Goal: Contribute content: Contribute content

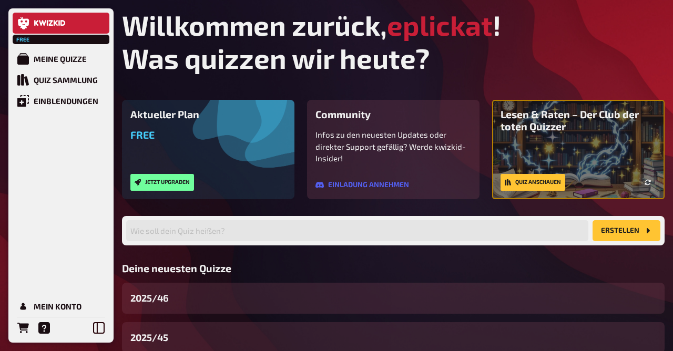
scroll to position [110, 0]
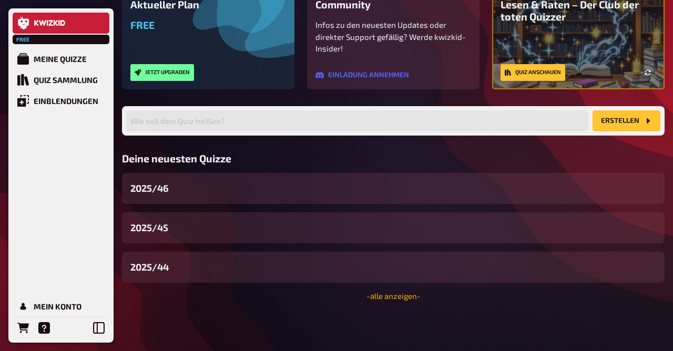
click at [375, 298] on link "- alle anzeigen -" at bounding box center [393, 295] width 54 height 9
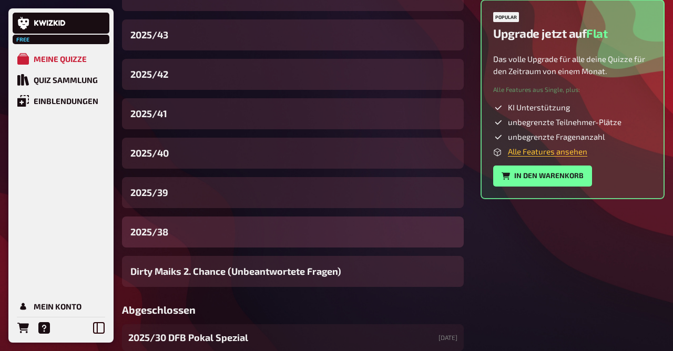
scroll to position [376, 0]
click at [160, 232] on span "2025/38" at bounding box center [149, 232] width 38 height 14
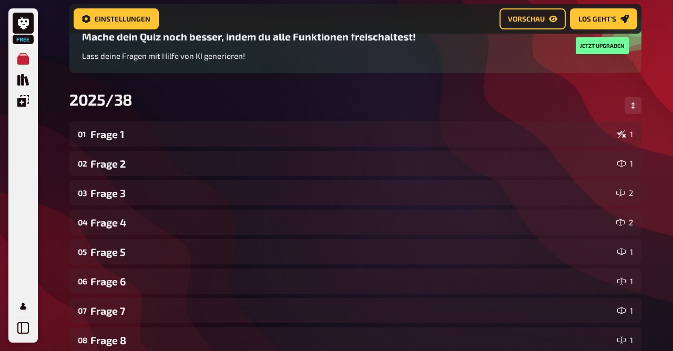
scroll to position [96, 0]
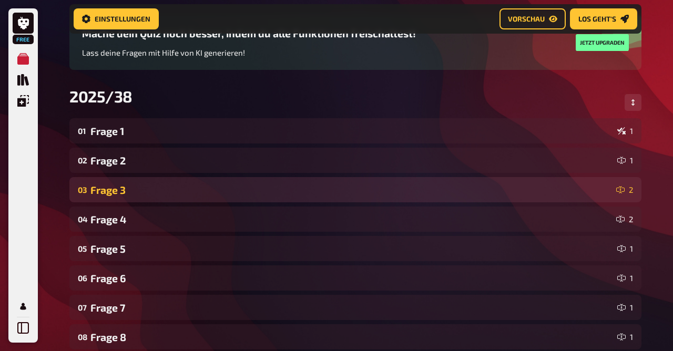
click at [140, 184] on div "Frage 3" at bounding box center [350, 190] width 521 height 12
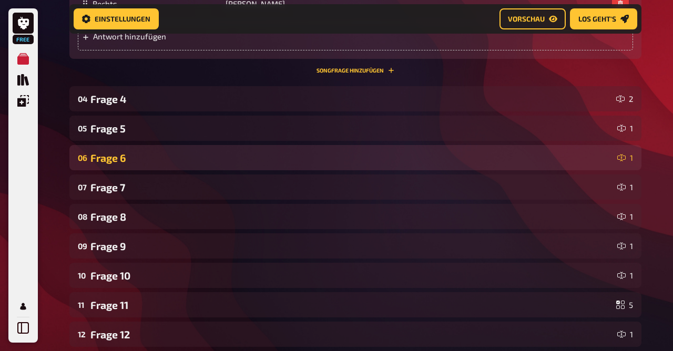
click at [122, 156] on div "Frage 6" at bounding box center [351, 158] width 522 height 12
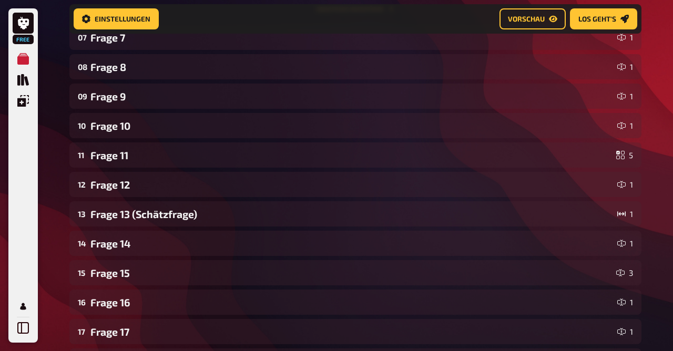
scroll to position [1363, 0]
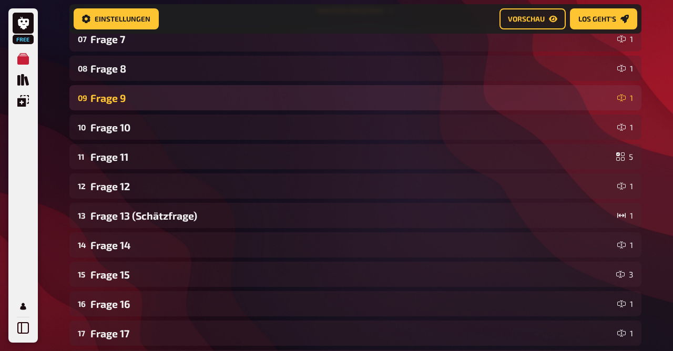
click at [123, 94] on div "Frage 9" at bounding box center [351, 98] width 522 height 12
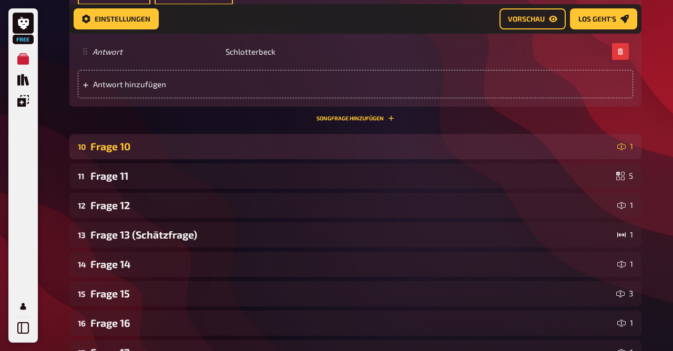
scroll to position [1877, 0]
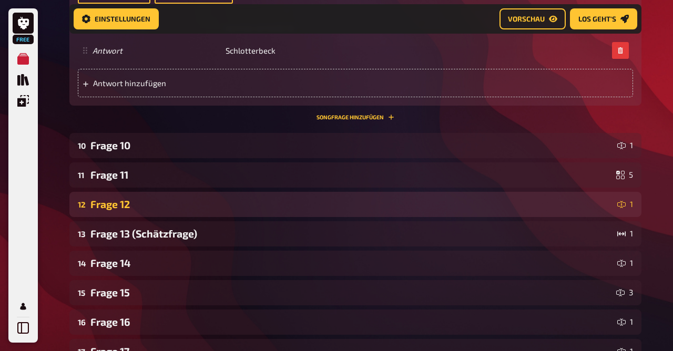
click at [135, 209] on div "Frage 12" at bounding box center [351, 204] width 522 height 12
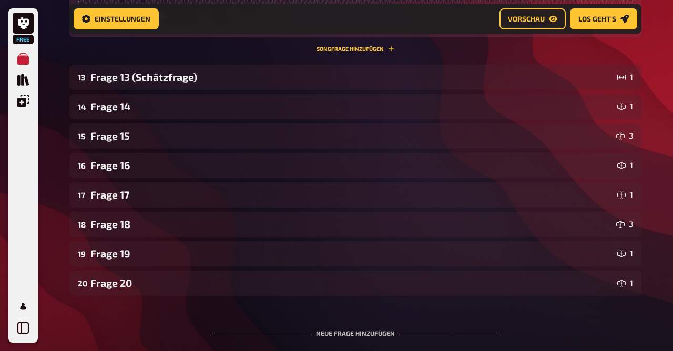
scroll to position [2570, 0]
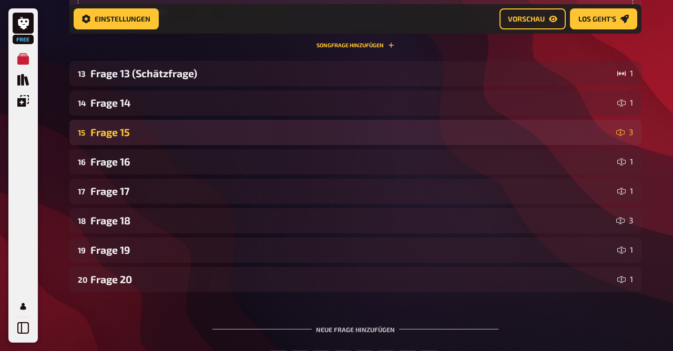
click at [142, 130] on div "Frage 15" at bounding box center [350, 132] width 521 height 12
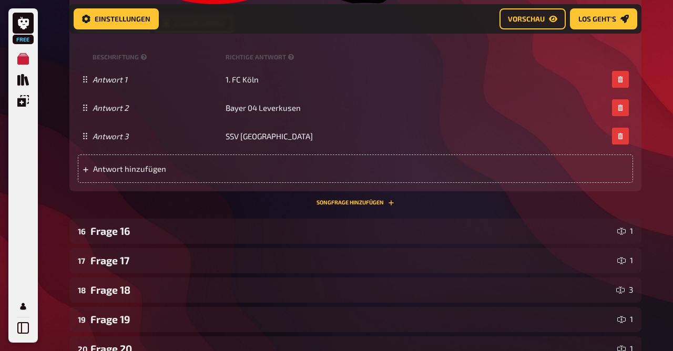
scroll to position [3150, 0]
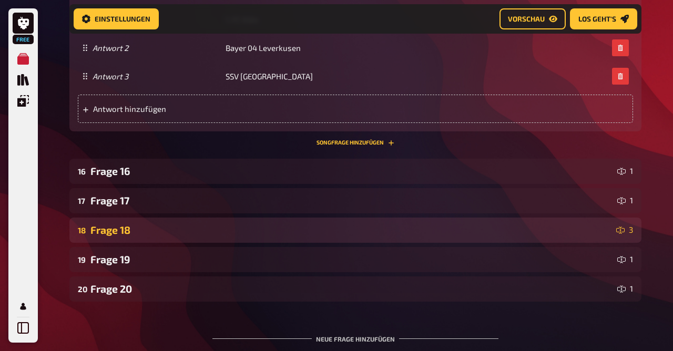
click at [132, 225] on div "Frage 18" at bounding box center [350, 230] width 521 height 12
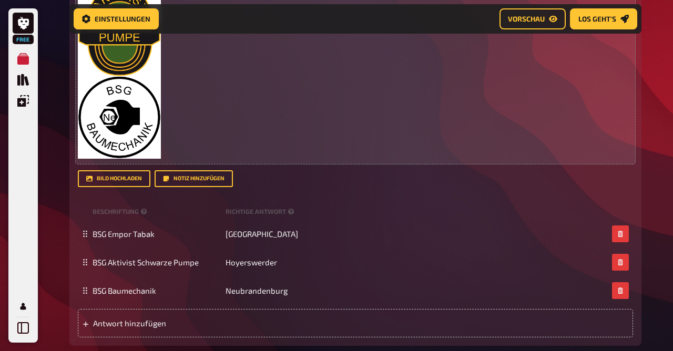
scroll to position [3613, 0]
click at [134, 117] on img at bounding box center [119, 19] width 83 height 281
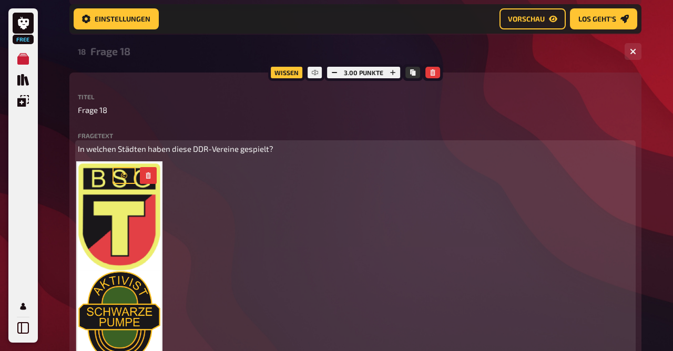
scroll to position [3327, 0]
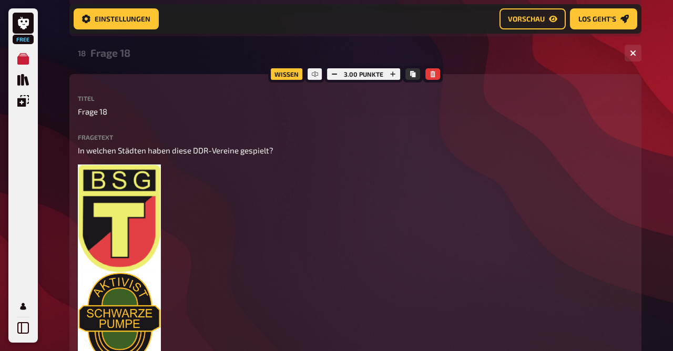
click at [71, 228] on div "Wissen 3.00 Punkte Titel Frage 18 Fragetext In welchen Städten haben diese DDR-…" at bounding box center [355, 353] width 572 height 558
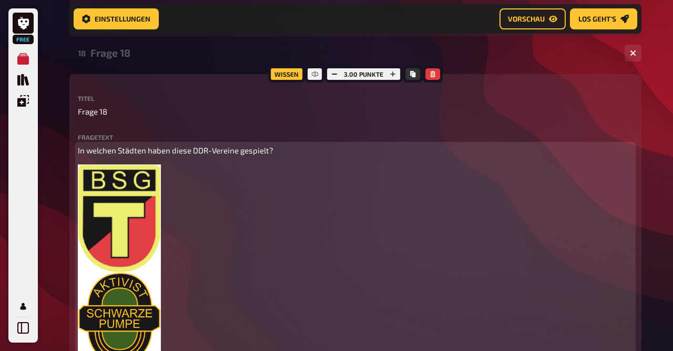
click at [122, 230] on img at bounding box center [119, 304] width 83 height 281
click at [150, 178] on icon "button" at bounding box center [148, 177] width 5 height 6
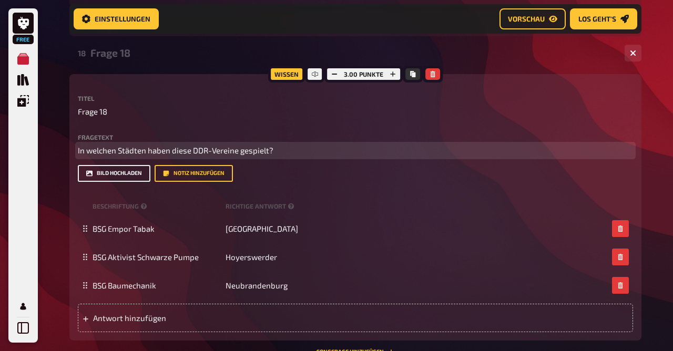
click at [122, 176] on button "Bild hochladen" at bounding box center [114, 173] width 73 height 17
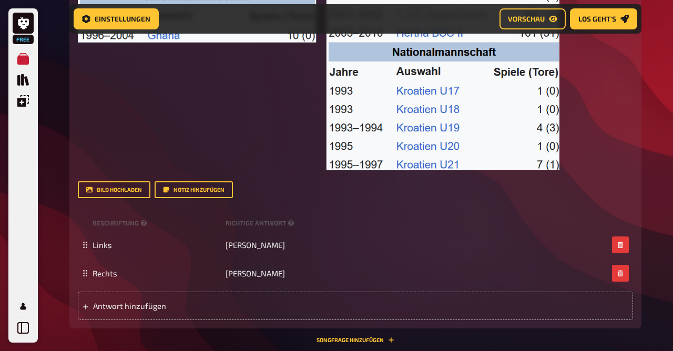
scroll to position [0, 0]
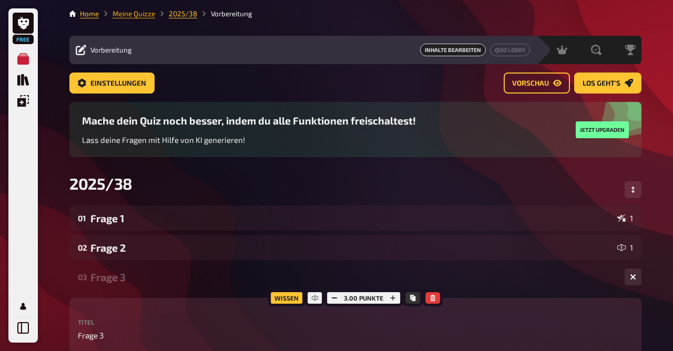
click at [136, 13] on link "Meine Quizze" at bounding box center [133, 13] width 43 height 8
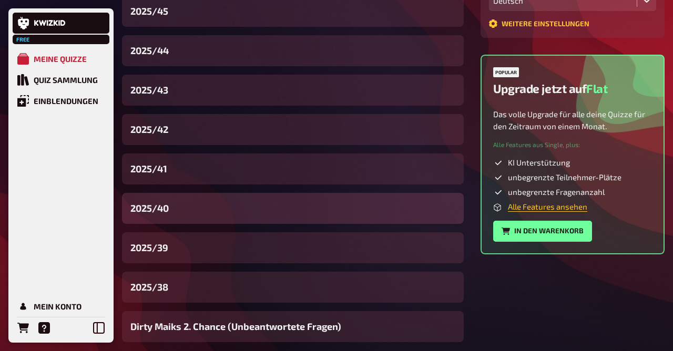
scroll to position [345, 0]
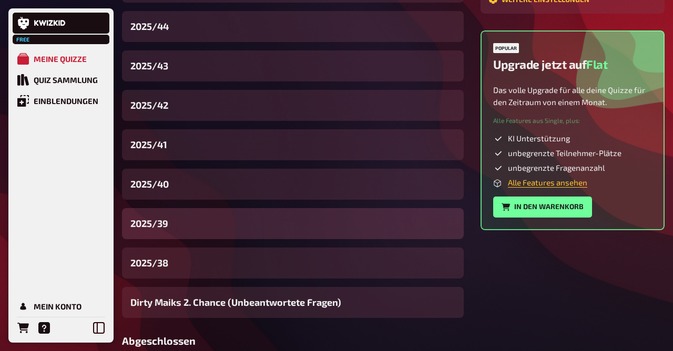
click at [174, 222] on div "2025/39" at bounding box center [293, 223] width 342 height 31
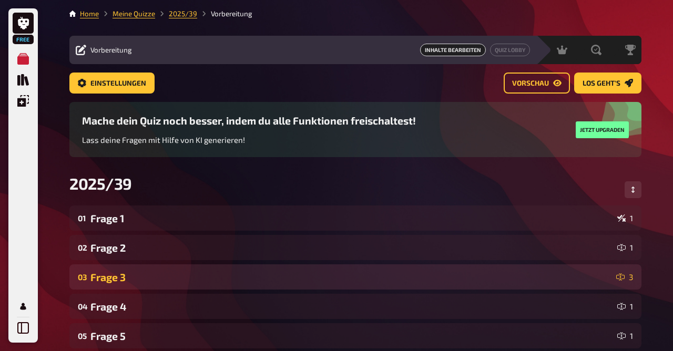
click at [253, 267] on div "03 Frage 3 3" at bounding box center [355, 276] width 572 height 25
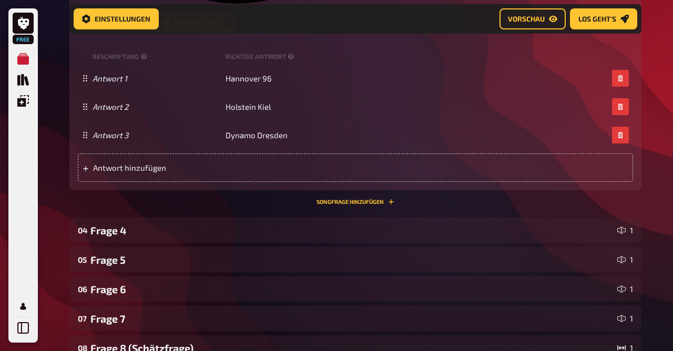
scroll to position [732, 0]
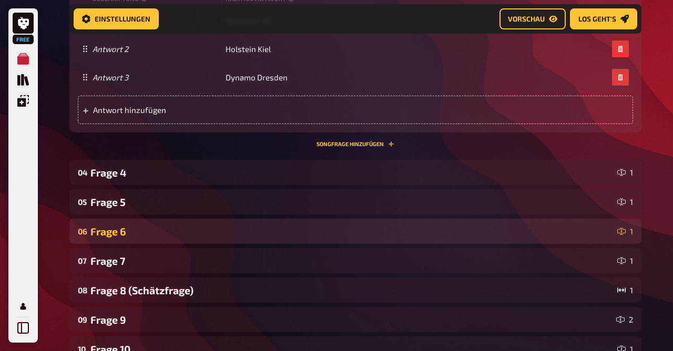
click at [138, 228] on div "Frage 6" at bounding box center [351, 231] width 522 height 12
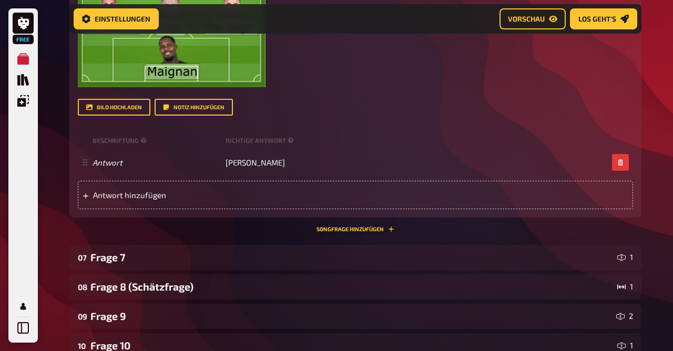
scroll to position [1268, 0]
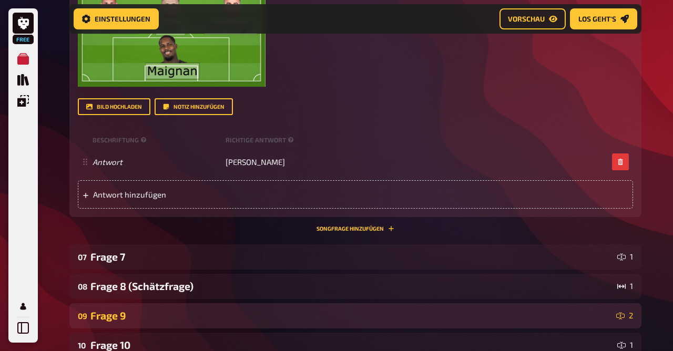
click at [140, 309] on div "09 Frage 9 2" at bounding box center [355, 315] width 572 height 25
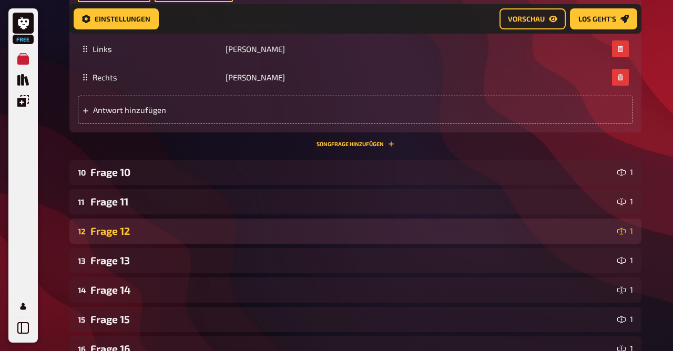
scroll to position [2003, 0]
click at [127, 231] on div "Frage 12" at bounding box center [351, 231] width 522 height 12
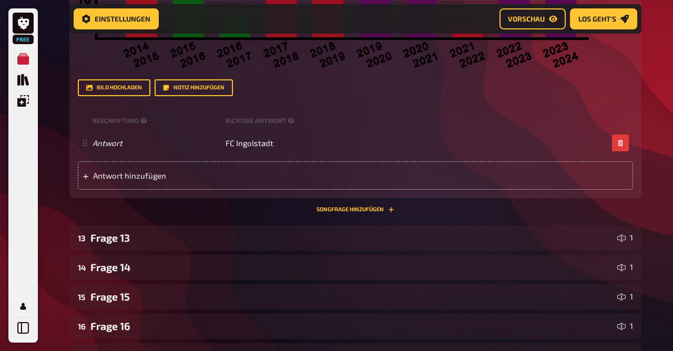
scroll to position [2558, 0]
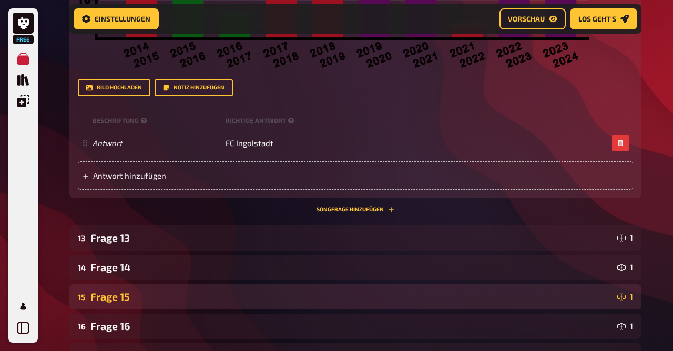
click at [124, 305] on div "15 Frage 15 1" at bounding box center [355, 296] width 572 height 25
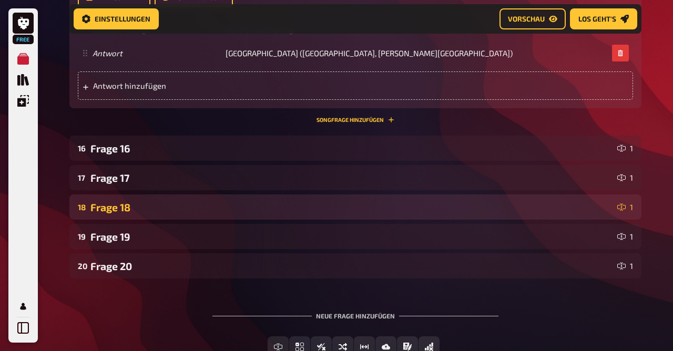
click at [129, 207] on div "Frage 18" at bounding box center [351, 207] width 522 height 12
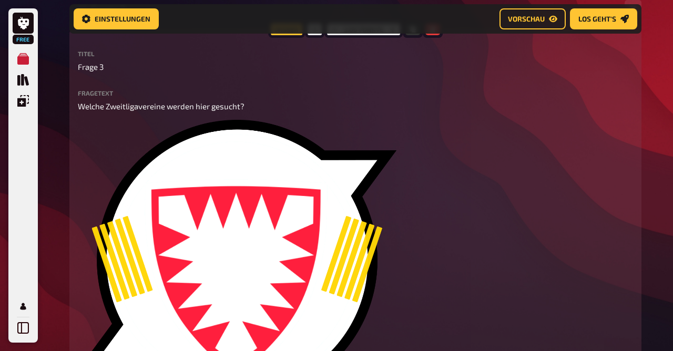
scroll to position [0, 0]
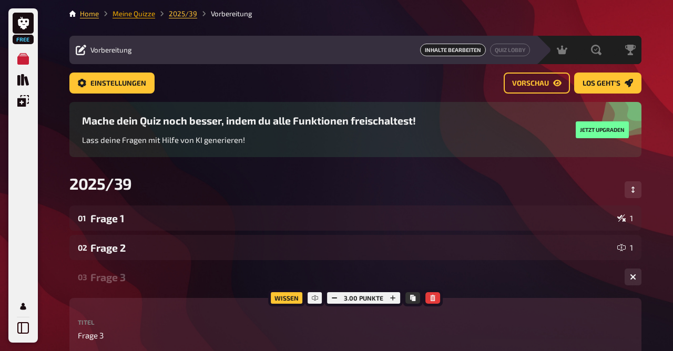
click at [131, 15] on link "Meine Quizze" at bounding box center [133, 13] width 43 height 8
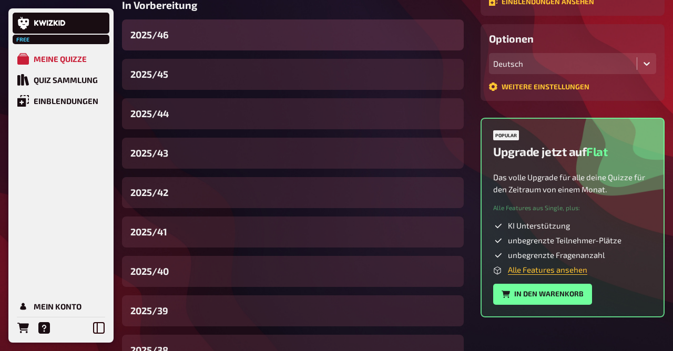
scroll to position [263, 0]
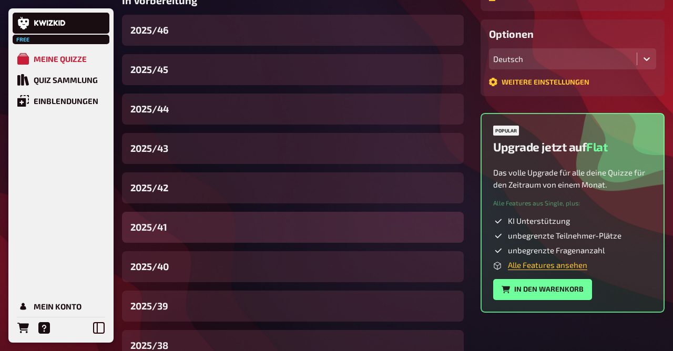
click at [178, 221] on div "2025/41" at bounding box center [293, 227] width 342 height 31
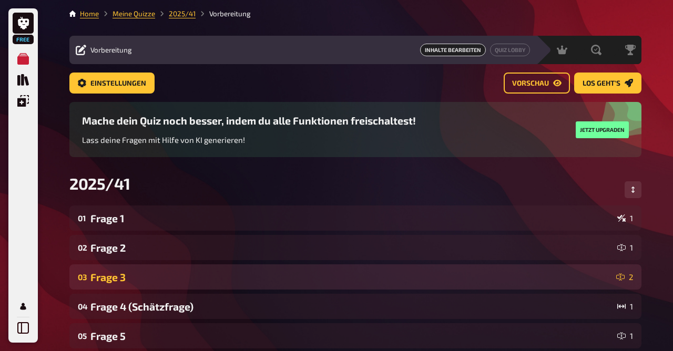
click at [158, 283] on div "Frage 3" at bounding box center [350, 277] width 521 height 12
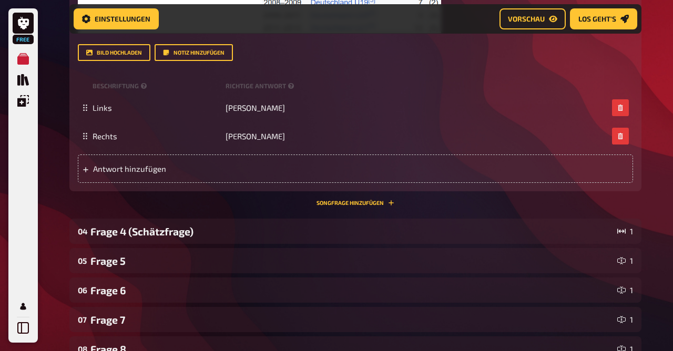
scroll to position [651, 0]
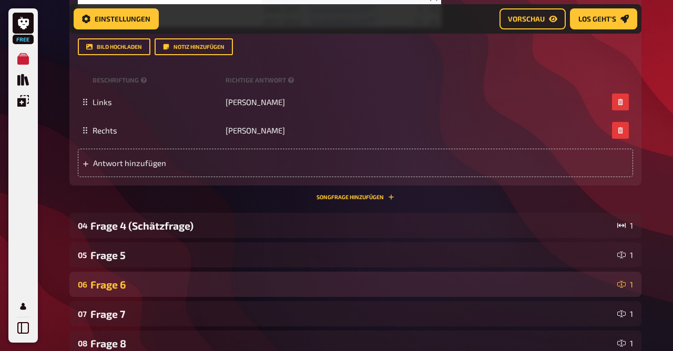
click at [129, 281] on div "Frage 6" at bounding box center [351, 284] width 522 height 12
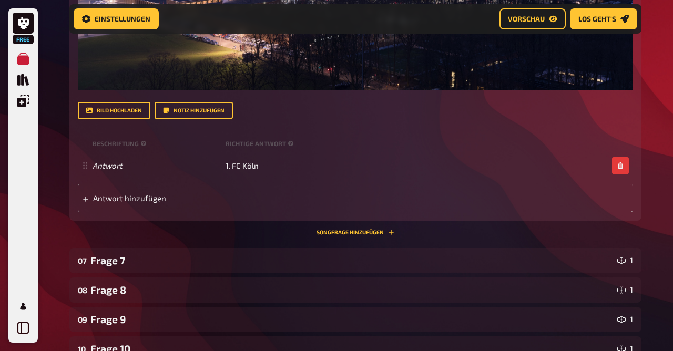
scroll to position [1213, 0]
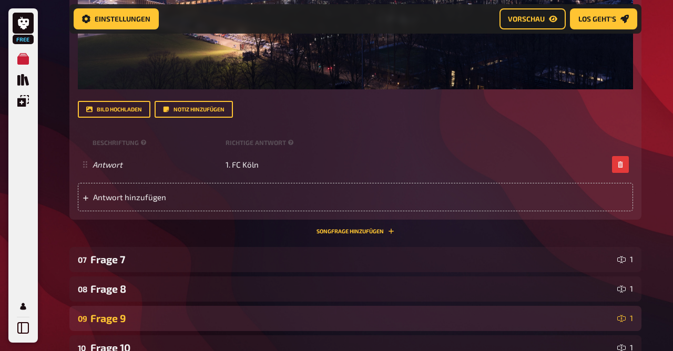
click at [137, 312] on div "Frage 9" at bounding box center [351, 318] width 522 height 12
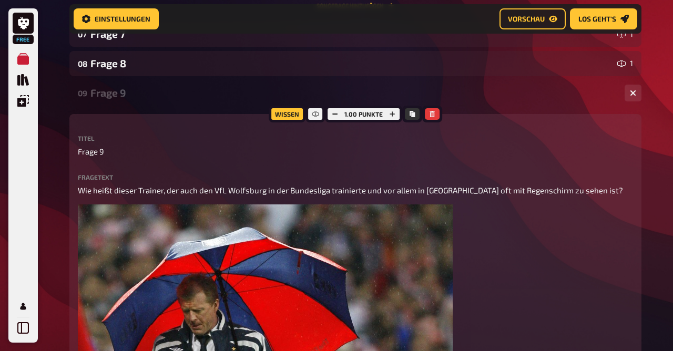
scroll to position [1441, 0]
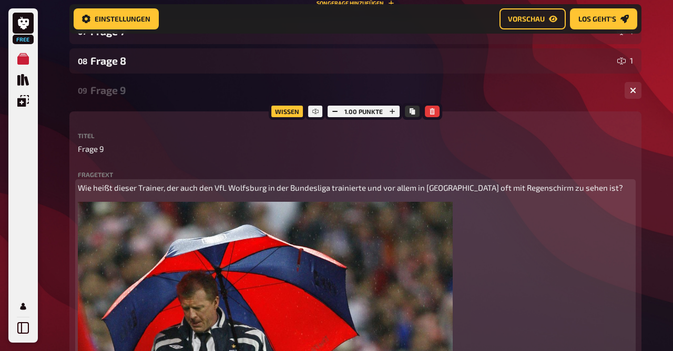
click at [137, 312] on img at bounding box center [265, 342] width 375 height 281
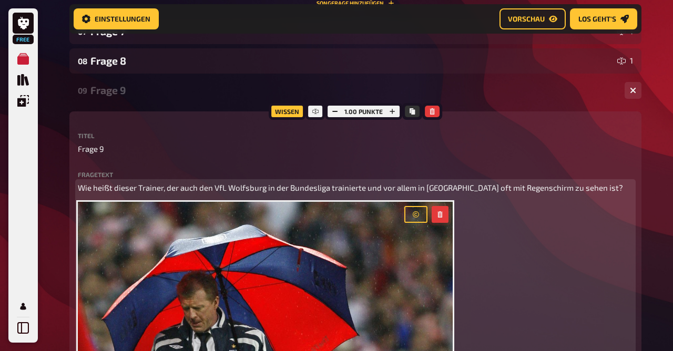
click at [436, 215] on button "button" at bounding box center [439, 214] width 17 height 17
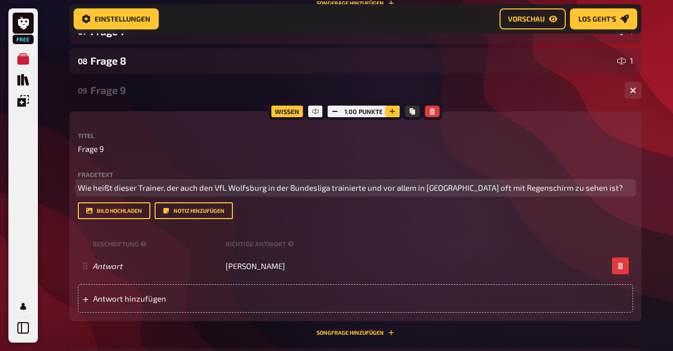
click at [397, 112] on button "button" at bounding box center [392, 112] width 15 height 12
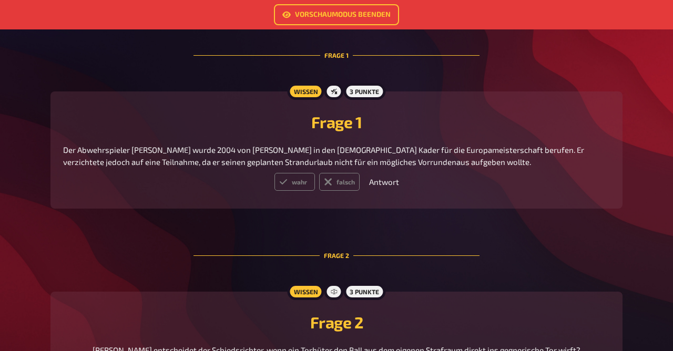
scroll to position [331, 0]
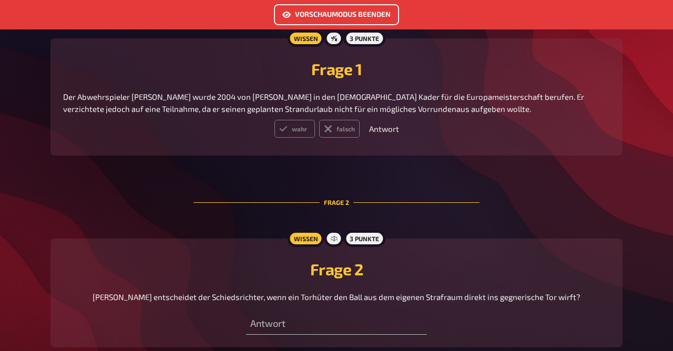
click at [346, 15] on link "Vorschaumodus beenden" at bounding box center [336, 14] width 125 height 21
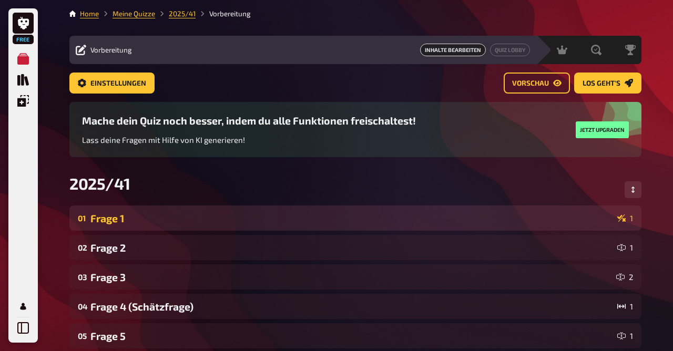
click at [192, 223] on div "Frage 1" at bounding box center [351, 218] width 522 height 12
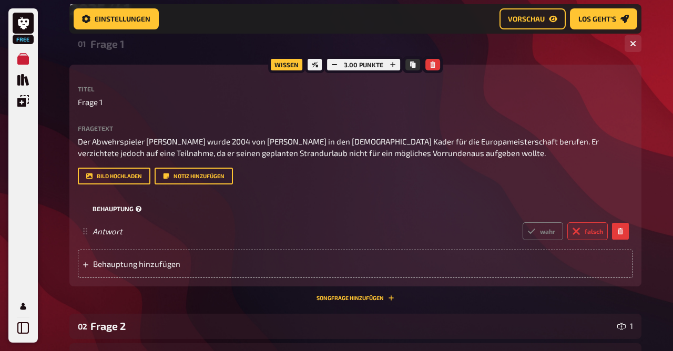
scroll to position [198, 0]
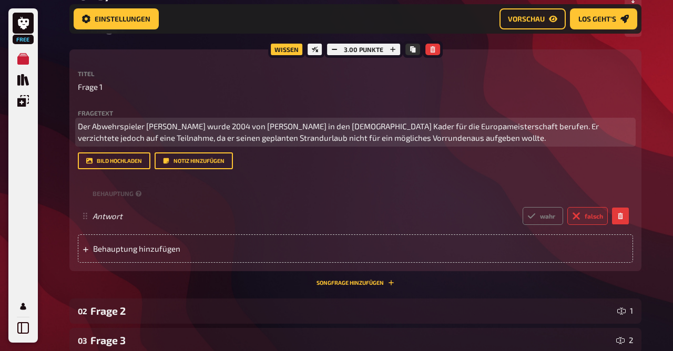
click at [486, 140] on p "Der Abwehrspieler Georgios Seitaridis wurde 2004 von Otto Rehhagel in den griec…" at bounding box center [355, 132] width 555 height 24
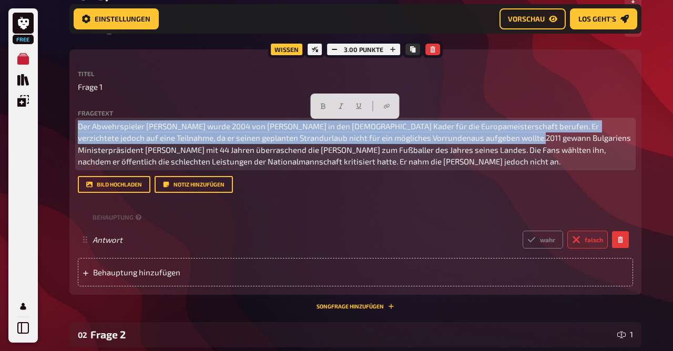
drag, startPoint x: 477, startPoint y: 138, endPoint x: 47, endPoint y: 95, distance: 432.5
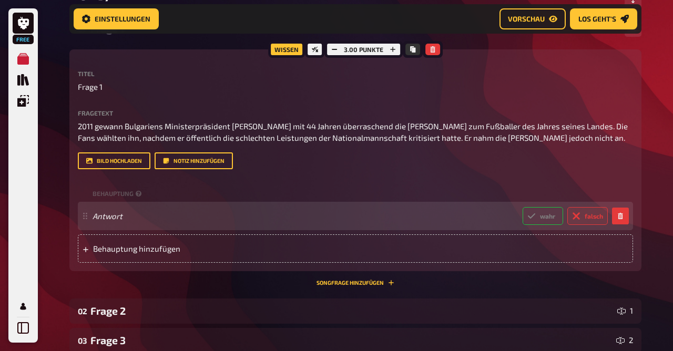
click at [534, 209] on label "wahr" at bounding box center [542, 216] width 40 height 18
click at [522, 207] on input "wahr" at bounding box center [522, 207] width 1 height 1
radio input "true"
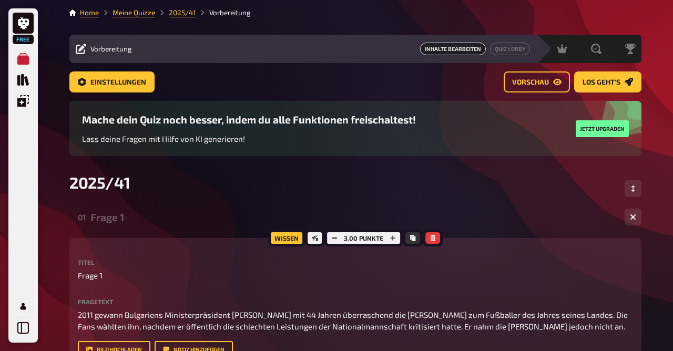
scroll to position [1, 0]
click at [116, 224] on div "Frage 1" at bounding box center [352, 218] width 525 height 12
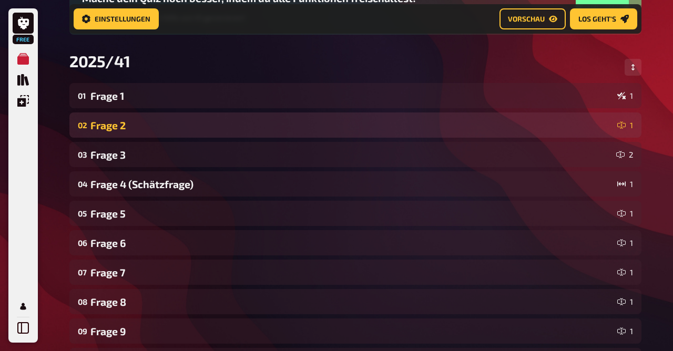
scroll to position [0, 0]
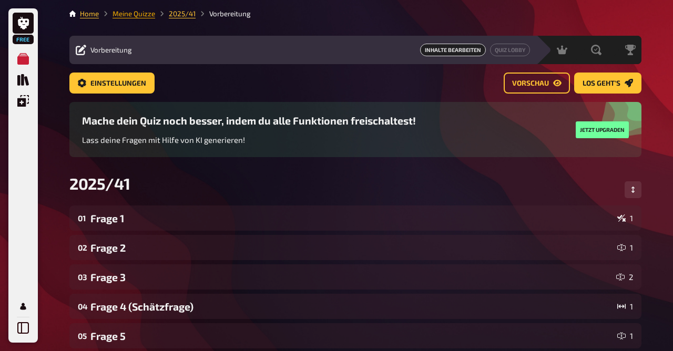
click at [133, 13] on link "Meine Quizze" at bounding box center [133, 13] width 43 height 8
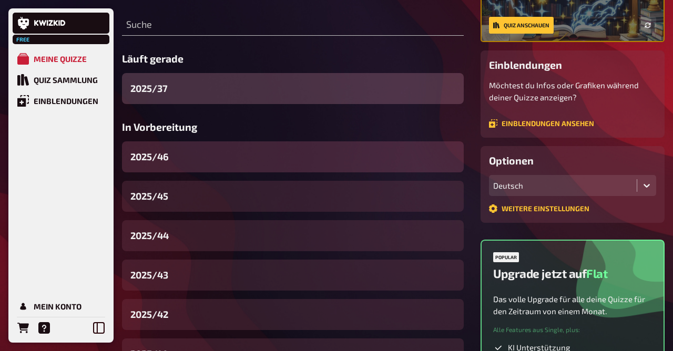
scroll to position [138, 0]
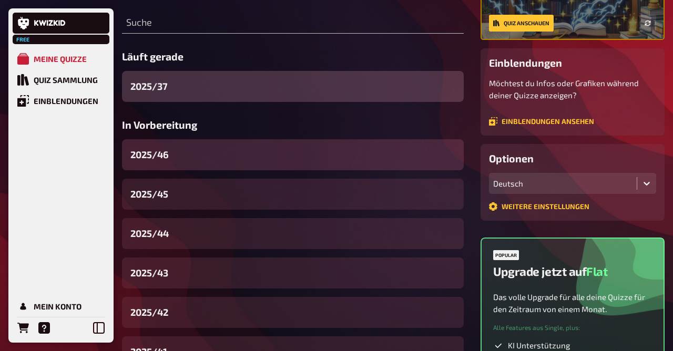
click at [175, 158] on div "2025/46" at bounding box center [293, 154] width 342 height 31
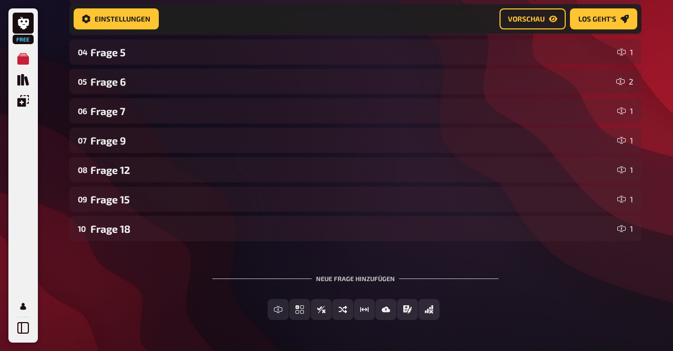
scroll to position [300, 0]
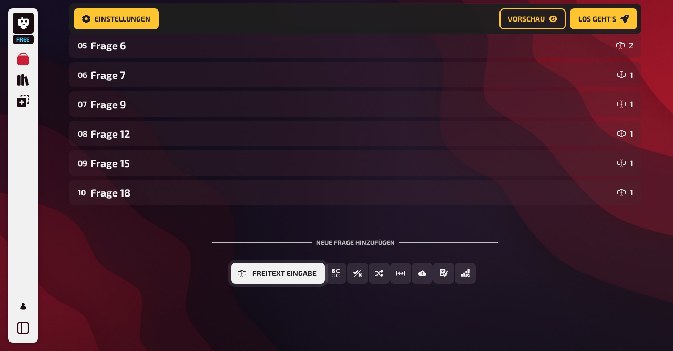
click at [271, 271] on span "Freitext Eingabe" at bounding box center [284, 273] width 64 height 7
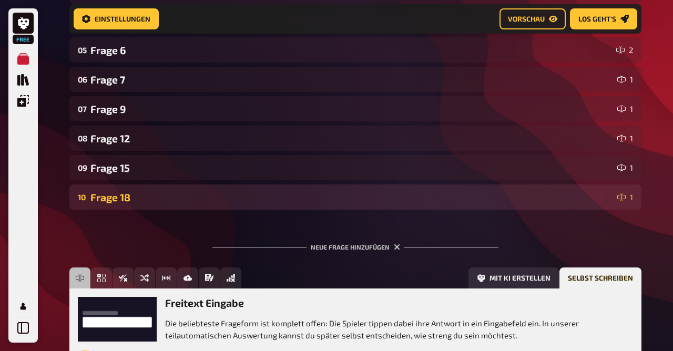
scroll to position [397, 0]
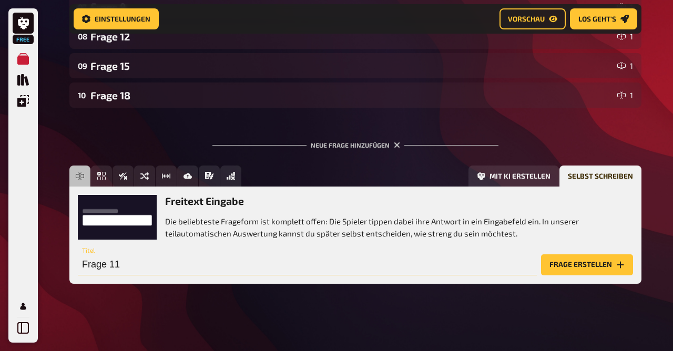
click at [161, 265] on input "Frage 11" at bounding box center [307, 264] width 459 height 21
type input "Frage 10"
click at [583, 272] on button "Frage erstellen" at bounding box center [587, 264] width 92 height 21
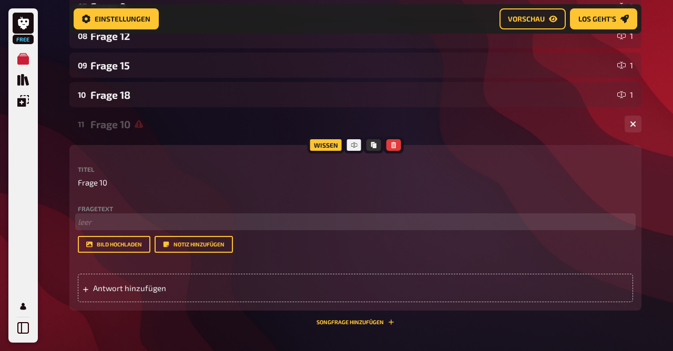
click at [161, 228] on p "﻿ leer" at bounding box center [355, 222] width 555 height 12
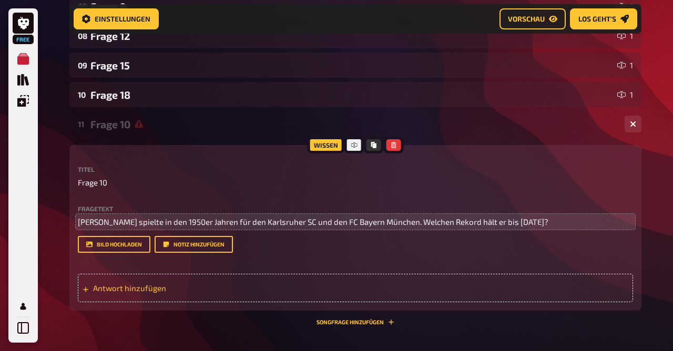
click at [149, 292] on span "Antwort hinzufügen" at bounding box center [174, 287] width 163 height 9
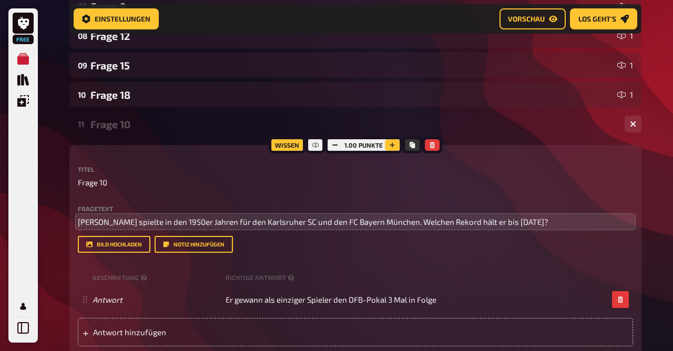
click at [393, 142] on icon "button" at bounding box center [392, 145] width 6 height 6
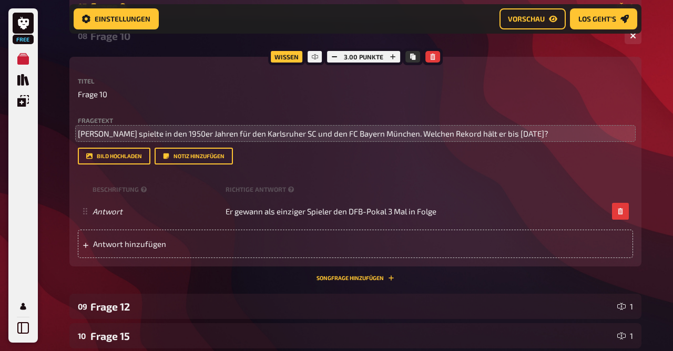
type input "837"
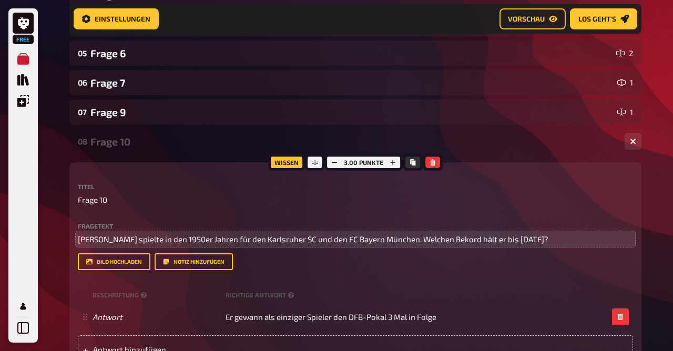
scroll to position [291, 0]
click at [127, 143] on div "Frage 10" at bounding box center [352, 142] width 525 height 12
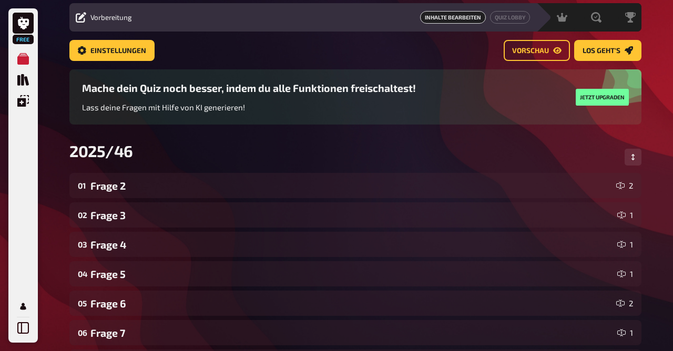
scroll to position [0, 0]
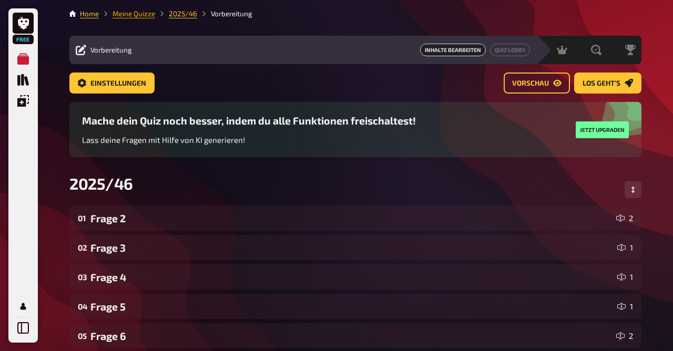
click at [132, 14] on link "Meine Quizze" at bounding box center [133, 13] width 43 height 8
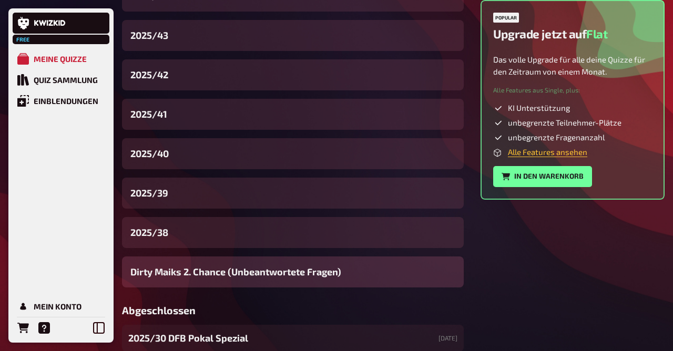
scroll to position [376, 0]
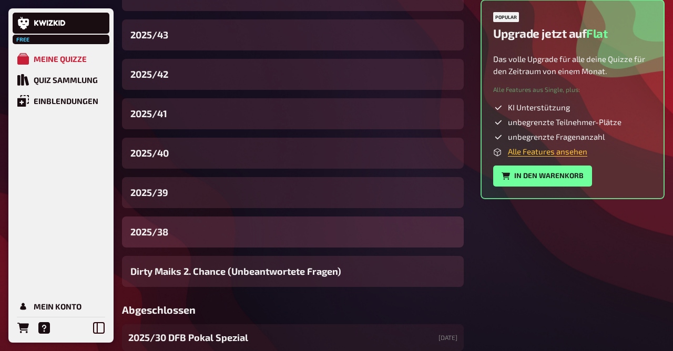
click at [186, 241] on div "2025/38" at bounding box center [293, 231] width 342 height 31
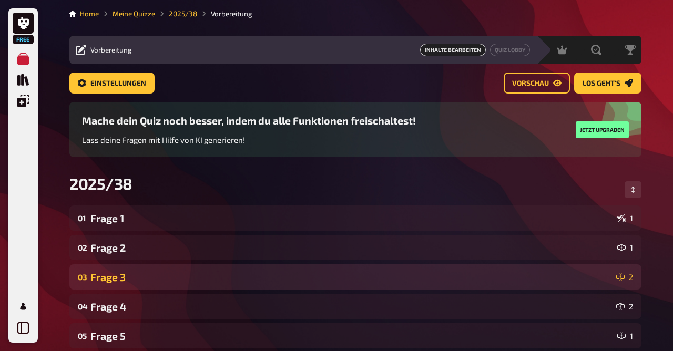
click at [156, 269] on div "03 Frage 3 2" at bounding box center [355, 276] width 572 height 25
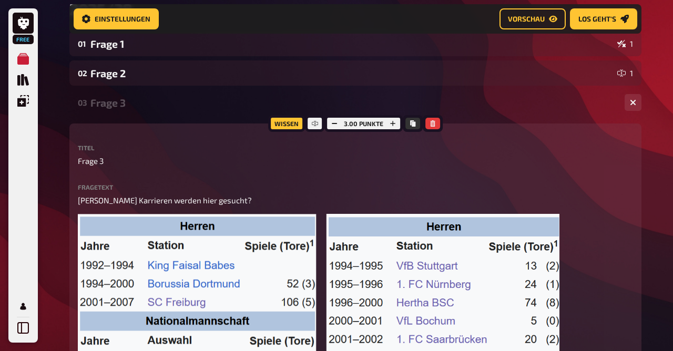
scroll to position [180, 0]
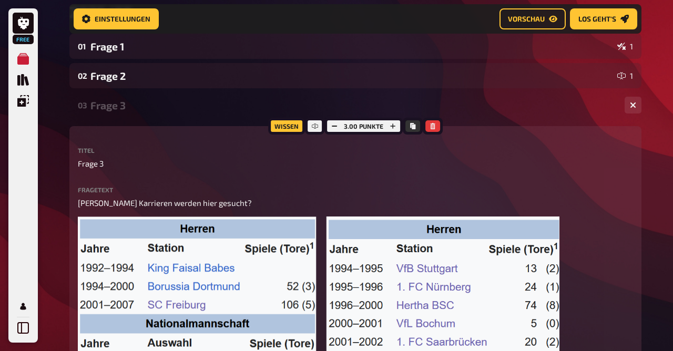
click at [135, 111] on div "Frage 3" at bounding box center [352, 105] width 525 height 12
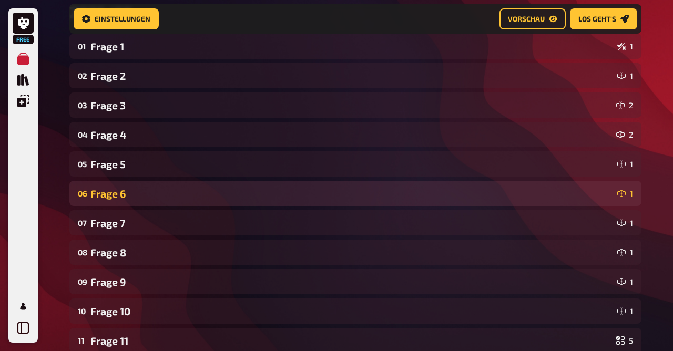
click at [139, 189] on div "Frage 6" at bounding box center [351, 194] width 522 height 12
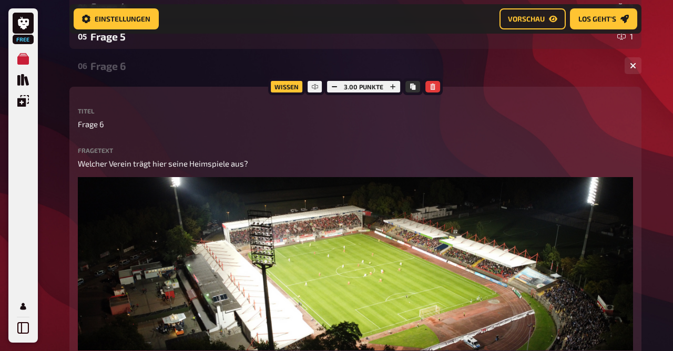
scroll to position [310, 0]
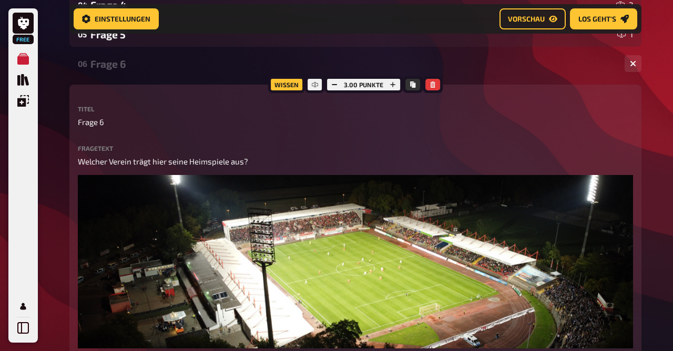
click at [119, 66] on div "Frage 6" at bounding box center [352, 64] width 525 height 12
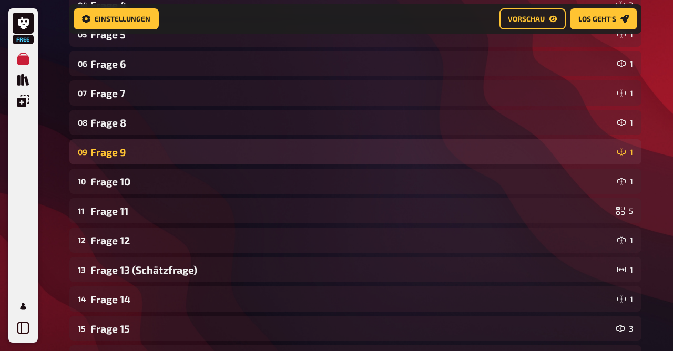
click at [132, 158] on div "09 Frage 9 1" at bounding box center [355, 151] width 572 height 25
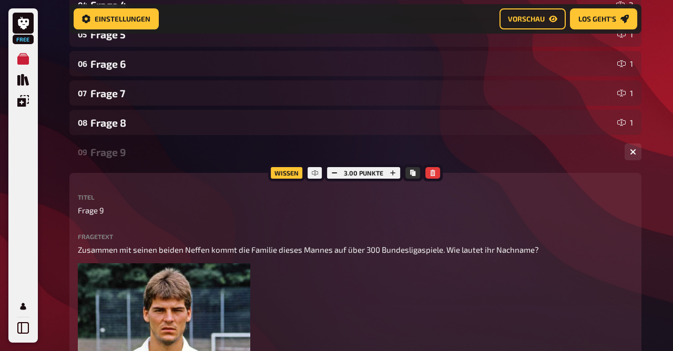
click at [132, 158] on div "09 Frage 9 1" at bounding box center [355, 151] width 572 height 25
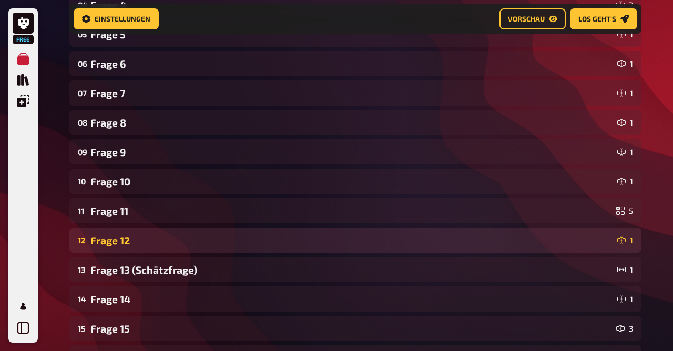
click at [132, 235] on div "Frage 12" at bounding box center [351, 240] width 522 height 12
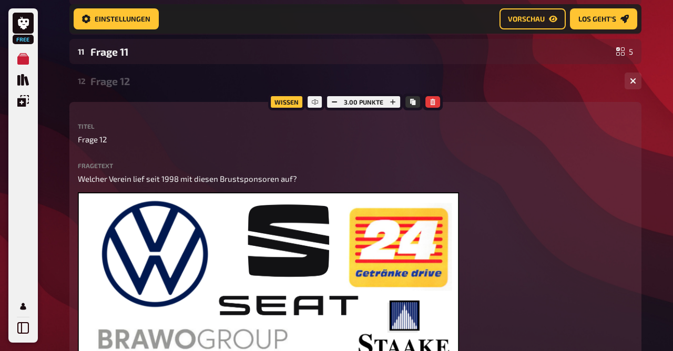
scroll to position [468, 0]
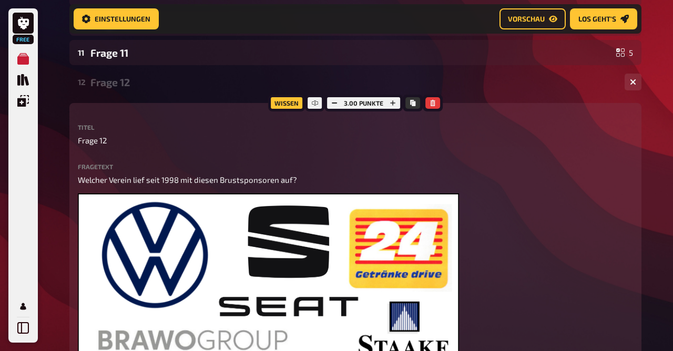
click at [110, 79] on div "Frage 12" at bounding box center [352, 82] width 525 height 12
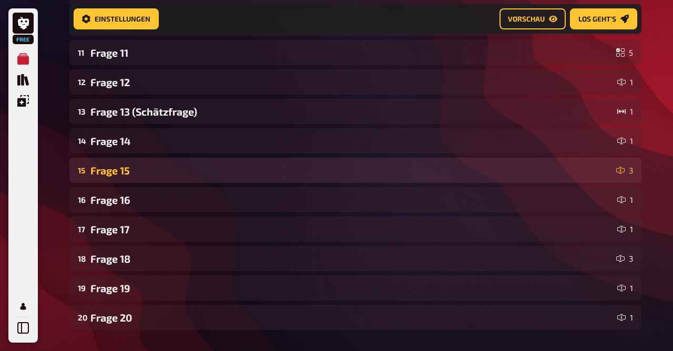
scroll to position [469, 0]
click at [124, 174] on div "Frage 15" at bounding box center [350, 170] width 521 height 12
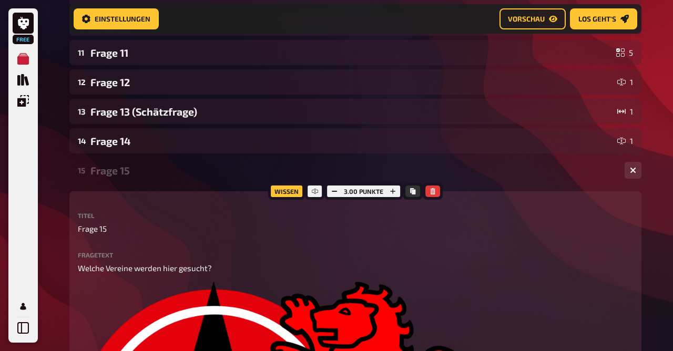
click at [124, 174] on div "Frage 15" at bounding box center [352, 170] width 525 height 12
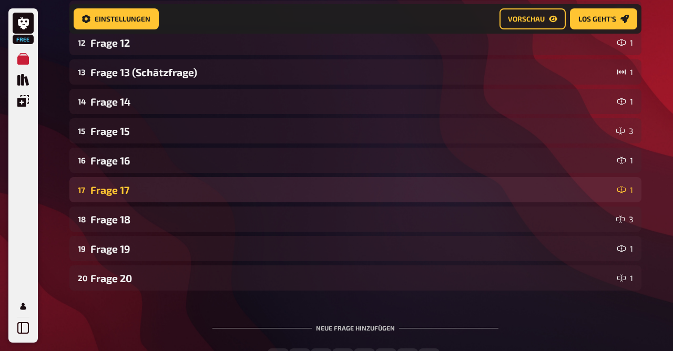
scroll to position [508, 0]
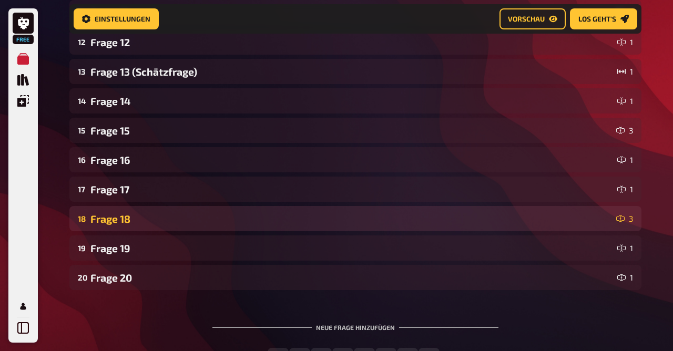
click at [128, 214] on div "Frage 18" at bounding box center [350, 219] width 521 height 12
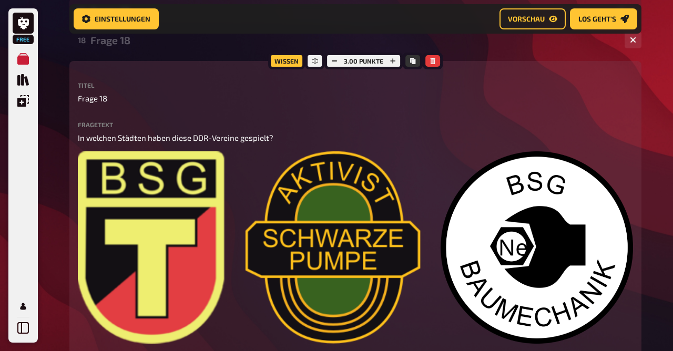
scroll to position [676, 0]
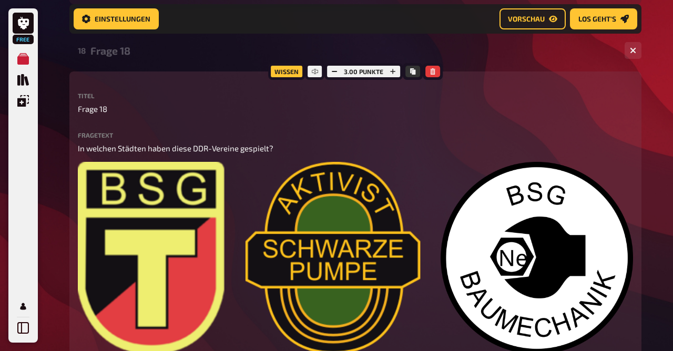
click at [126, 55] on div "Frage 18" at bounding box center [352, 51] width 525 height 12
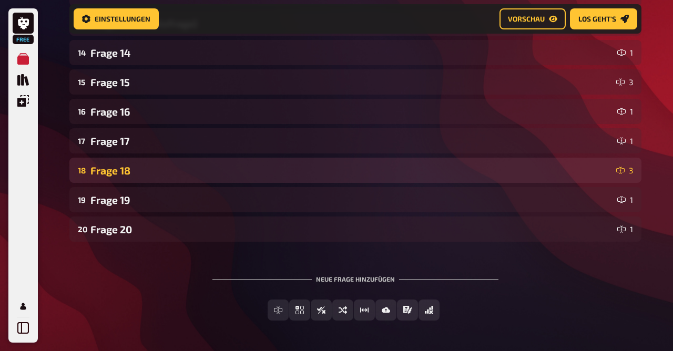
scroll to position [556, 0]
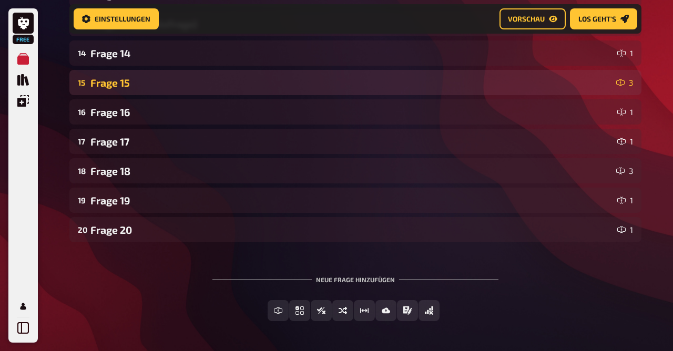
click at [121, 85] on div "Frage 15" at bounding box center [350, 83] width 521 height 12
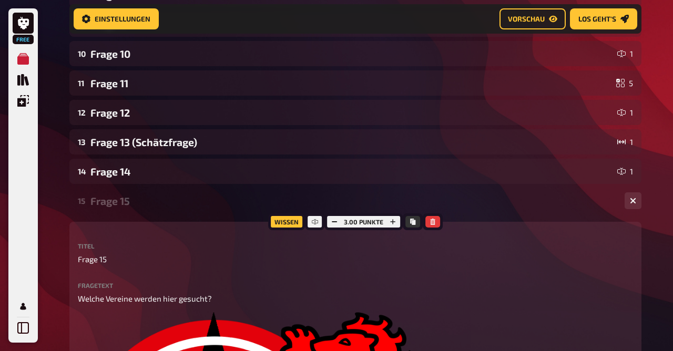
scroll to position [436, 0]
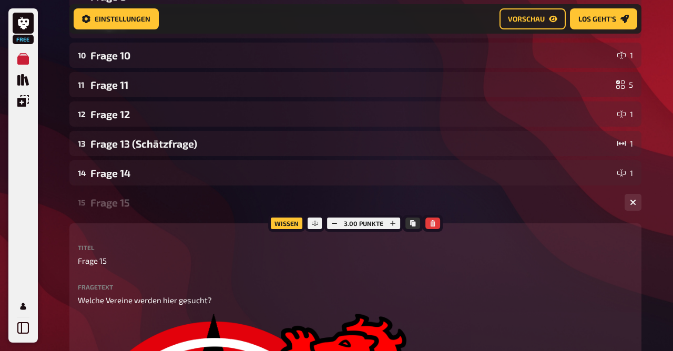
click at [143, 194] on div "15 Frage 15 3" at bounding box center [355, 202] width 572 height 25
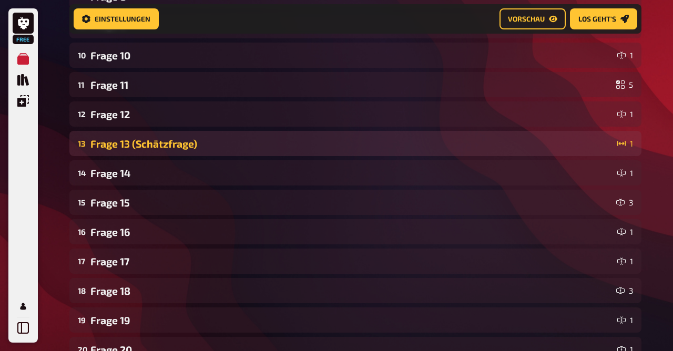
click at [164, 153] on div "13 Frage 13 (Schätzfrage) 1" at bounding box center [355, 143] width 572 height 25
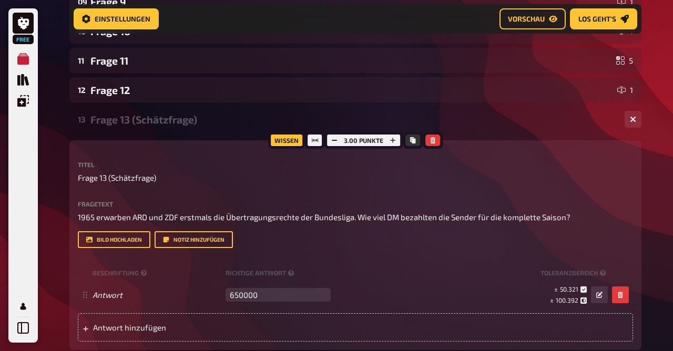
scroll to position [461, 0]
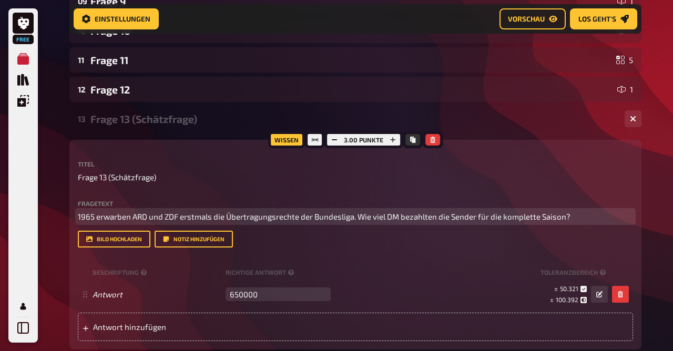
click at [166, 214] on span "1965 erwarben ARD und ZDF erstmals die Übertragungsrechte der Bundesliga. Wie v…" at bounding box center [324, 216] width 492 height 9
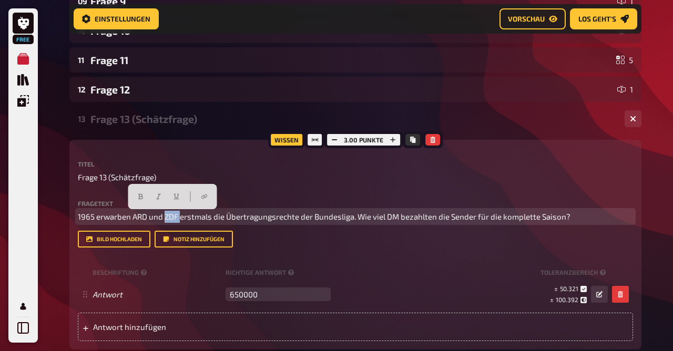
click at [166, 214] on span "1965 erwarben ARD und ZDF erstmals die Übertragungsrechte der Bundesliga. Wie v…" at bounding box center [324, 216] width 492 height 9
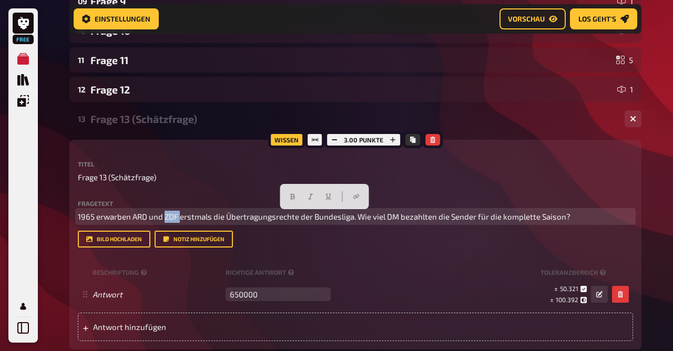
copy span "1965 erwarben ARD und ZDF erstmals die Übertragungsrechte der Bundesliga. Wie v…"
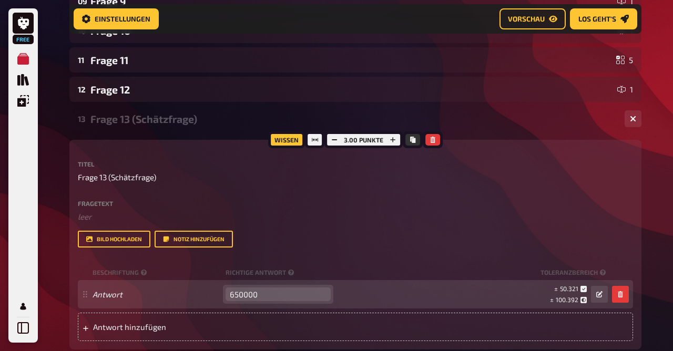
drag, startPoint x: 267, startPoint y: 308, endPoint x: 179, endPoint y: 309, distance: 87.8
click at [225, 301] on input "650000" at bounding box center [277, 294] width 105 height 14
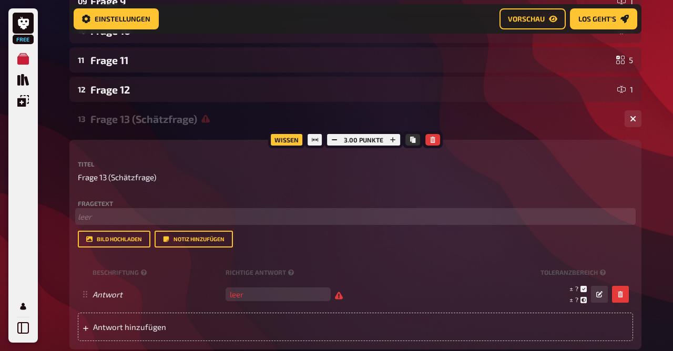
click at [99, 214] on p "﻿ leer" at bounding box center [355, 217] width 555 height 12
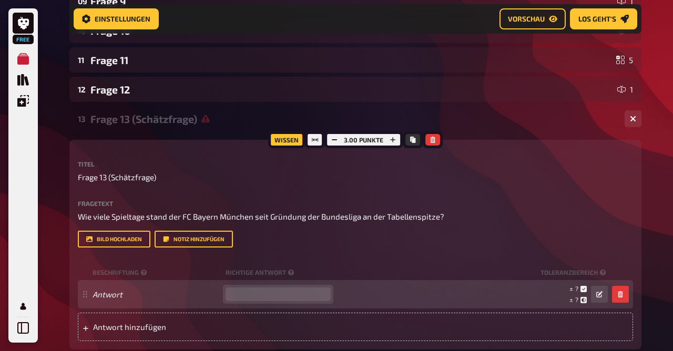
click at [276, 292] on input "number" at bounding box center [277, 294] width 105 height 14
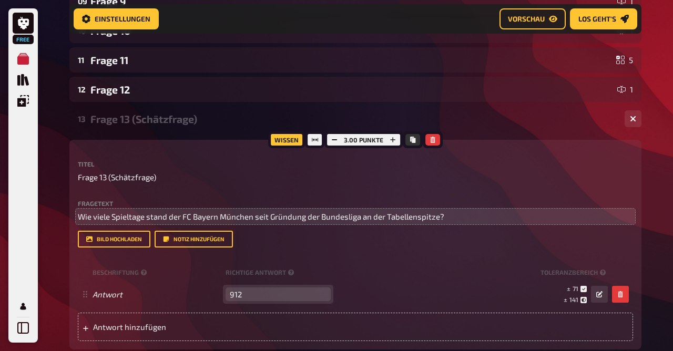
type input "912"
click at [445, 220] on p "Wie viele Spieltage stand der FC Bayern München seit Gründung der Bundesliga an…" at bounding box center [355, 217] width 555 height 12
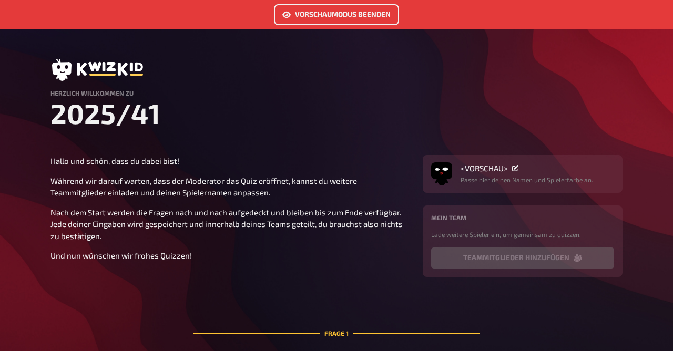
click at [305, 22] on link "Vorschaumodus beenden" at bounding box center [336, 14] width 125 height 21
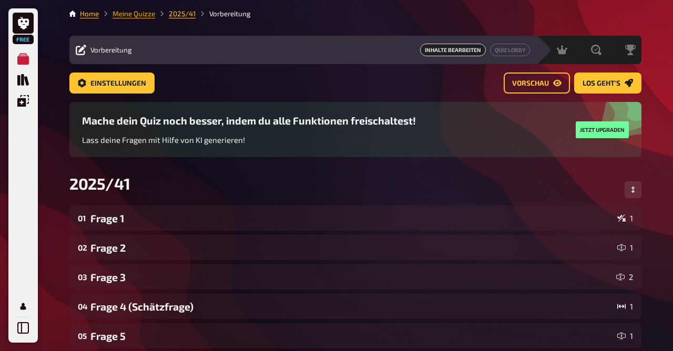
click at [142, 14] on link "Meine Quizze" at bounding box center [133, 13] width 43 height 8
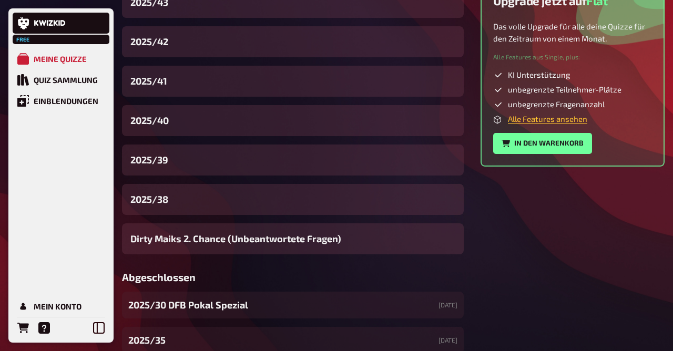
scroll to position [409, 0]
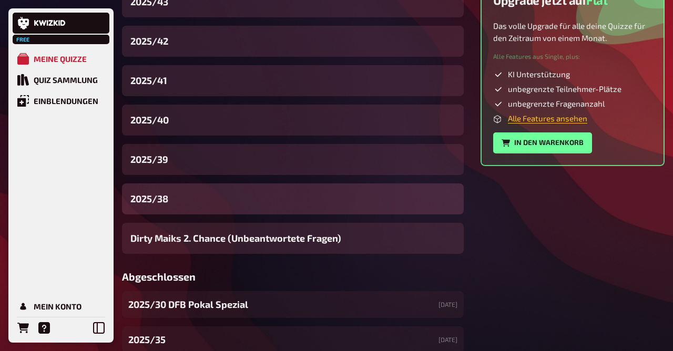
click at [185, 208] on div "2025/38" at bounding box center [293, 198] width 342 height 31
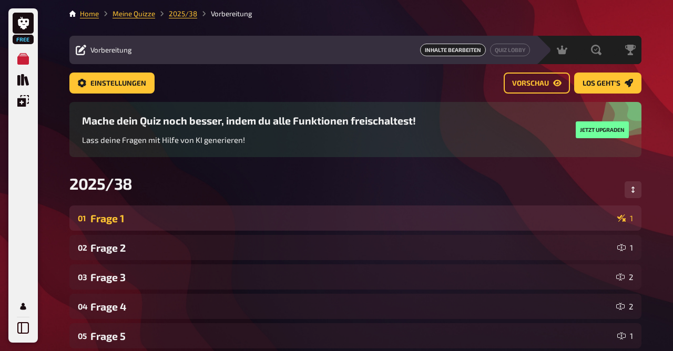
click at [138, 219] on div "Frage 1" at bounding box center [351, 218] width 522 height 12
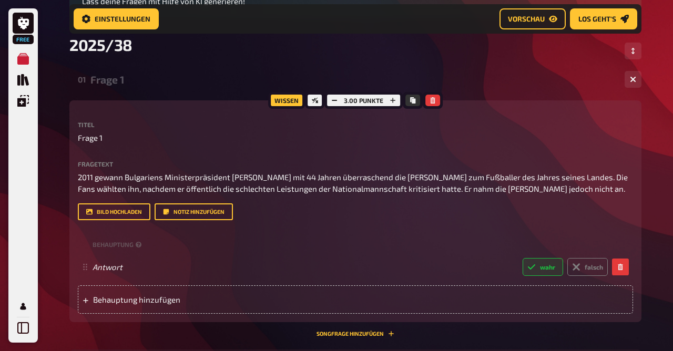
scroll to position [148, 0]
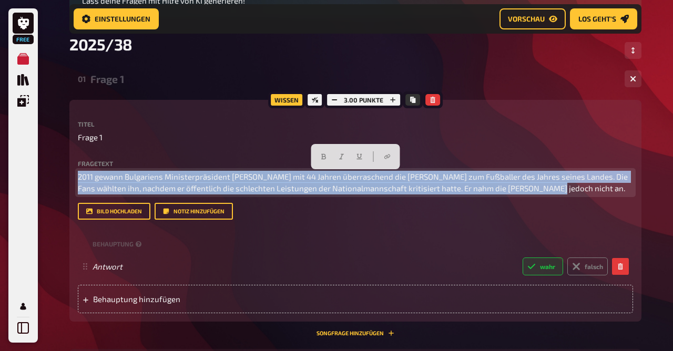
drag, startPoint x: 538, startPoint y: 190, endPoint x: 28, endPoint y: 139, distance: 512.7
copy span "2011 gewann Bulgariens Ministerpräsident Bojko Borissow mit 44 Jahren überrasch…"
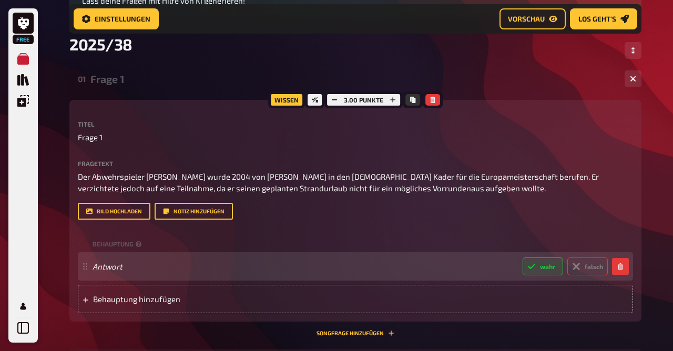
click at [594, 270] on label "falsch" at bounding box center [587, 266] width 40 height 18
click at [522, 257] on input "falsch" at bounding box center [522, 257] width 1 height 1
radio input "true"
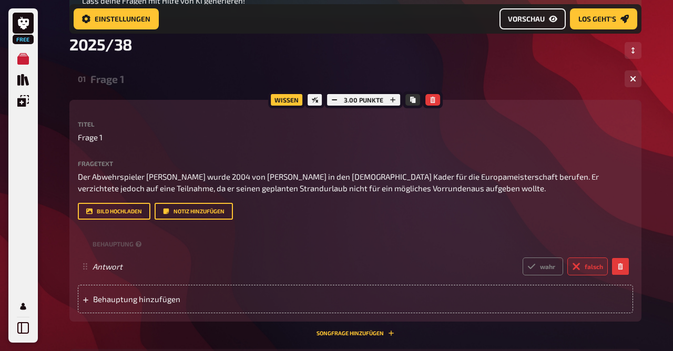
click at [527, 11] on link "Vorschau" at bounding box center [532, 18] width 66 height 21
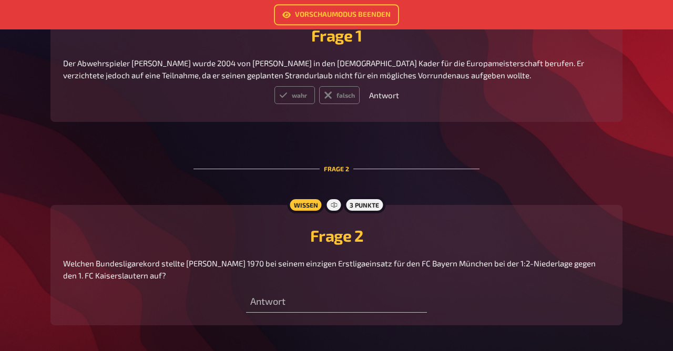
scroll to position [365, 0]
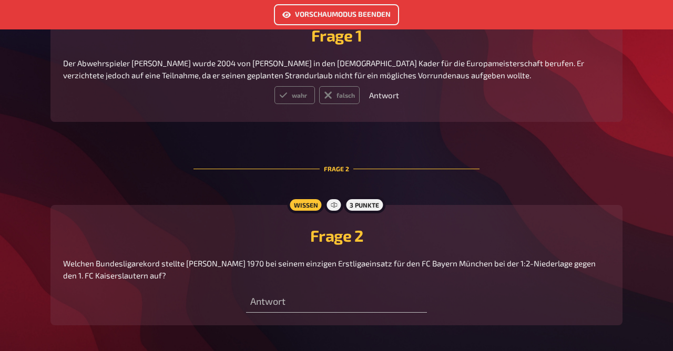
click at [335, 18] on link "Vorschaumodus beenden" at bounding box center [336, 14] width 125 height 21
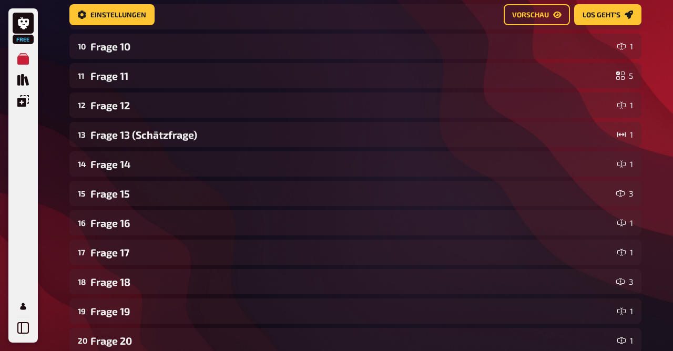
scroll to position [42, 0]
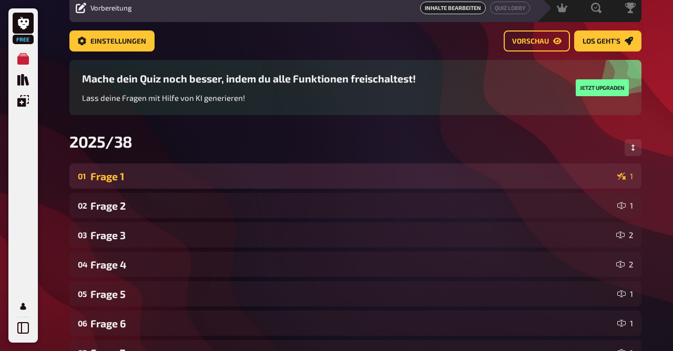
click at [184, 168] on div "01 Frage 1 1" at bounding box center [355, 175] width 572 height 25
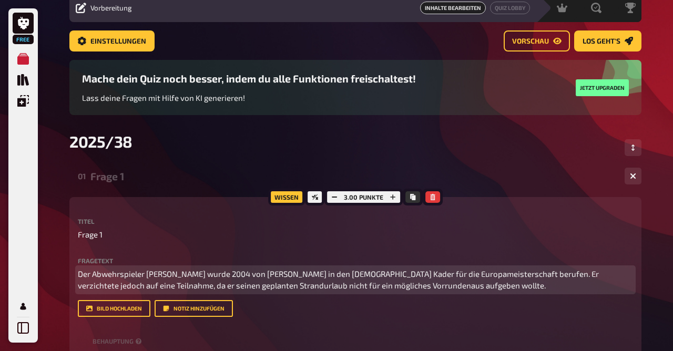
click at [261, 275] on span "Der Abwehrspieler [PERSON_NAME] wurde 2004 von [PERSON_NAME] in den [DEMOGRAPHI…" at bounding box center [339, 280] width 522 height 22
click at [261, 285] on span "Der Abwehrspieler Georgios Seitaridis wurde 2004 kurzfristig von Otto Rehhagel …" at bounding box center [354, 280] width 553 height 22
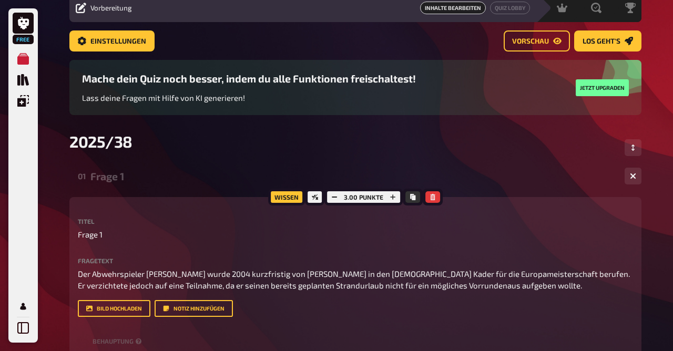
click at [541, 52] on div "Einstellungen Vorschau Los geht's" at bounding box center [355, 44] width 572 height 29
click at [541, 48] on link "Vorschau" at bounding box center [536, 40] width 66 height 21
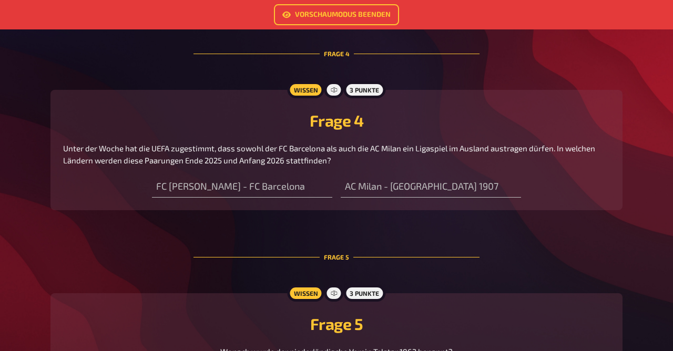
scroll to position [999, 0]
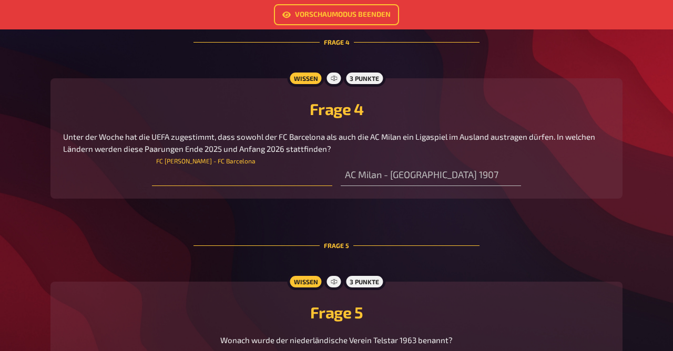
click at [273, 182] on input "text" at bounding box center [242, 175] width 180 height 21
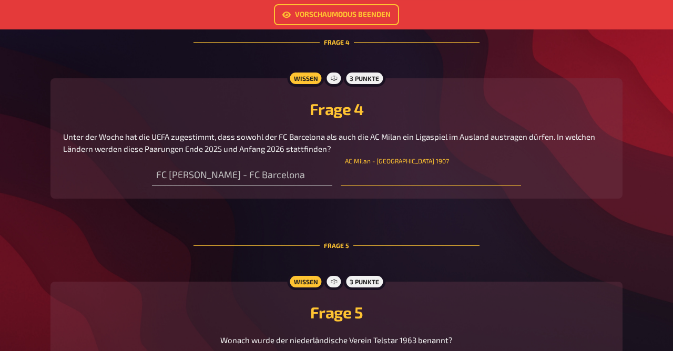
click at [388, 172] on input "text" at bounding box center [430, 175] width 180 height 21
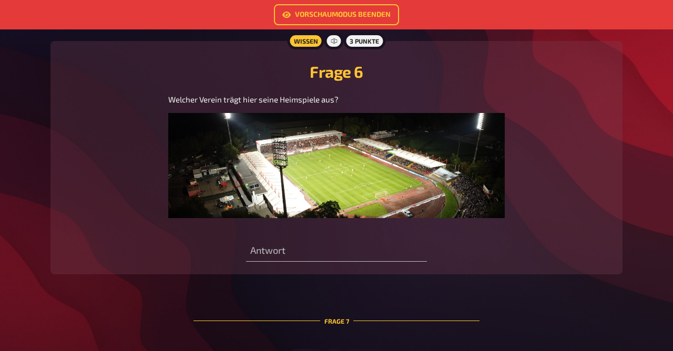
scroll to position [1432, 0]
click at [255, 186] on img at bounding box center [336, 164] width 336 height 105
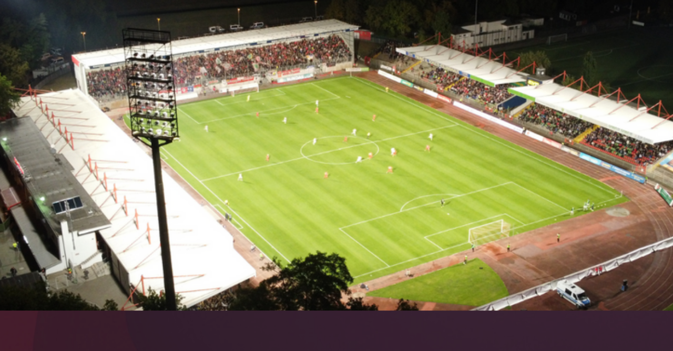
click at [304, 220] on img at bounding box center [336, 197] width 546 height 171
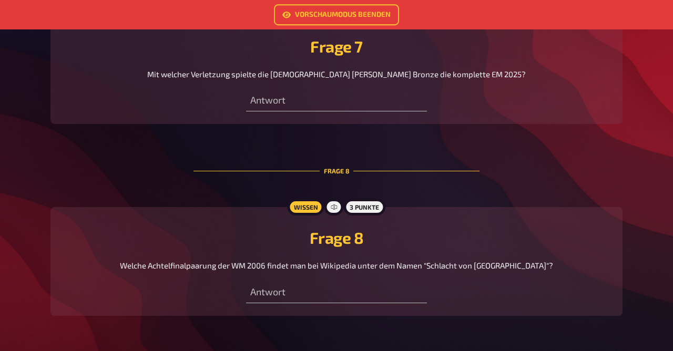
scroll to position [1774, 0]
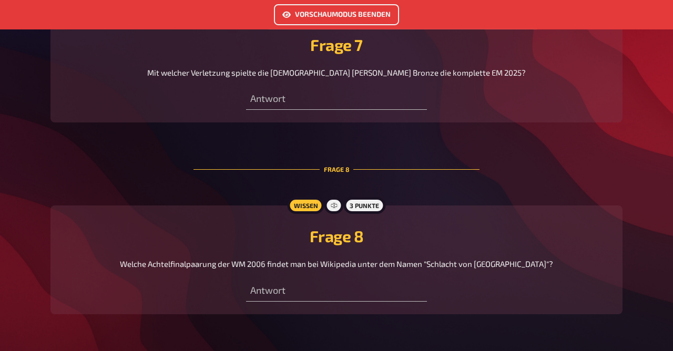
click at [344, 12] on link "Vorschaumodus beenden" at bounding box center [336, 14] width 125 height 21
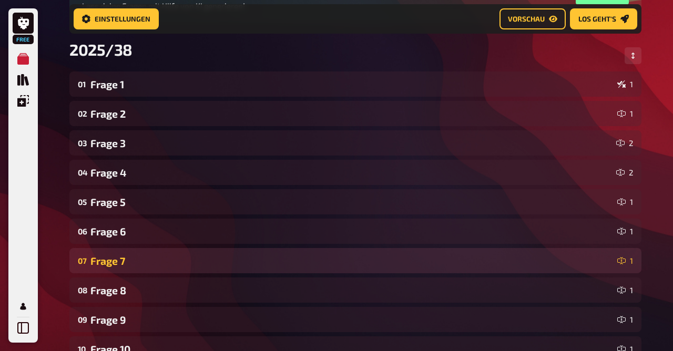
click at [164, 262] on div "Frage 7" at bounding box center [351, 261] width 522 height 12
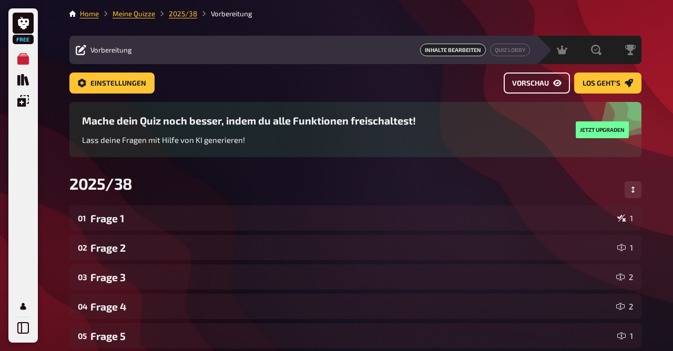
click at [555, 89] on link "Vorschau" at bounding box center [536, 83] width 66 height 21
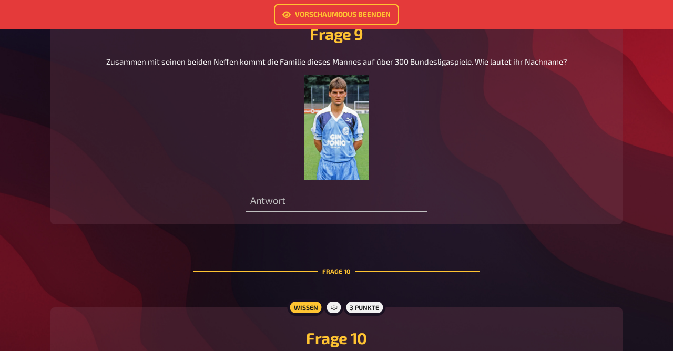
scroll to position [2169, 0]
click at [327, 146] on img at bounding box center [336, 127] width 65 height 105
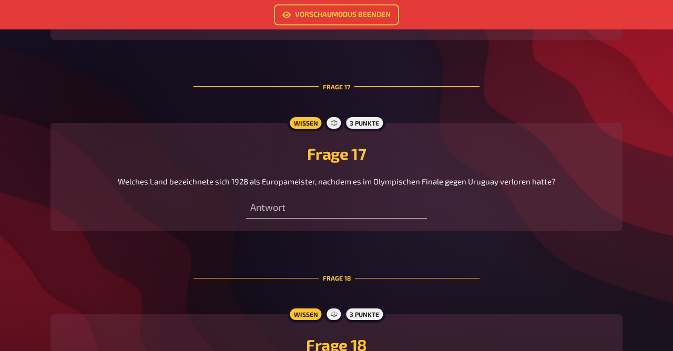
scroll to position [4179, 0]
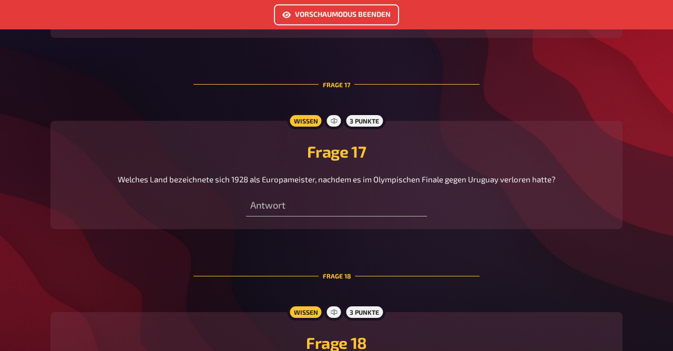
click at [329, 17] on link "Vorschaumodus beenden" at bounding box center [336, 14] width 125 height 21
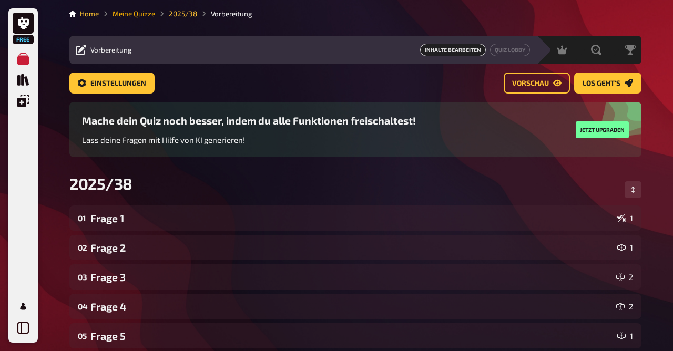
click at [130, 16] on link "Meine Quizze" at bounding box center [133, 13] width 43 height 8
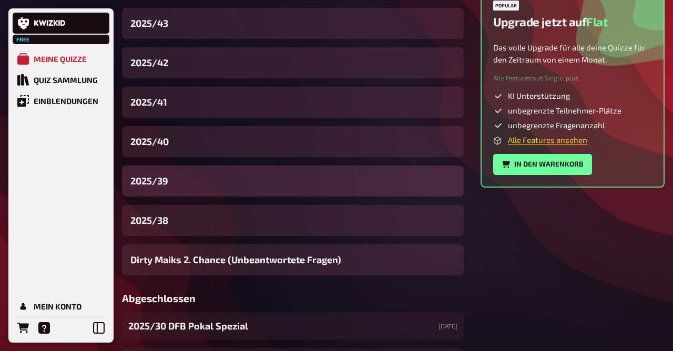
scroll to position [388, 0]
click at [182, 180] on div "2025/39" at bounding box center [293, 180] width 342 height 31
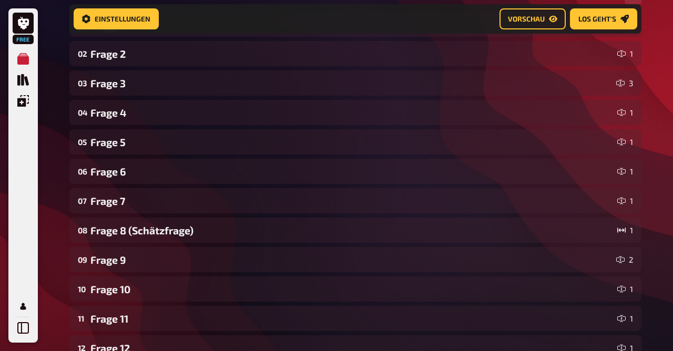
scroll to position [203, 0]
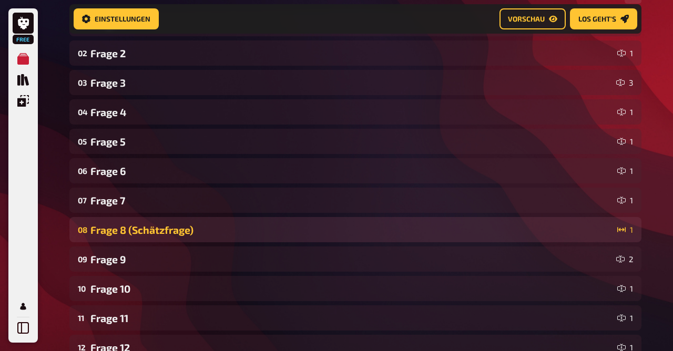
click at [229, 225] on div "Frage 8 (Schätzfrage)" at bounding box center [351, 230] width 522 height 12
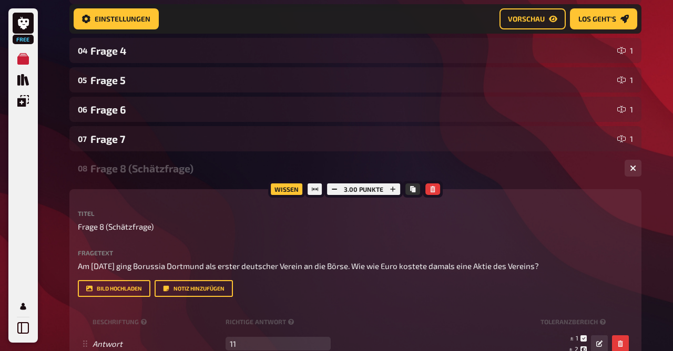
scroll to position [260, 0]
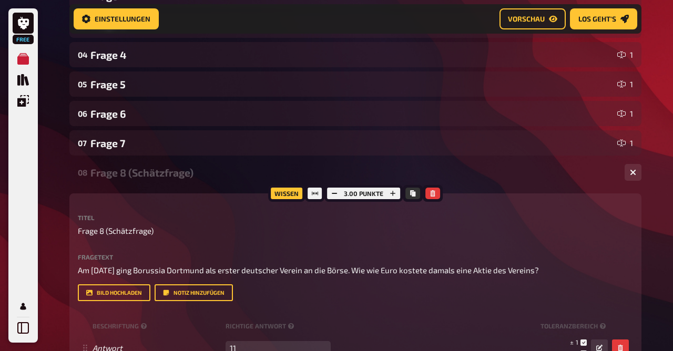
click at [193, 170] on div "Frage 8 (Schätzfrage)" at bounding box center [352, 173] width 525 height 12
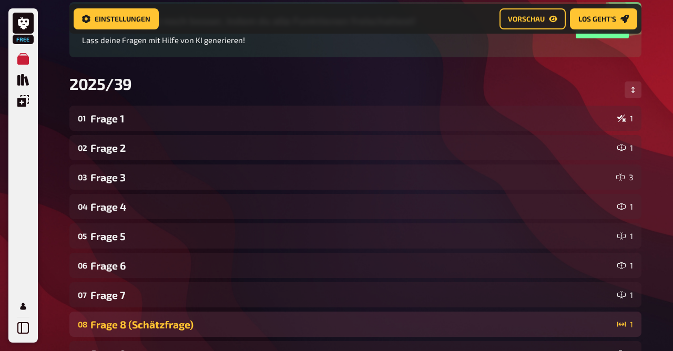
scroll to position [106, 0]
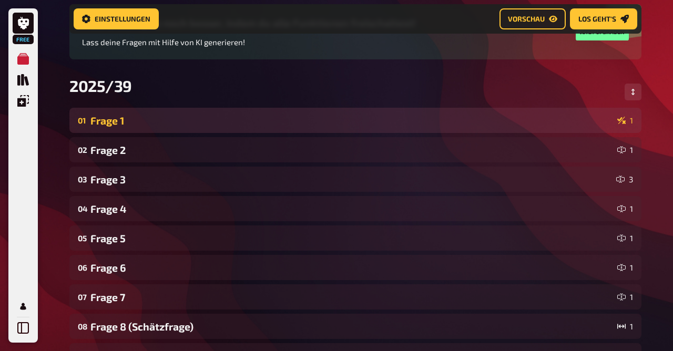
click at [141, 125] on div "Frage 1" at bounding box center [351, 121] width 522 height 12
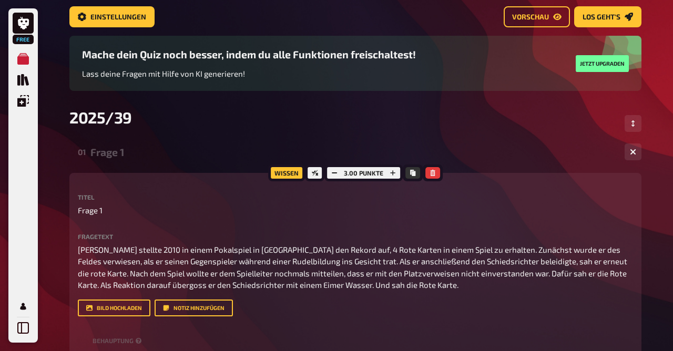
scroll to position [0, 0]
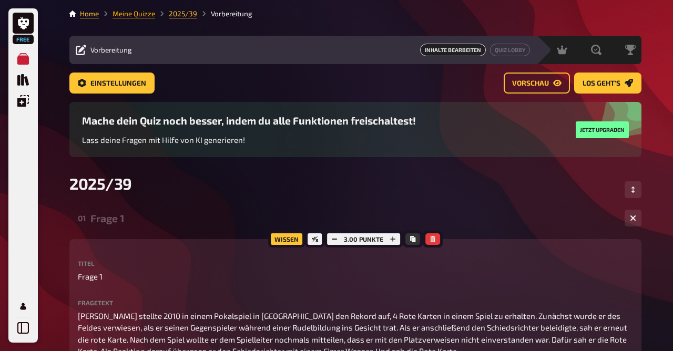
click at [137, 16] on link "Meine Quizze" at bounding box center [133, 13] width 43 height 8
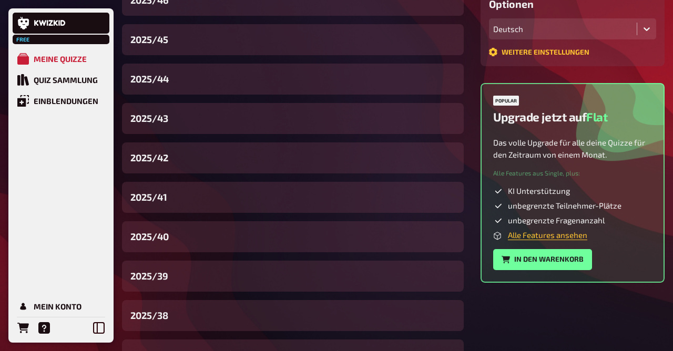
scroll to position [293, 0]
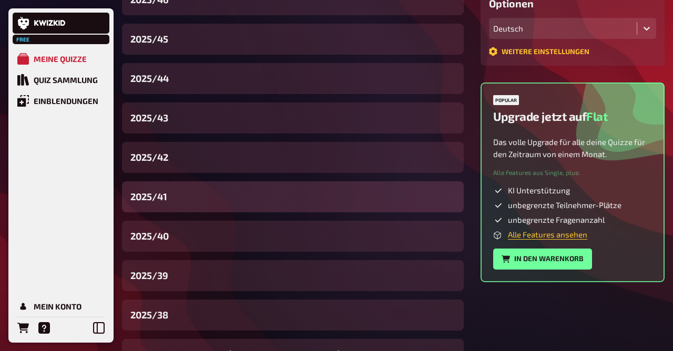
click at [186, 190] on div "2025/41" at bounding box center [293, 196] width 342 height 31
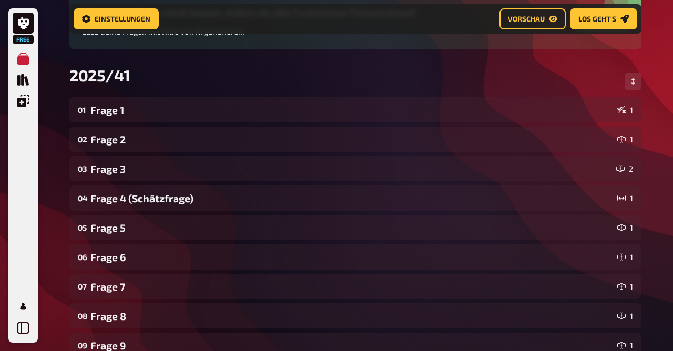
scroll to position [119, 0]
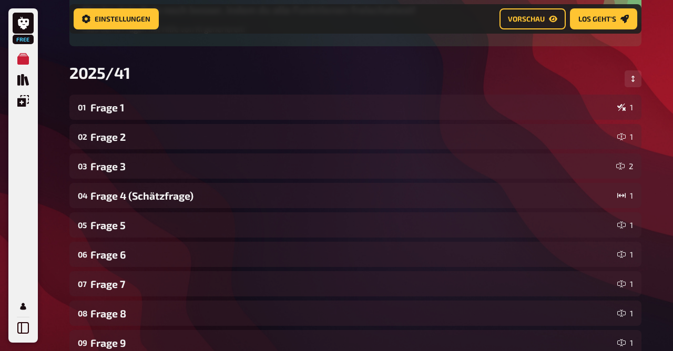
click at [186, 190] on div "Frage 4 (Schätzfrage)" at bounding box center [351, 196] width 522 height 12
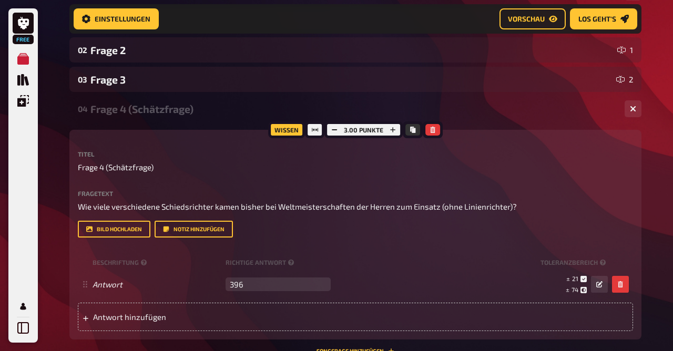
scroll to position [205, 0]
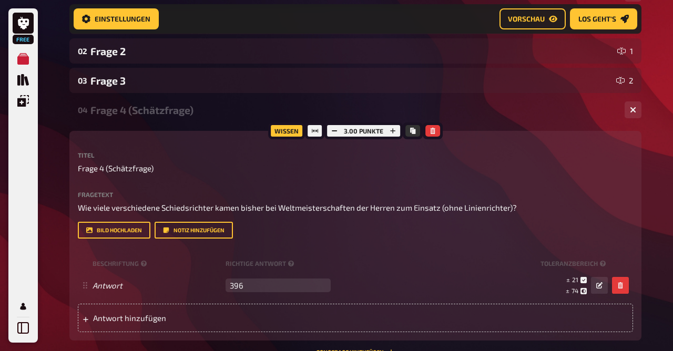
click at [146, 111] on div "Frage 4 (Schätzfrage)" at bounding box center [352, 110] width 525 height 12
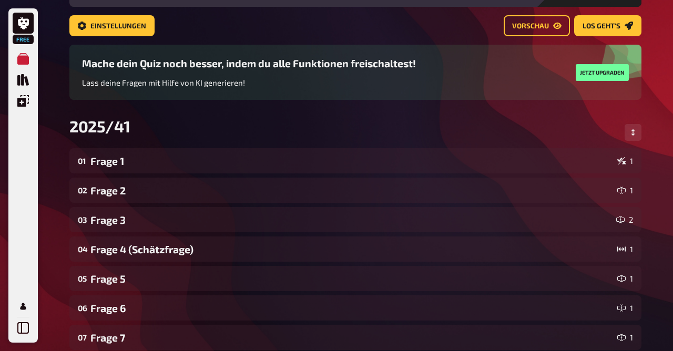
scroll to position [0, 0]
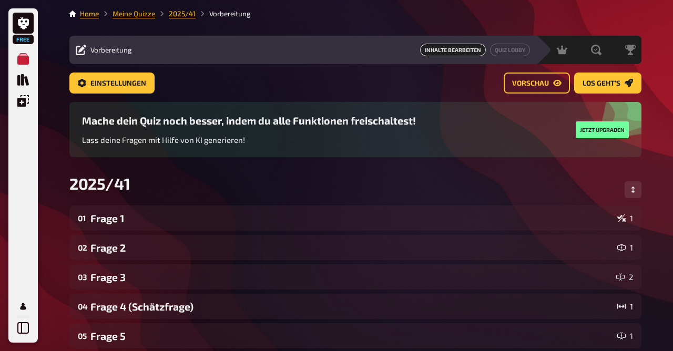
click at [136, 13] on link "Meine Quizze" at bounding box center [133, 13] width 43 height 8
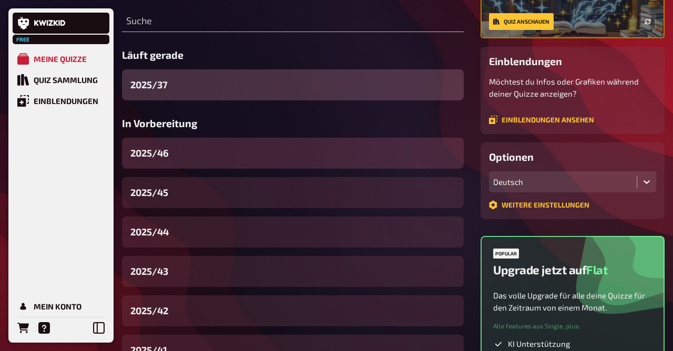
scroll to position [141, 0]
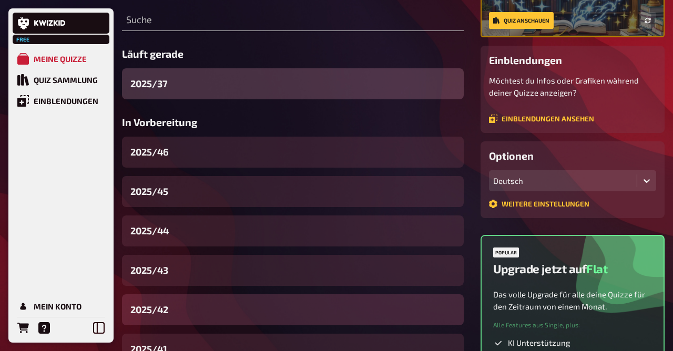
click at [200, 298] on div "2025/42" at bounding box center [293, 309] width 342 height 31
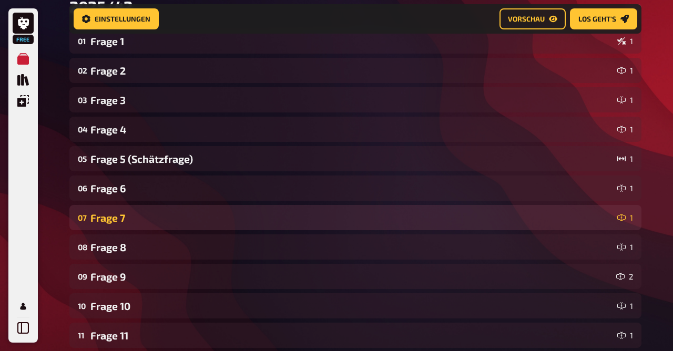
scroll to position [184, 0]
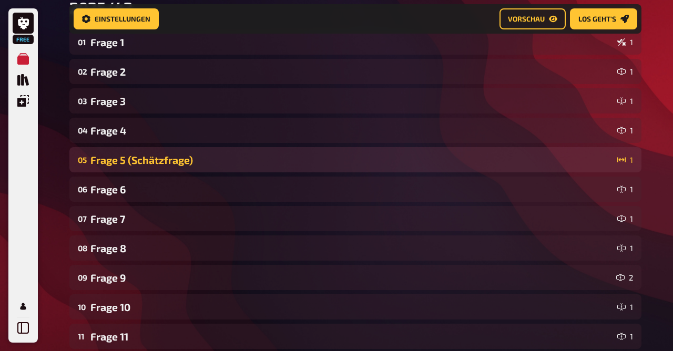
click at [181, 162] on div "Frage 5 (Schätzfrage)" at bounding box center [351, 160] width 522 height 12
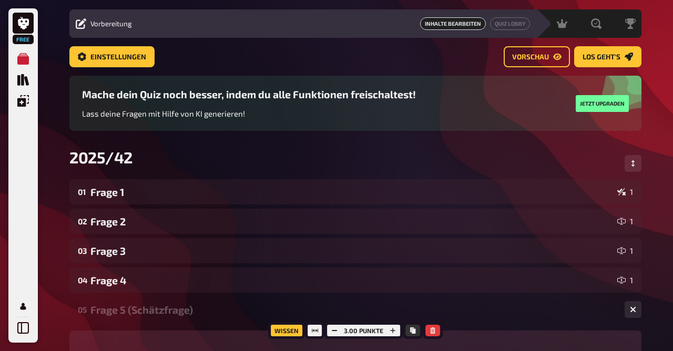
scroll to position [0, 0]
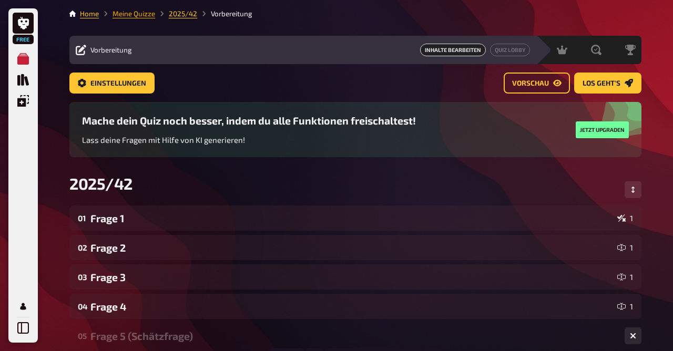
click at [132, 15] on link "Meine Quizze" at bounding box center [133, 13] width 43 height 8
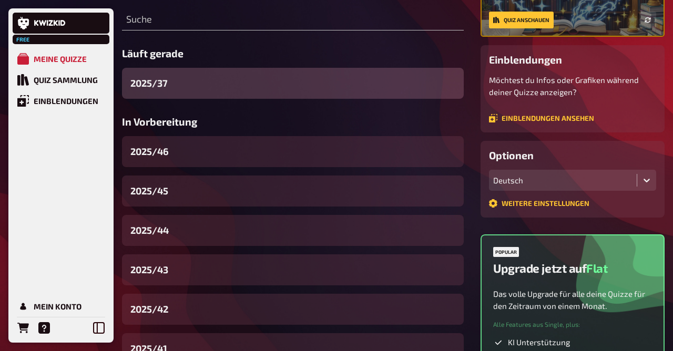
scroll to position [143, 0]
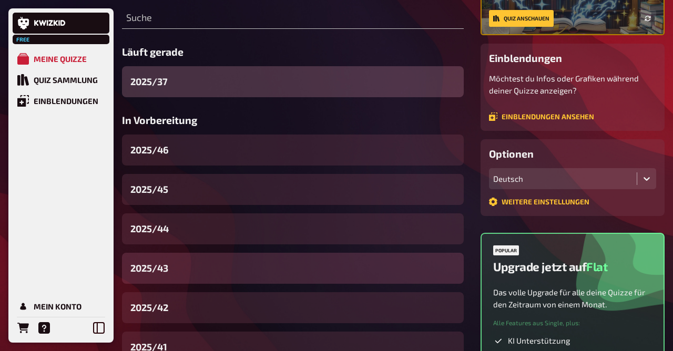
click at [192, 278] on div "2025/43" at bounding box center [293, 268] width 342 height 31
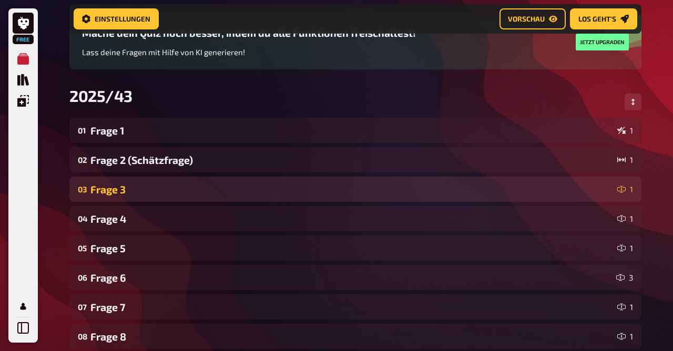
scroll to position [96, 0]
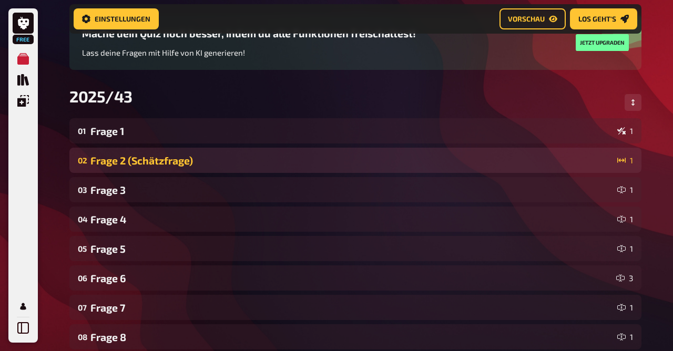
click at [158, 157] on div "Frage 2 (Schätzfrage)" at bounding box center [351, 160] width 522 height 12
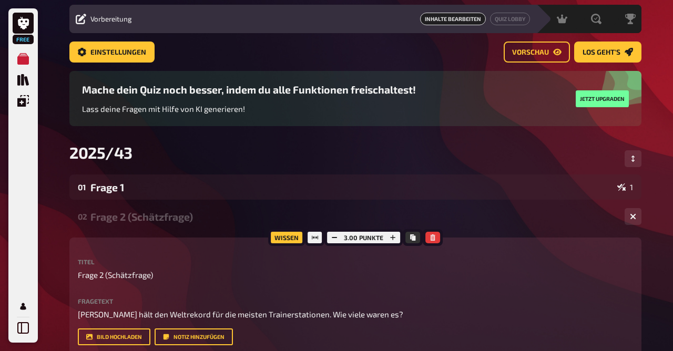
scroll to position [0, 0]
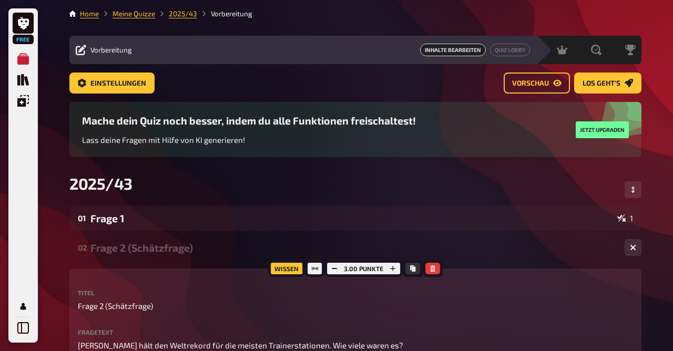
click at [140, 19] on li "Meine Quizze" at bounding box center [127, 13] width 56 height 11
click at [140, 13] on link "Meine Quizze" at bounding box center [133, 13] width 43 height 8
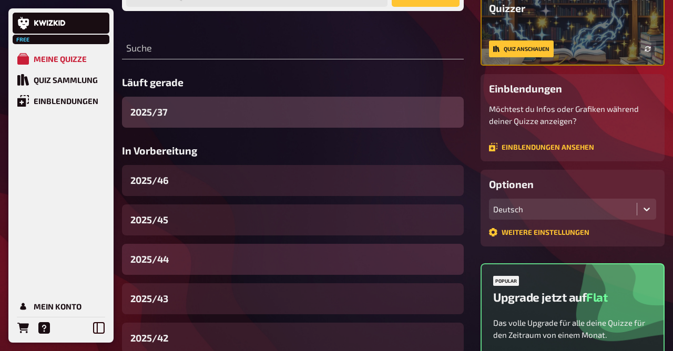
scroll to position [113, 0]
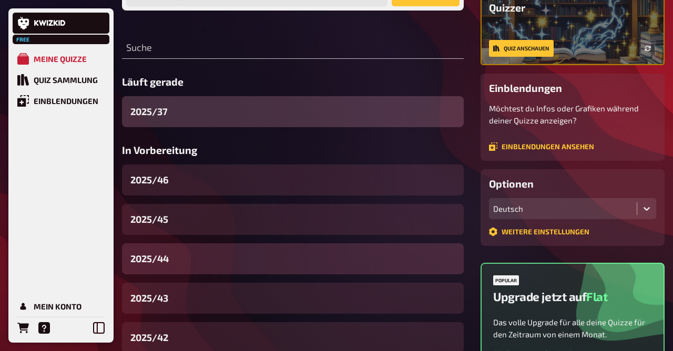
click at [176, 255] on div "2025/44" at bounding box center [293, 258] width 342 height 31
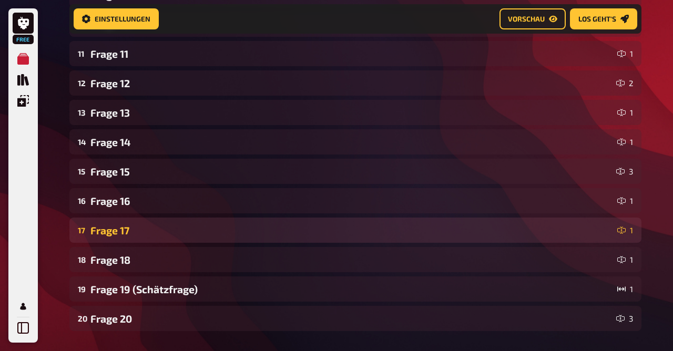
scroll to position [468, 0]
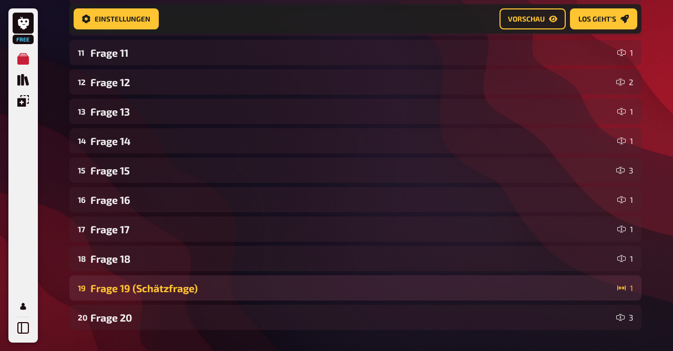
click at [179, 288] on div "Frage 19 (Schätzfrage)" at bounding box center [351, 288] width 522 height 12
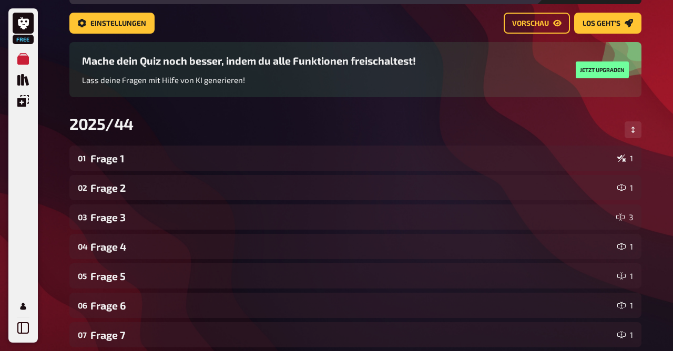
scroll to position [0, 0]
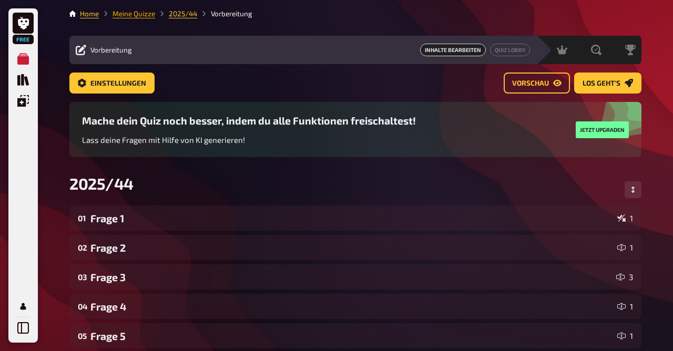
click at [136, 14] on link "Meine Quizze" at bounding box center [133, 13] width 43 height 8
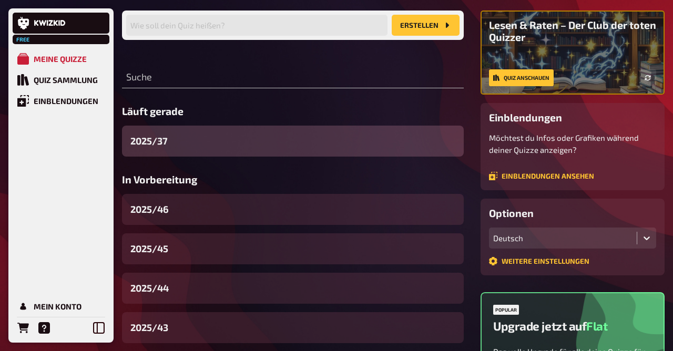
scroll to position [84, 0]
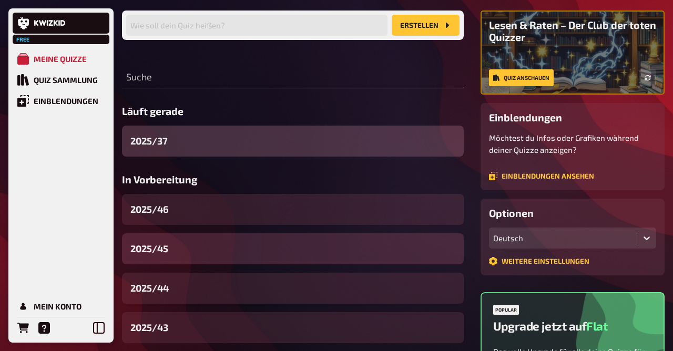
click at [173, 260] on div "2025/45" at bounding box center [293, 248] width 342 height 31
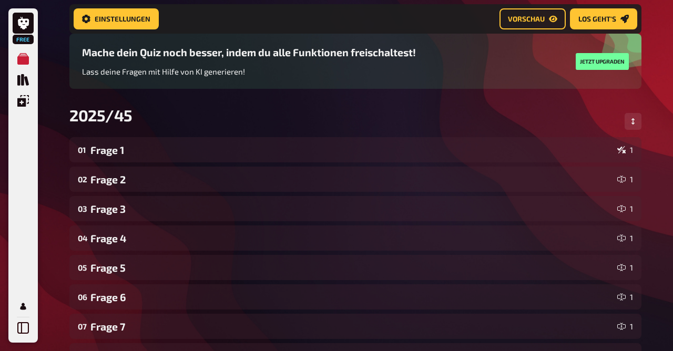
scroll to position [77, 0]
click at [515, 16] on span "Vorschau" at bounding box center [526, 18] width 37 height 7
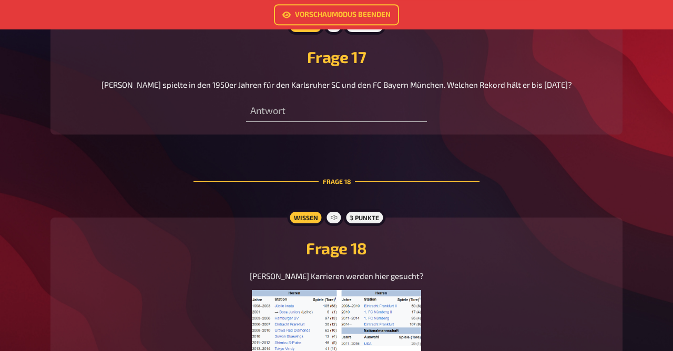
scroll to position [4088, 0]
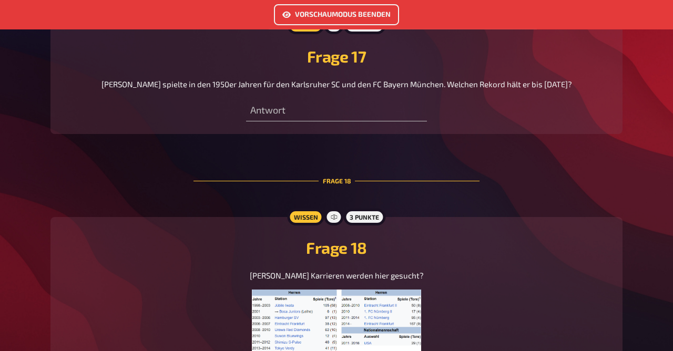
click at [326, 11] on link "Vorschaumodus beenden" at bounding box center [336, 14] width 125 height 21
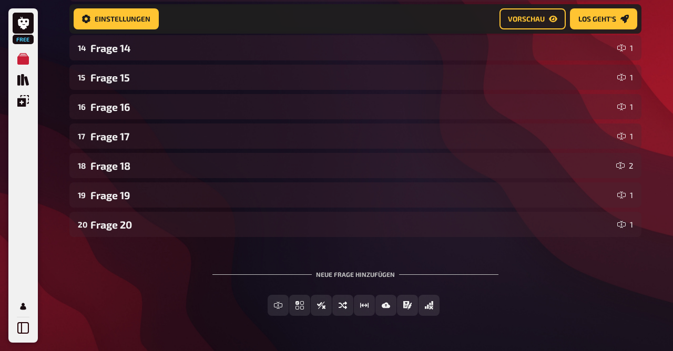
scroll to position [566, 0]
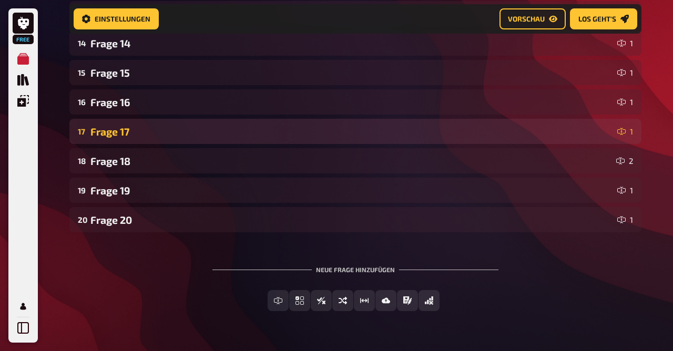
click at [163, 119] on div "17 Frage 17 1" at bounding box center [355, 131] width 572 height 25
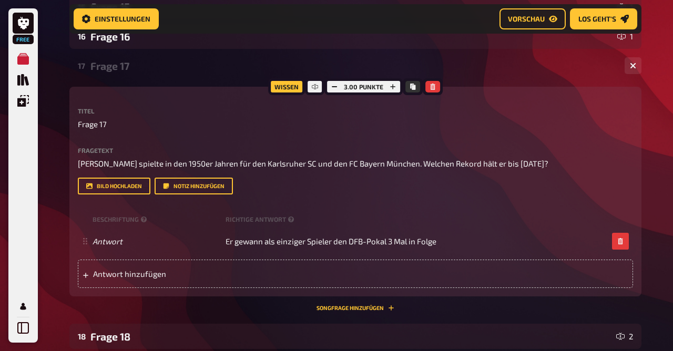
scroll to position [632, 0]
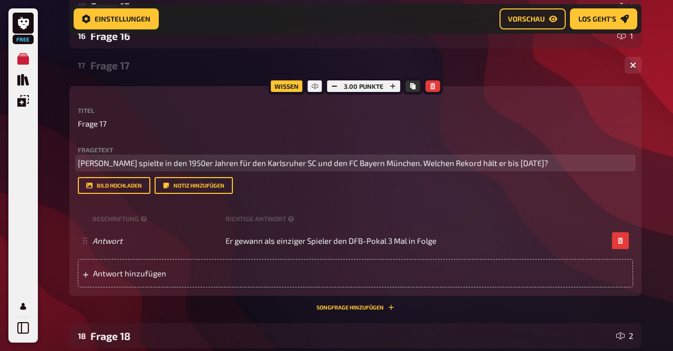
click at [226, 167] on span "Kurt Sommerlatt spielte in den 1950er Jahren für den Karlsruher SC und den FC B…" at bounding box center [313, 162] width 470 height 9
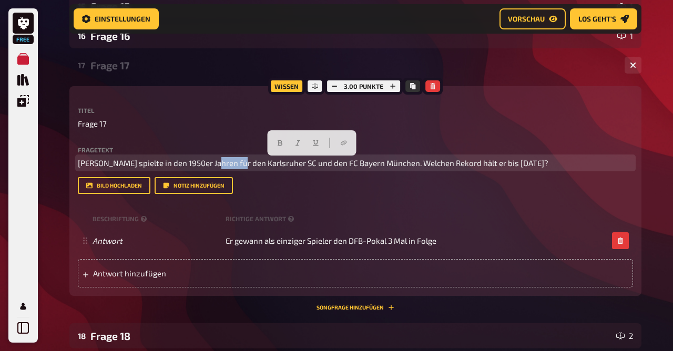
click at [226, 167] on span "Kurt Sommerlatt spielte in den 1950er Jahren für den Karlsruher SC und den FC B…" at bounding box center [313, 162] width 470 height 9
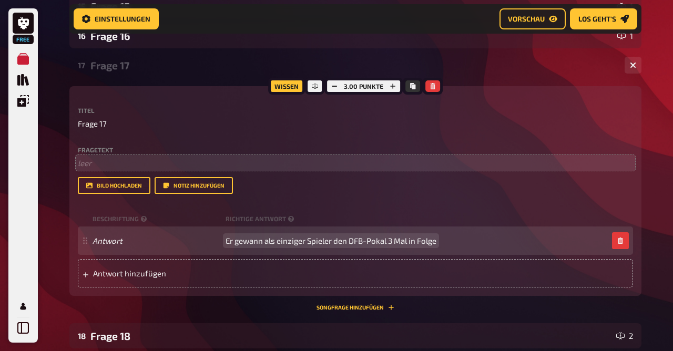
click at [294, 245] on span "Er gewann als einziger Spieler den DFB-Pokal 3 Mal in Folge" at bounding box center [330, 240] width 211 height 9
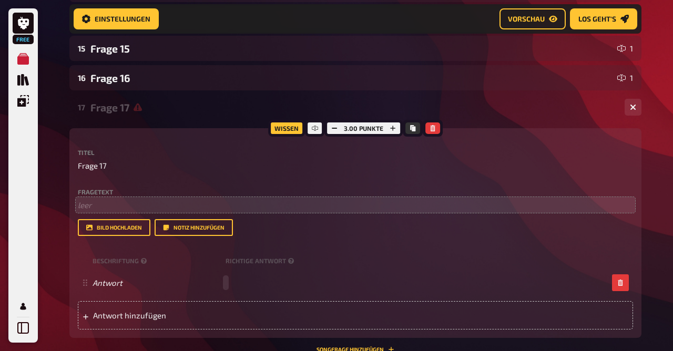
scroll to position [591, 0]
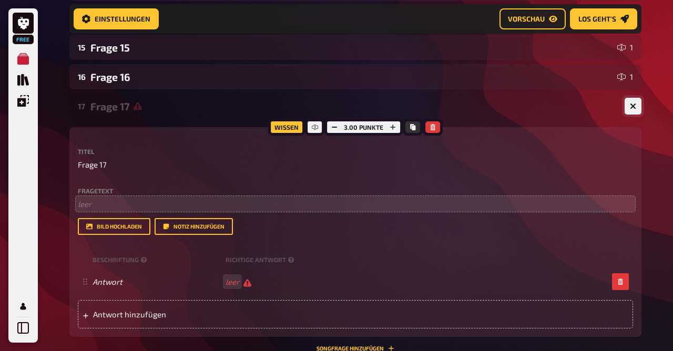
click at [628, 106] on button "button" at bounding box center [632, 106] width 17 height 17
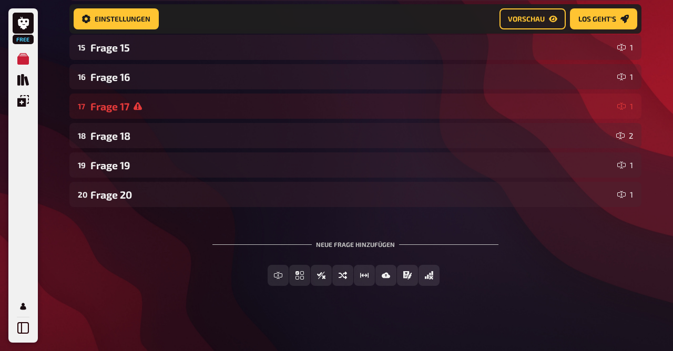
click at [618, 104] on icon at bounding box center [621, 106] width 8 height 8
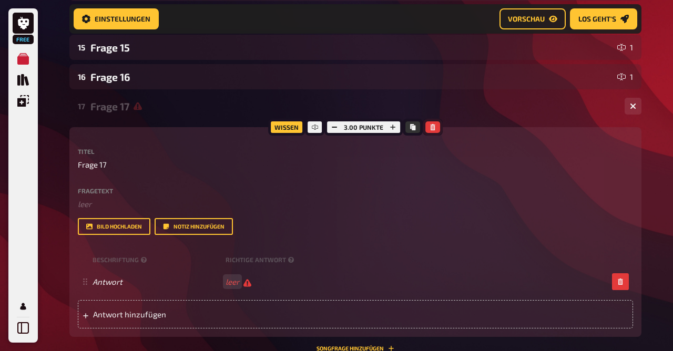
click at [431, 127] on icon "button" at bounding box center [432, 127] width 6 height 6
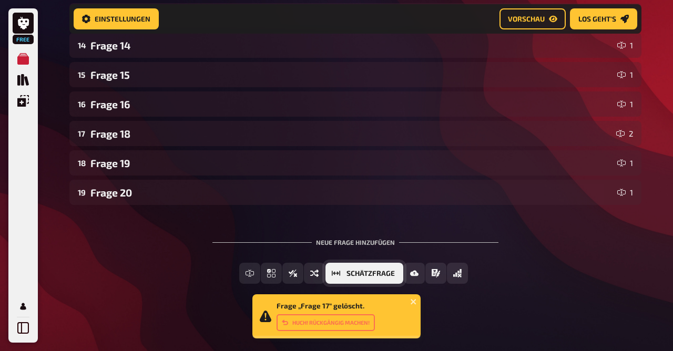
click at [374, 275] on span "Schätzfrage" at bounding box center [370, 273] width 48 height 7
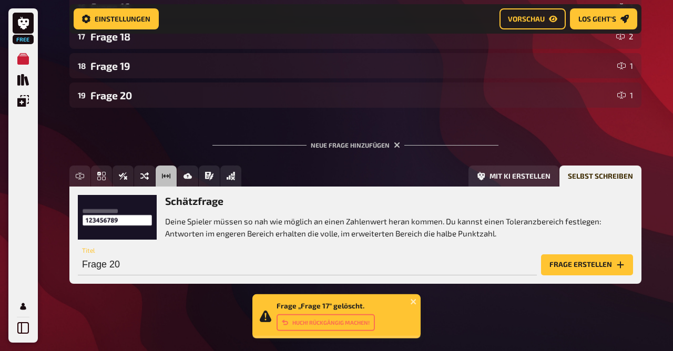
scroll to position [662, 0]
click at [336, 266] on input "Frage 20" at bounding box center [307, 264] width 459 height 21
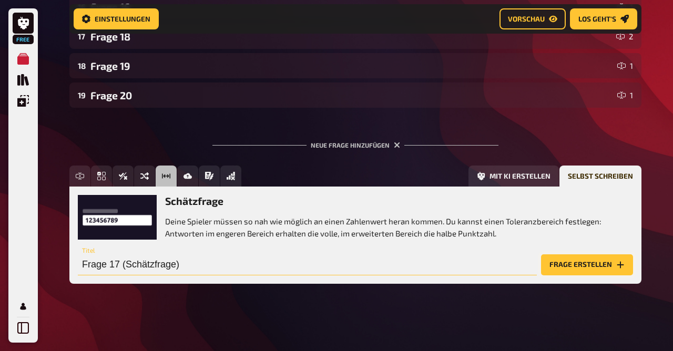
type input "Frage 17 (Schätzfrage)"
click at [561, 263] on button "Frage erstellen" at bounding box center [587, 264] width 92 height 21
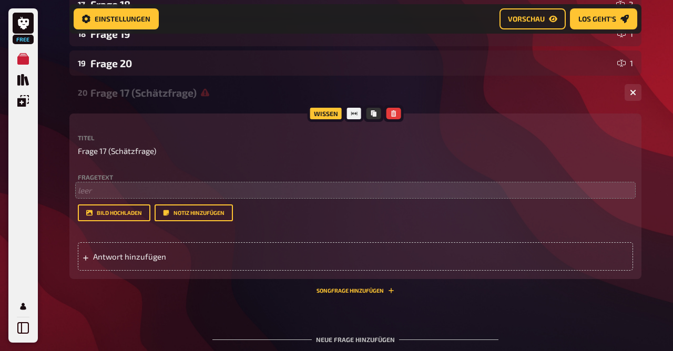
scroll to position [803, 0]
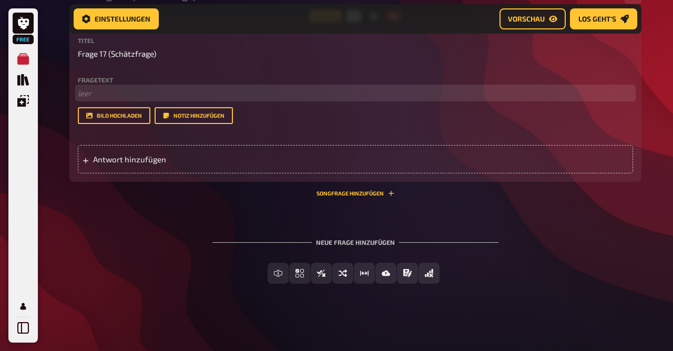
click at [121, 87] on p "﻿ leer" at bounding box center [355, 93] width 555 height 12
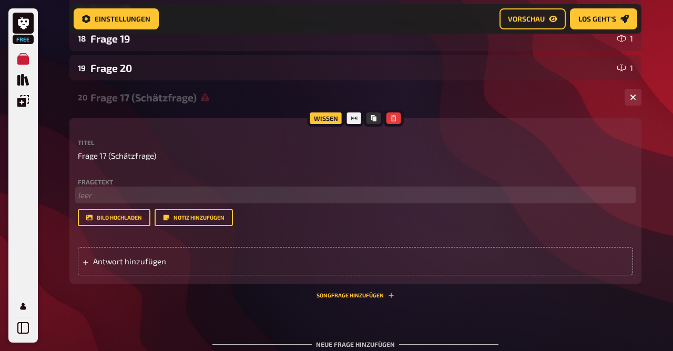
scroll to position [688, 0]
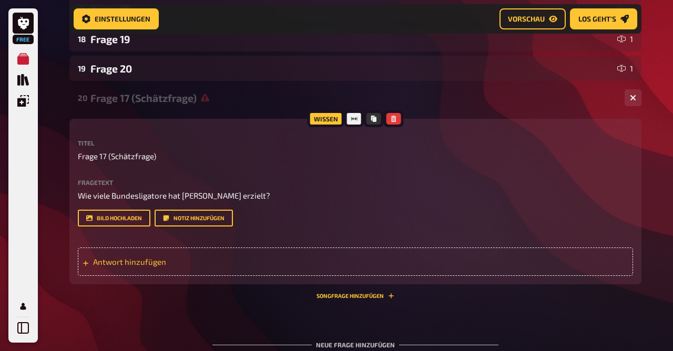
click at [145, 262] on span "Antwort hinzufügen" at bounding box center [174, 261] width 163 height 9
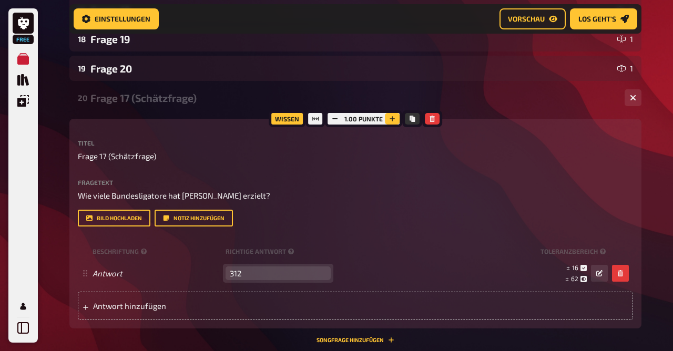
type input "312"
click at [394, 123] on button "button" at bounding box center [392, 119] width 15 height 12
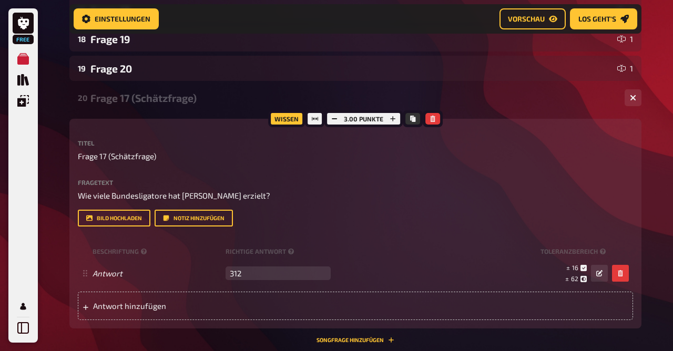
click at [165, 102] on div "Frage 17 (Schätzfrage)" at bounding box center [352, 98] width 525 height 12
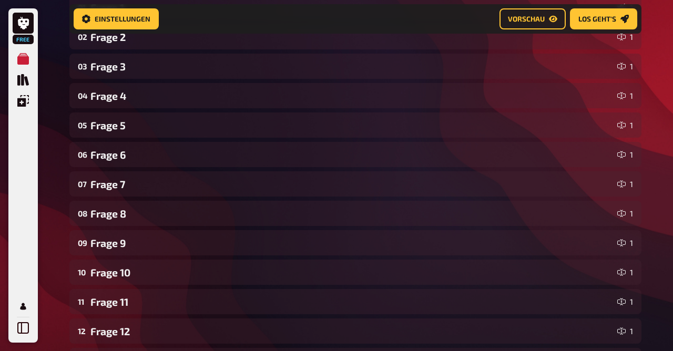
scroll to position [0, 0]
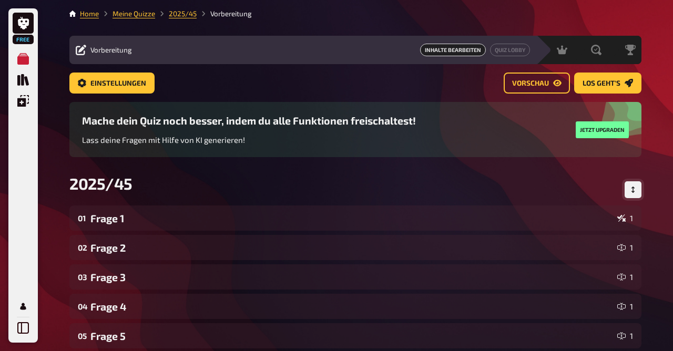
click at [632, 187] on button "Reihenfolge anpassen" at bounding box center [632, 189] width 17 height 17
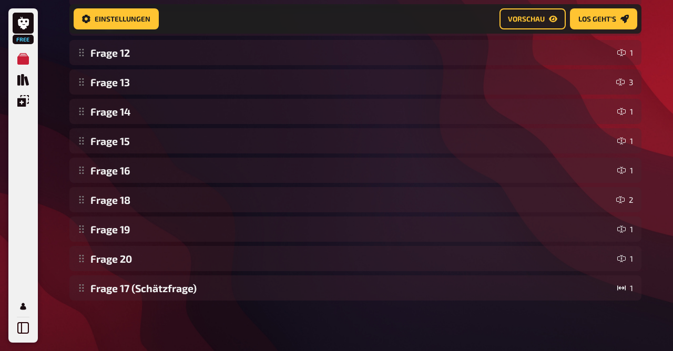
scroll to position [498, 0]
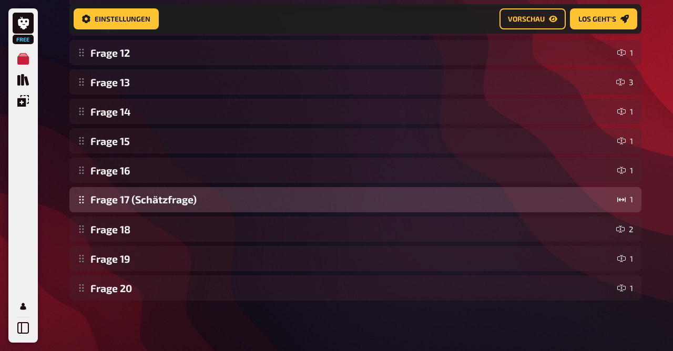
drag, startPoint x: 80, startPoint y: 290, endPoint x: 108, endPoint y: 208, distance: 87.1
click at [108, 208] on div "Frage 1 1 Frage 2 1 Frage 3 1 Frage 4 1 Frage 5 1 Frage 6 1 Frage 7 1 Frage 8 1…" at bounding box center [355, 8] width 572 height 584
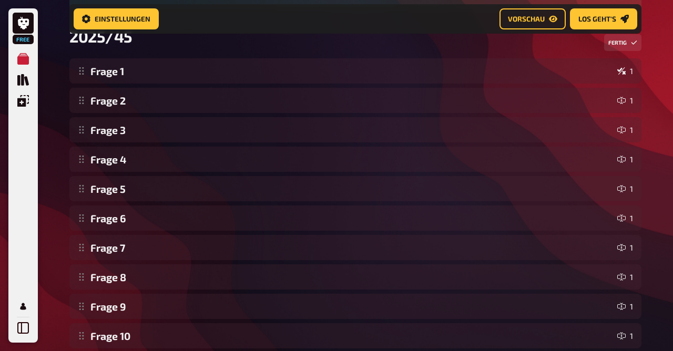
scroll to position [0, 0]
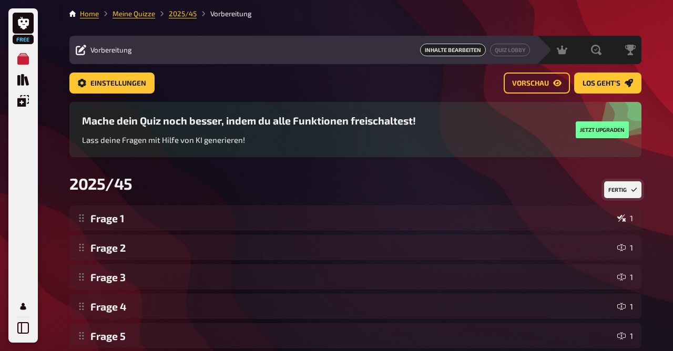
click at [618, 184] on button "Fertig" at bounding box center [622, 189] width 37 height 17
click at [140, 15] on link "Meine Quizze" at bounding box center [133, 13] width 43 height 8
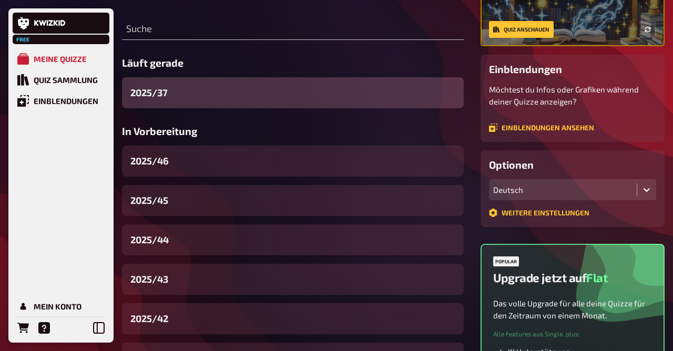
scroll to position [134, 0]
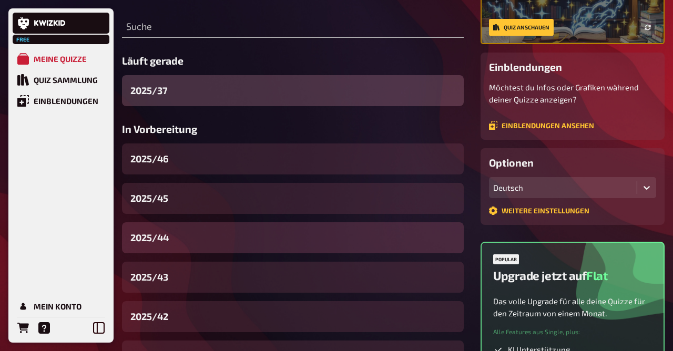
click at [171, 232] on div "2025/44" at bounding box center [293, 237] width 342 height 31
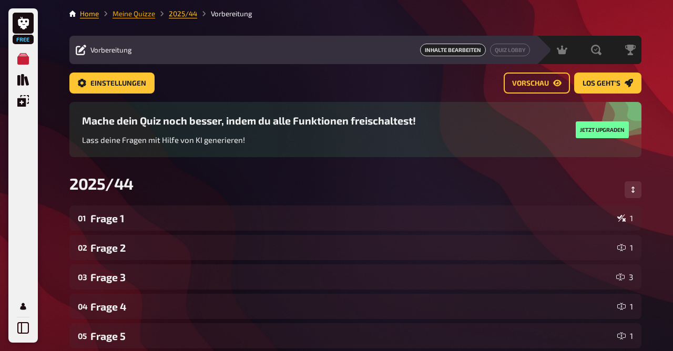
click at [138, 14] on link "Meine Quizze" at bounding box center [133, 13] width 43 height 8
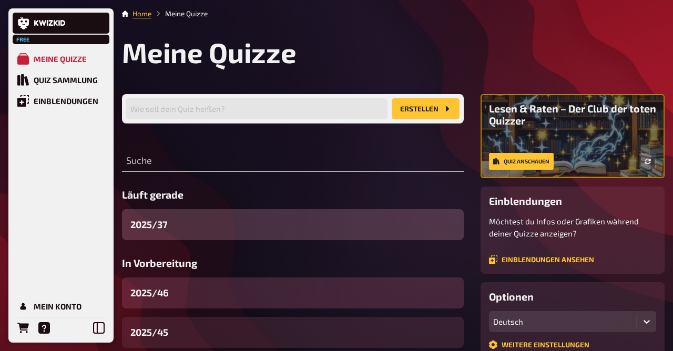
click at [182, 283] on div "2025/46" at bounding box center [293, 292] width 342 height 31
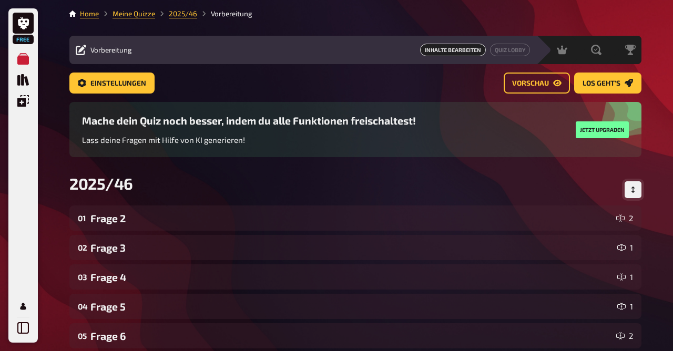
click at [633, 192] on icon "Reihenfolge anpassen" at bounding box center [632, 190] width 3 height 6
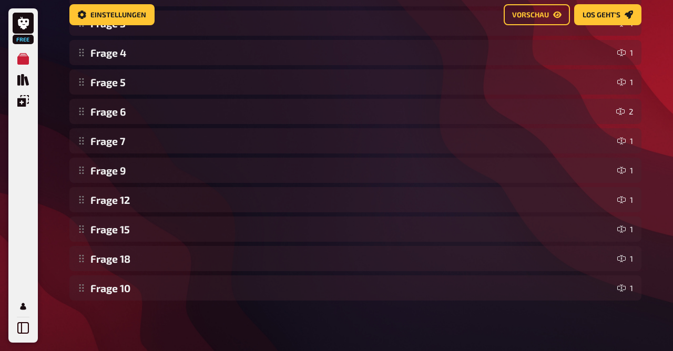
scroll to position [233, 0]
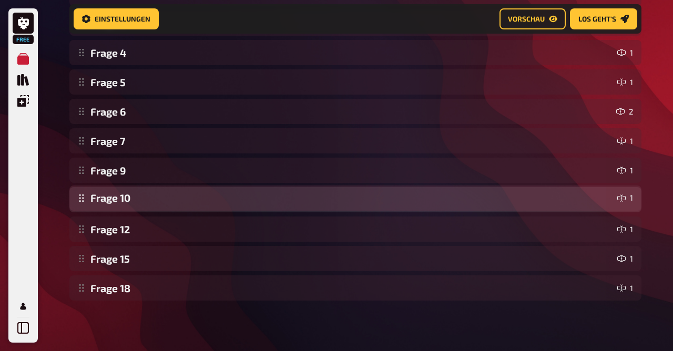
drag, startPoint x: 88, startPoint y: 293, endPoint x: 114, endPoint y: 203, distance: 94.0
click at [114, 203] on div "Frage 2 2 Frage 3 1 Frage 4 1 Frage 5 1 Frage 6 2 Frage 7 1 Frage 9 1 Frage 12 …" at bounding box center [355, 140] width 572 height 319
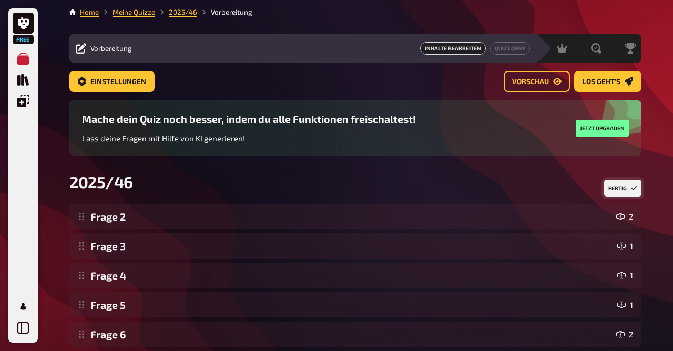
scroll to position [0, 0]
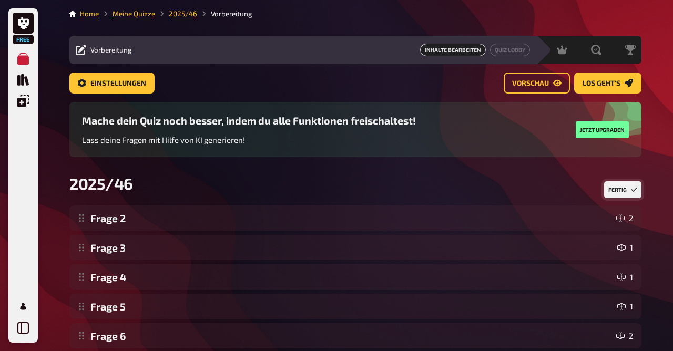
click at [621, 190] on button "Fertig" at bounding box center [622, 189] width 37 height 17
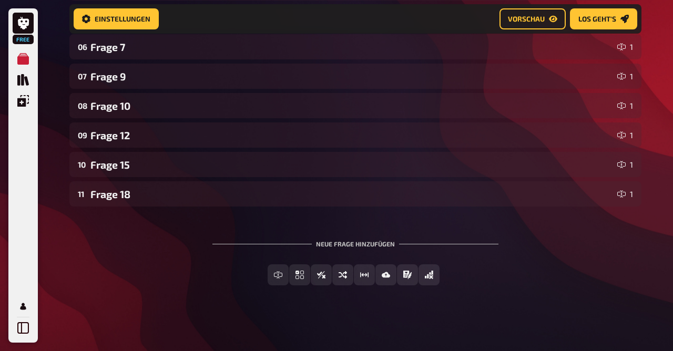
scroll to position [328, 0]
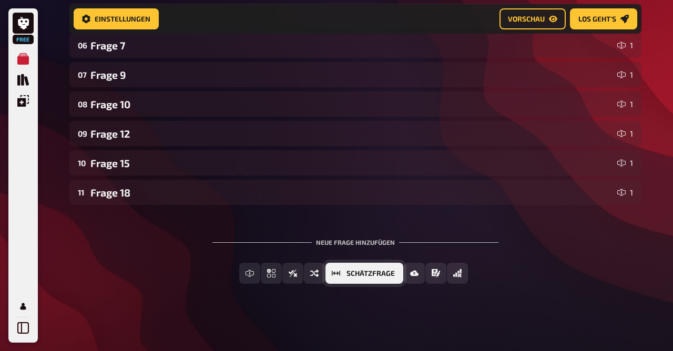
click at [390, 273] on span "Schätzfrage" at bounding box center [370, 273] width 48 height 7
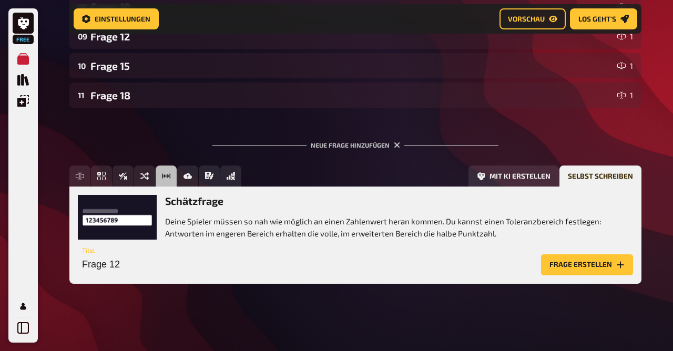
scroll to position [426, 0]
click at [239, 263] on input "Frage 12" at bounding box center [307, 264] width 459 height 21
type input "Frage 11"
click at [541, 254] on button "Frage erstellen" at bounding box center [587, 264] width 92 height 21
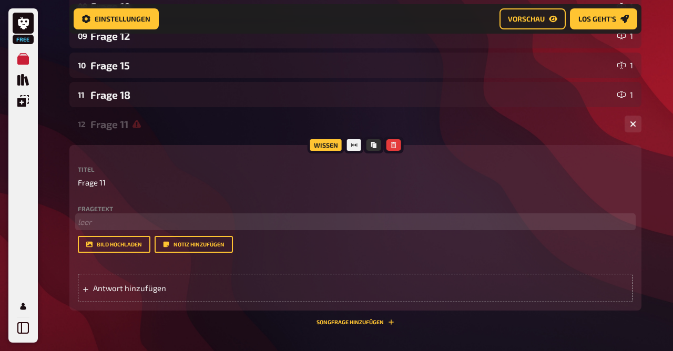
click at [117, 228] on p "﻿ leer" at bounding box center [355, 222] width 555 height 12
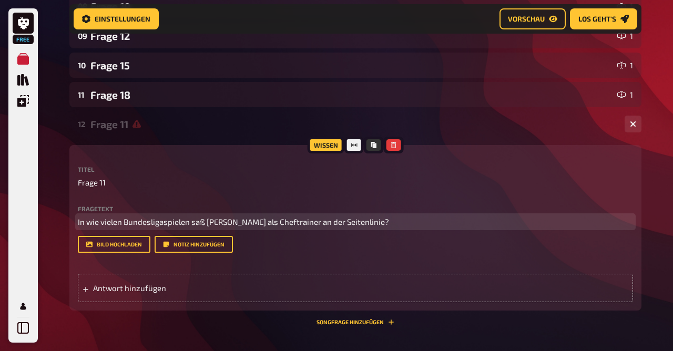
click at [201, 222] on span "In wie vielen Bundesligaspielen saß Otto Rehhagel als Cheftrainer an der Seiten…" at bounding box center [233, 221] width 311 height 9
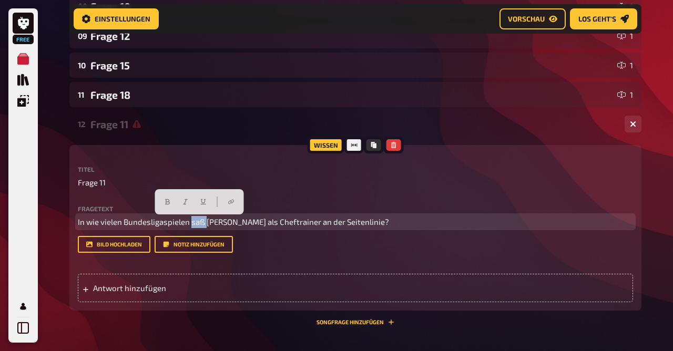
click at [201, 222] on span "In wie vielen Bundesligaspielen saß Otto Rehhagel als Cheftrainer an der Seiten…" at bounding box center [233, 221] width 311 height 9
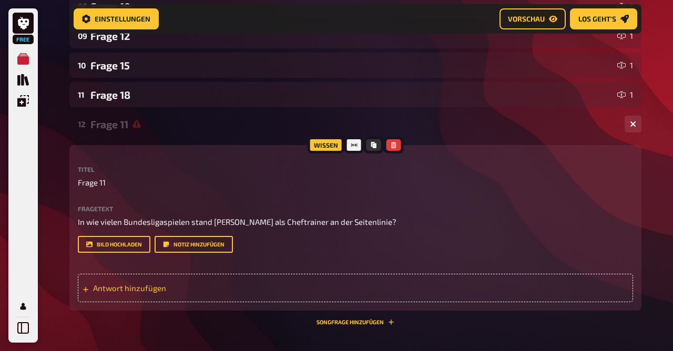
click at [187, 282] on div "Antwort hinzufügen" at bounding box center [355, 288] width 555 height 28
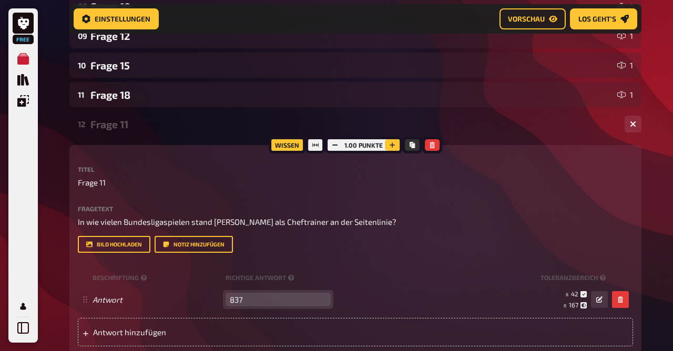
type input "837"
click at [390, 144] on icon "button" at bounding box center [392, 145] width 6 height 6
click at [390, 144] on icon "button" at bounding box center [391, 145] width 6 height 6
click at [390, 144] on icon "button" at bounding box center [392, 145] width 6 height 6
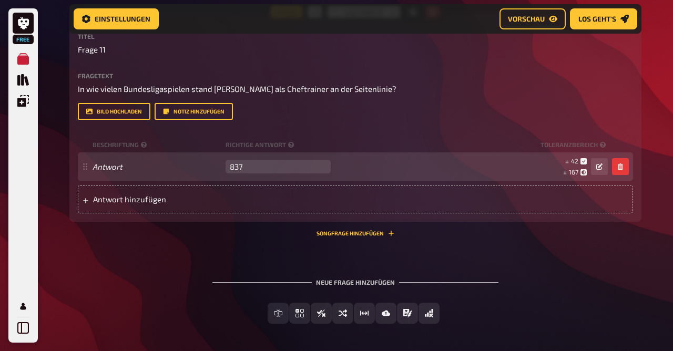
scroll to position [560, 0]
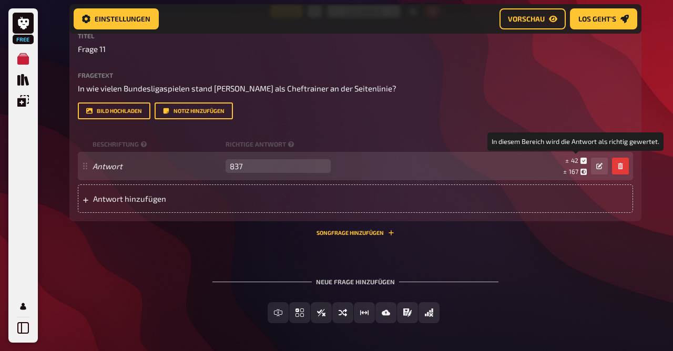
click at [579, 162] on small "± 42" at bounding box center [576, 160] width 22 height 9
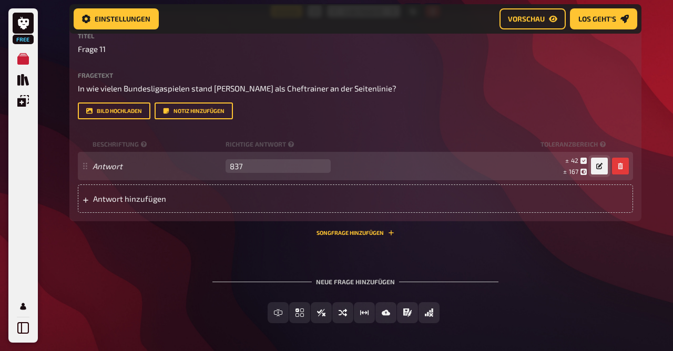
click at [595, 167] on button "button" at bounding box center [599, 166] width 17 height 17
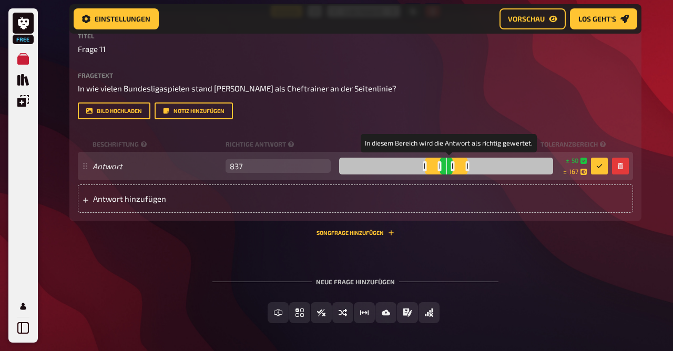
click at [454, 168] on div at bounding box center [452, 166] width 4 height 10
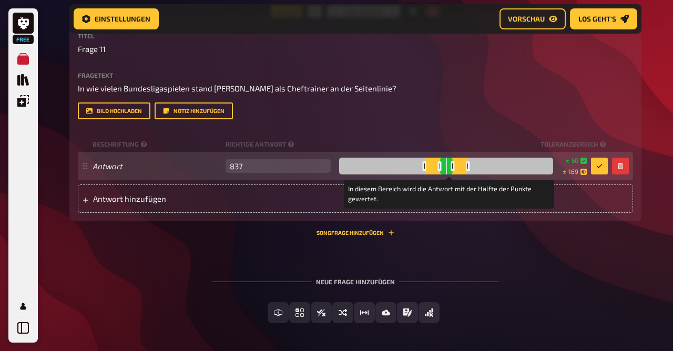
click at [469, 168] on div at bounding box center [468, 166] width 4 height 10
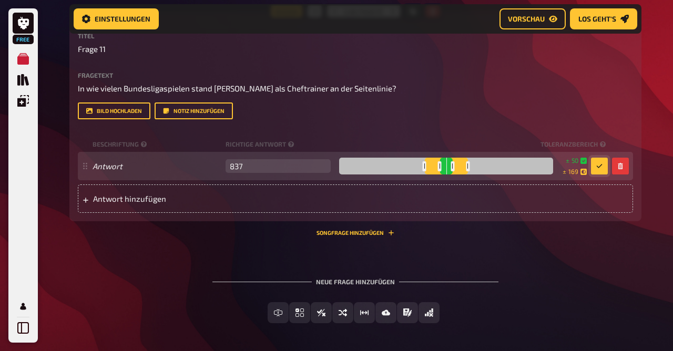
click at [597, 168] on icon "button" at bounding box center [599, 166] width 6 height 6
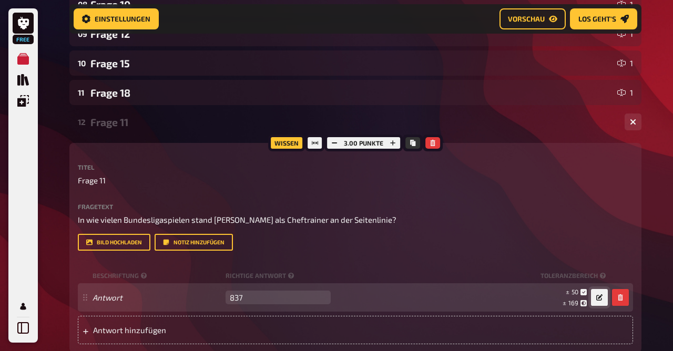
scroll to position [412, 0]
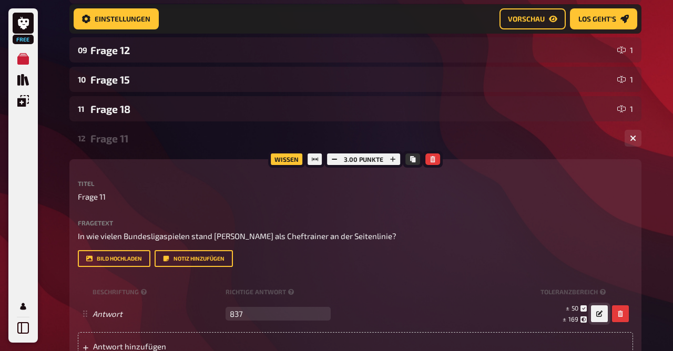
click at [204, 135] on div "Frage 11" at bounding box center [352, 138] width 525 height 12
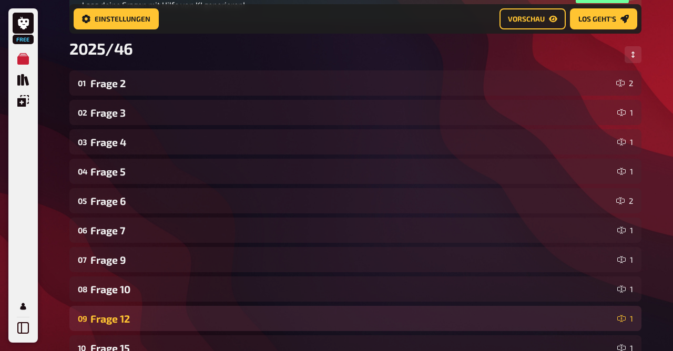
scroll to position [0, 0]
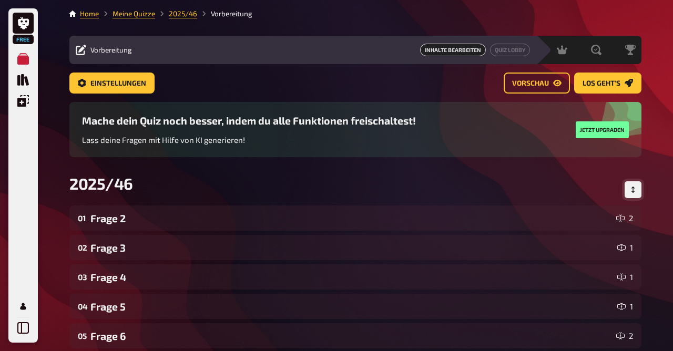
click at [633, 191] on icon "Reihenfolge anpassen" at bounding box center [632, 190] width 6 height 6
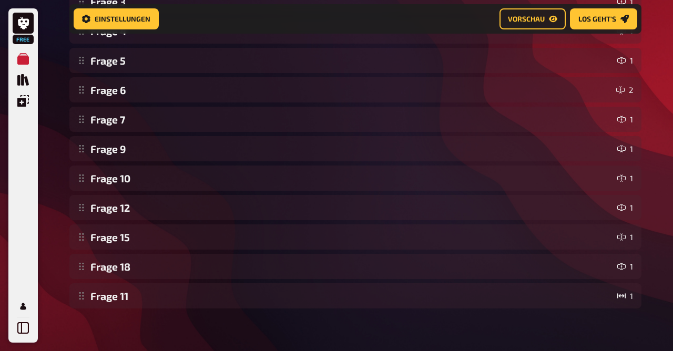
scroll to position [255, 0]
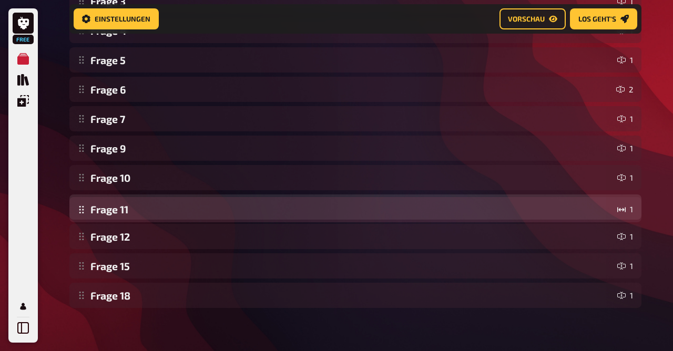
drag, startPoint x: 110, startPoint y: 294, endPoint x: 112, endPoint y: 207, distance: 86.7
click at [112, 207] on div "Frage 2 2 Frage 3 1 Frage 4 1 Frage 5 1 Frage 6 2 Frage 7 1 Frage 9 1 Frage 10 …" at bounding box center [355, 133] width 572 height 349
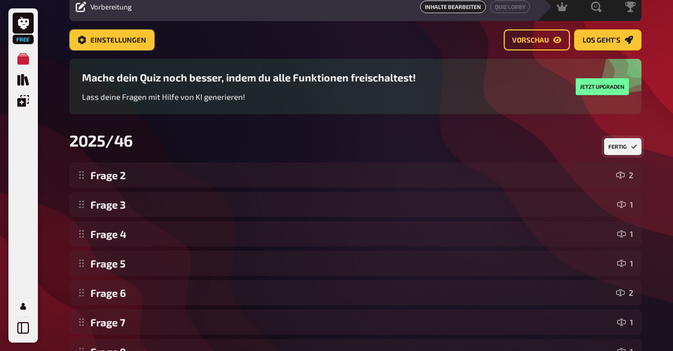
scroll to position [0, 0]
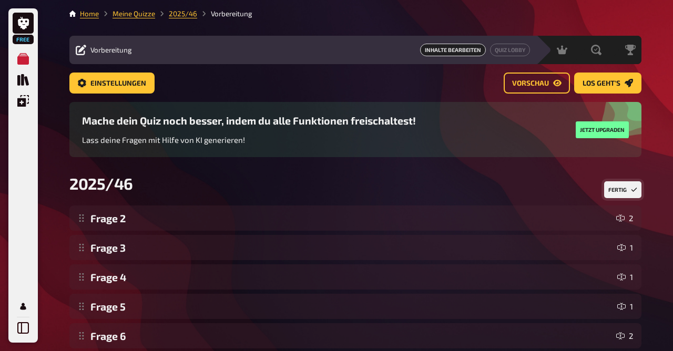
click at [625, 198] on button "Fertig" at bounding box center [622, 189] width 37 height 17
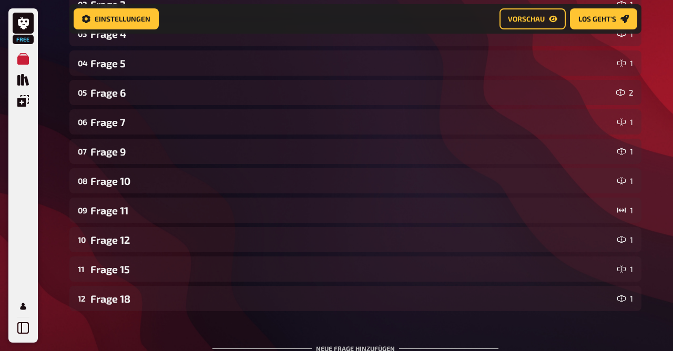
scroll to position [251, 0]
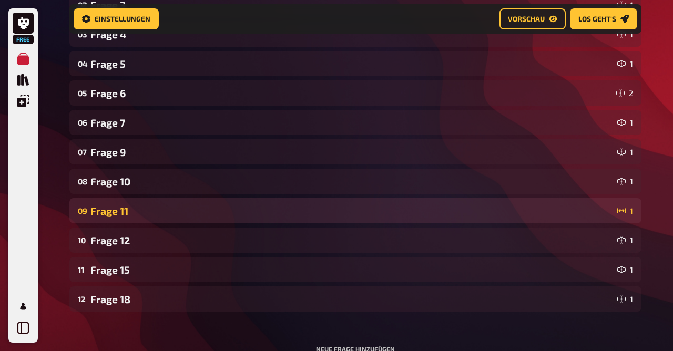
click at [292, 215] on div "Frage 11" at bounding box center [351, 211] width 522 height 12
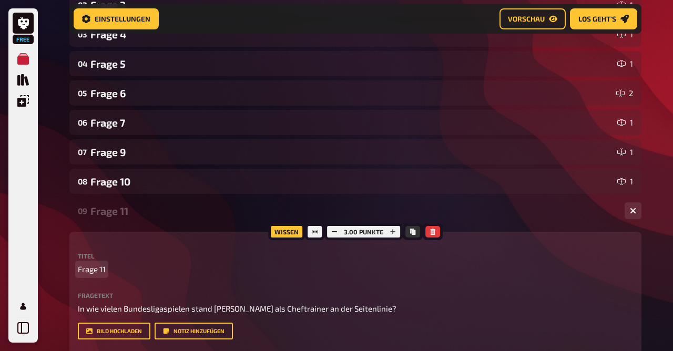
click at [103, 269] on span "Frage 11" at bounding box center [92, 269] width 28 height 12
click at [154, 215] on div "Frage 11 (Schätzfrage)" at bounding box center [352, 211] width 525 height 12
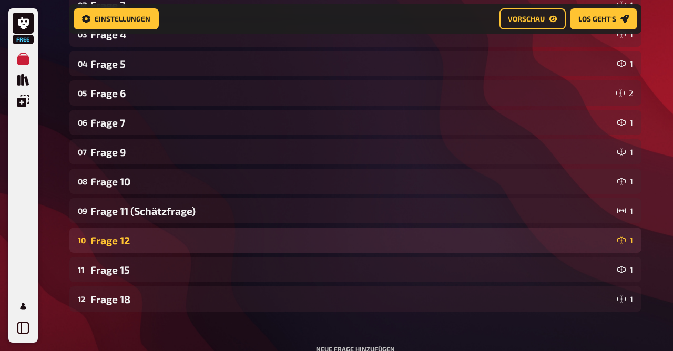
click at [159, 242] on div "Frage 12" at bounding box center [351, 240] width 522 height 12
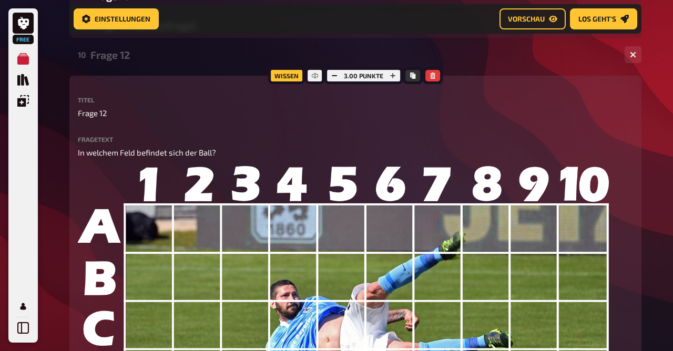
scroll to position [405, 0]
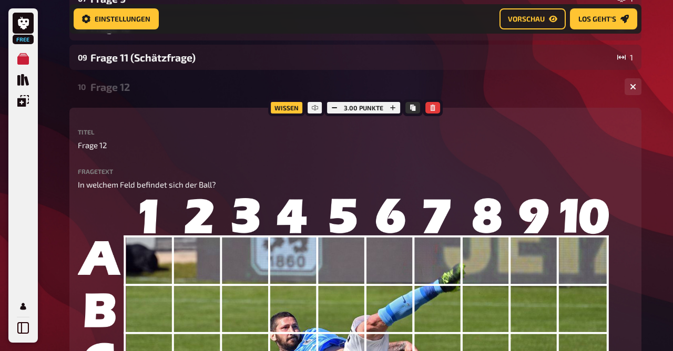
click at [127, 85] on div "Frage 12" at bounding box center [352, 87] width 525 height 12
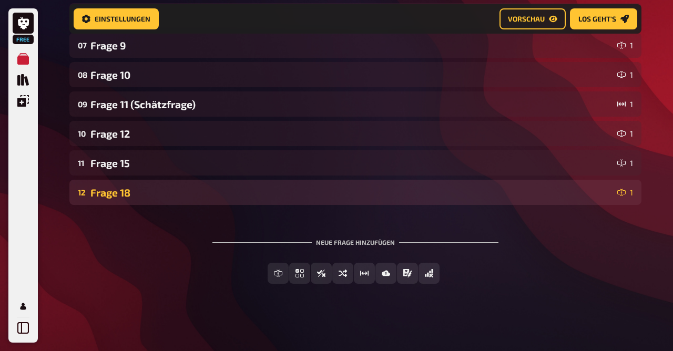
scroll to position [359, 0]
click at [141, 192] on div "Frage 18" at bounding box center [351, 193] width 522 height 12
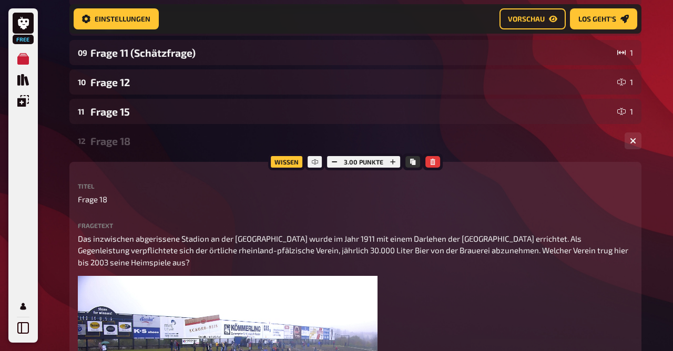
scroll to position [412, 0]
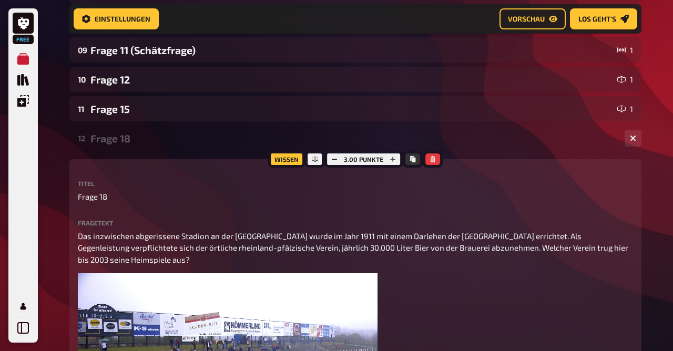
click at [115, 137] on div "Frage 18" at bounding box center [352, 138] width 525 height 12
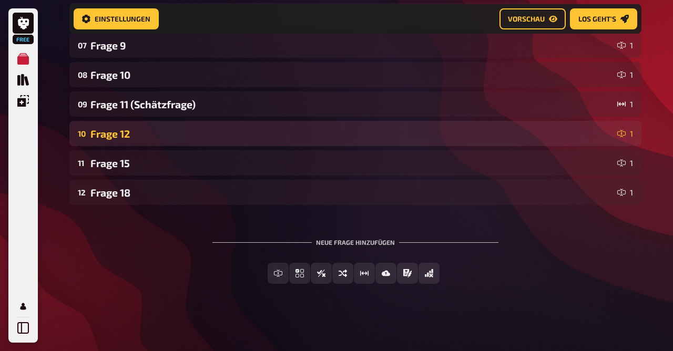
scroll to position [359, 0]
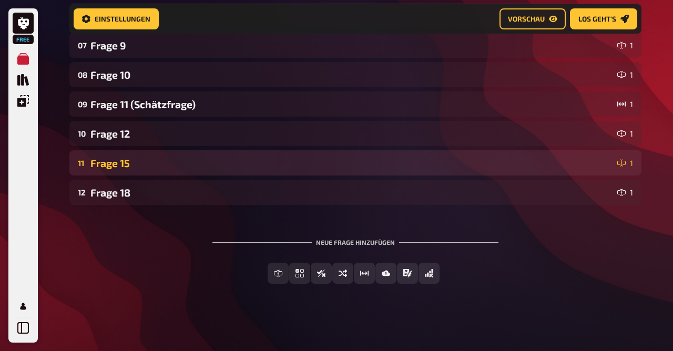
click at [130, 154] on div "11 Frage 15 1" at bounding box center [355, 162] width 572 height 25
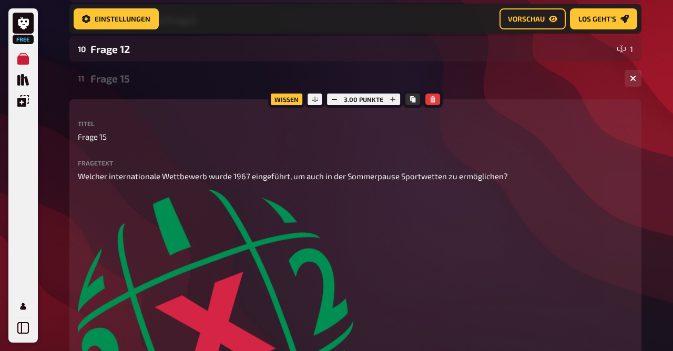
scroll to position [442, 0]
click at [135, 75] on div "Frage 15" at bounding box center [352, 79] width 525 height 12
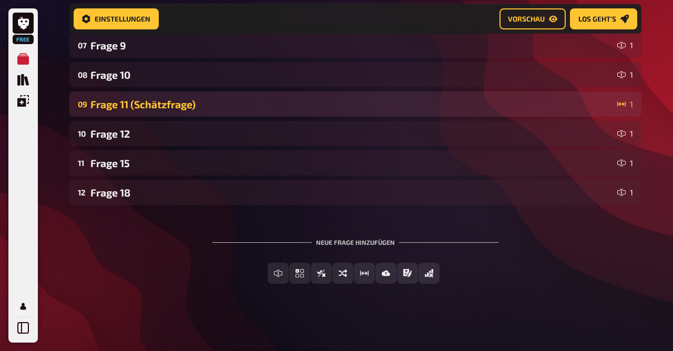
scroll to position [0, 0]
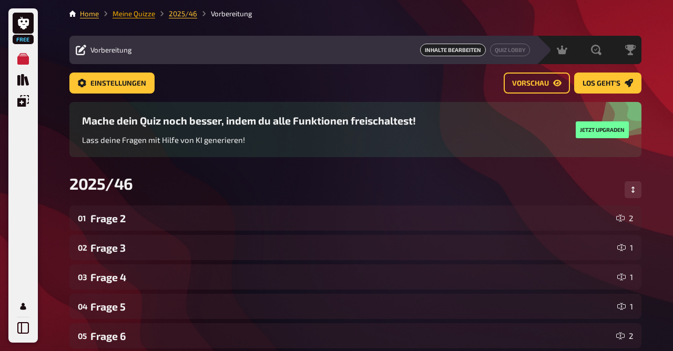
click at [136, 17] on link "Meine Quizze" at bounding box center [133, 13] width 43 height 8
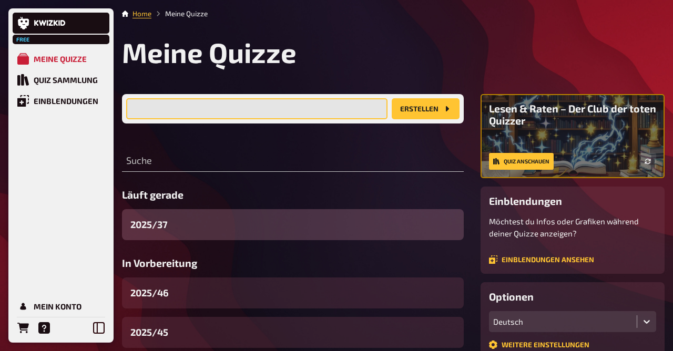
click at [181, 103] on input "text" at bounding box center [256, 108] width 261 height 21
type input "2025/47"
click at [391, 98] on button "Erstellen" at bounding box center [425, 108] width 68 height 21
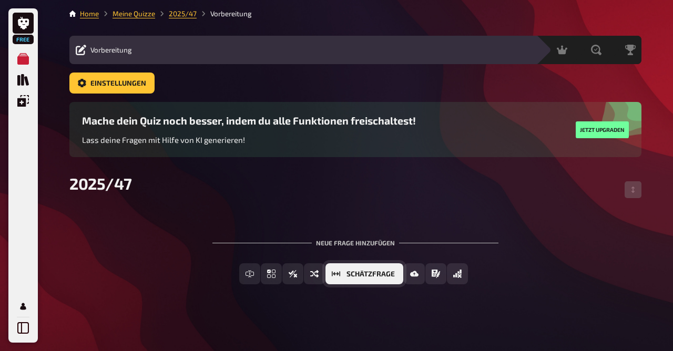
click at [386, 275] on span "Schätzfrage" at bounding box center [370, 274] width 48 height 7
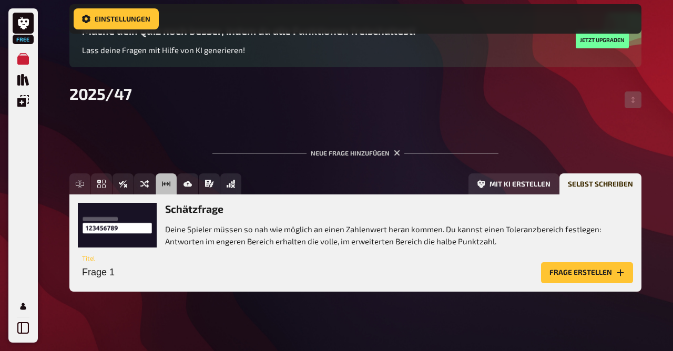
scroll to position [98, 0]
click at [393, 273] on input "Frage 1" at bounding box center [307, 272] width 459 height 21
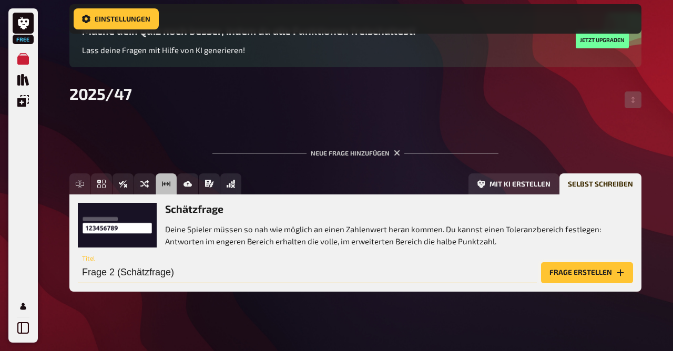
type input "Frage 2 (Schätzfrage)"
click at [578, 274] on button "Frage erstellen" at bounding box center [587, 272] width 92 height 21
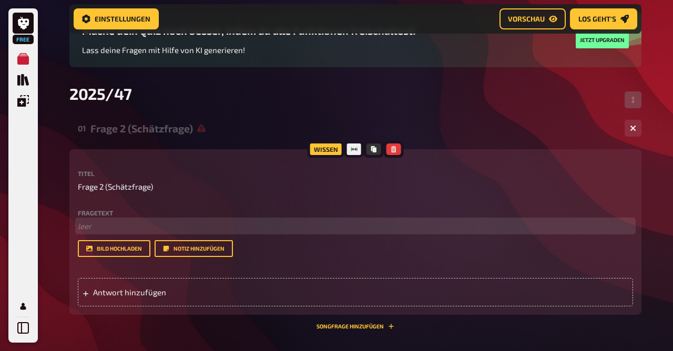
click at [139, 230] on p "﻿ leer" at bounding box center [355, 226] width 555 height 12
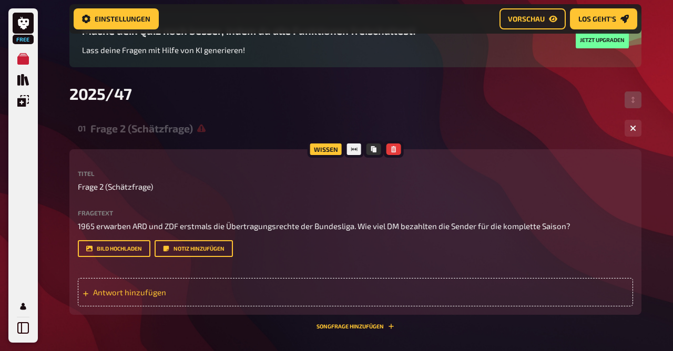
click at [204, 301] on div "Antwort hinzufügen" at bounding box center [355, 292] width 555 height 28
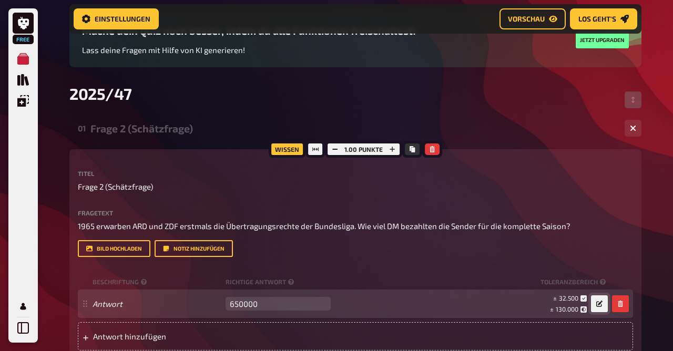
type input "650000"
click at [601, 302] on icon "button" at bounding box center [599, 304] width 6 height 6
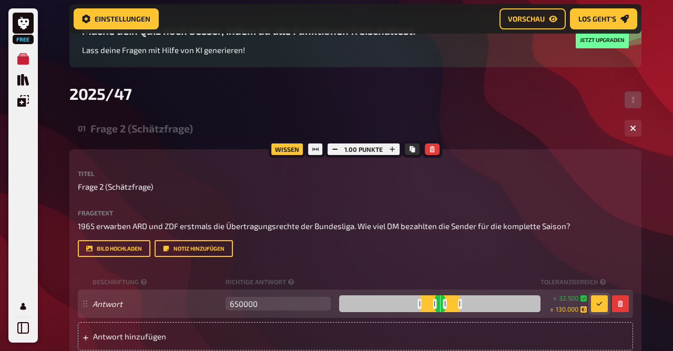
click at [611, 181] on p "Frage 2 (Schätzfrage)" at bounding box center [355, 187] width 555 height 12
click at [391, 148] on icon "button" at bounding box center [392, 149] width 6 height 6
click at [391, 148] on icon "button" at bounding box center [391, 149] width 5 height 5
click at [391, 148] on icon "button" at bounding box center [391, 149] width 6 height 6
click at [391, 148] on icon "button" at bounding box center [392, 149] width 6 height 6
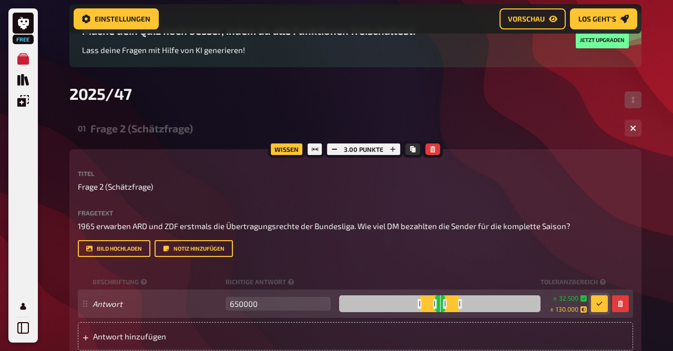
scroll to position [0, 0]
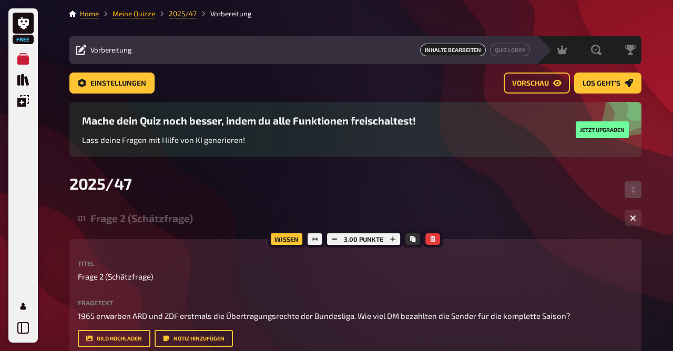
click at [138, 17] on link "Meine Quizze" at bounding box center [133, 13] width 43 height 8
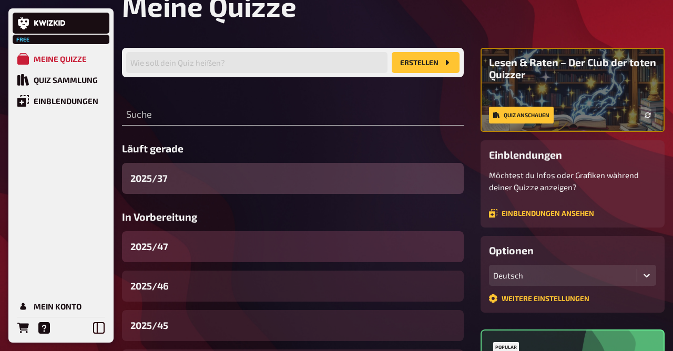
scroll to position [47, 0]
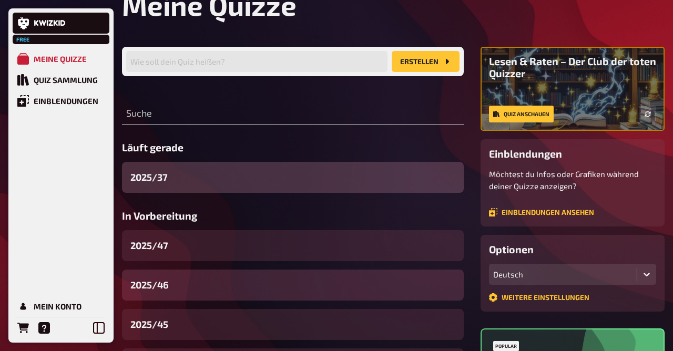
click at [193, 285] on div "2025/46" at bounding box center [293, 285] width 342 height 31
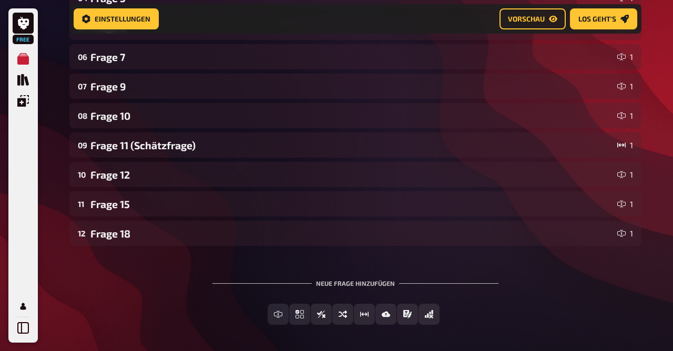
scroll to position [317, 0]
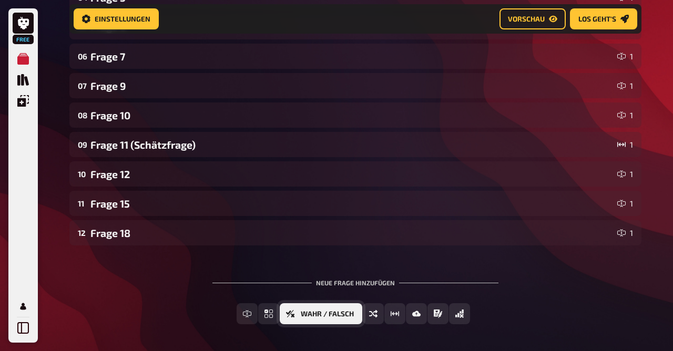
click at [292, 317] on icon "Wahr / Falsch" at bounding box center [290, 313] width 8 height 7
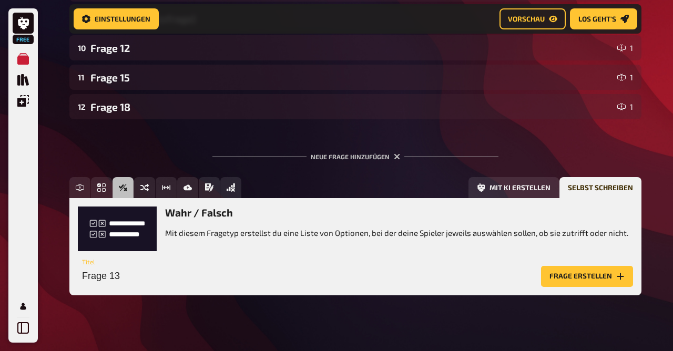
scroll to position [444, 0]
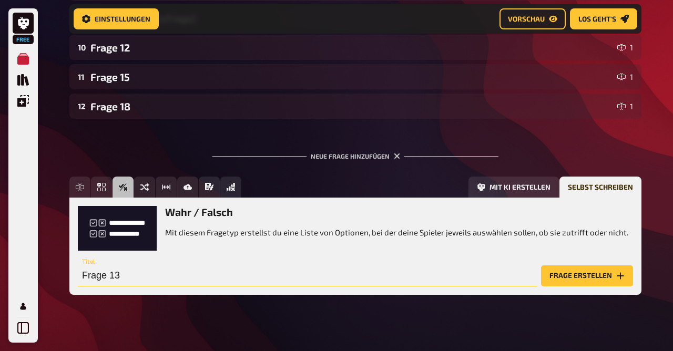
click at [136, 281] on input "Frage 13" at bounding box center [307, 275] width 459 height 21
type input "Frage 1"
click at [580, 269] on button "Frage erstellen" at bounding box center [587, 275] width 92 height 21
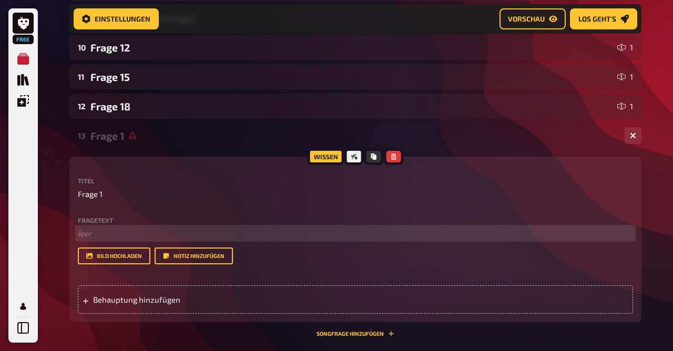
click at [273, 236] on p "﻿ leer" at bounding box center [355, 234] width 555 height 12
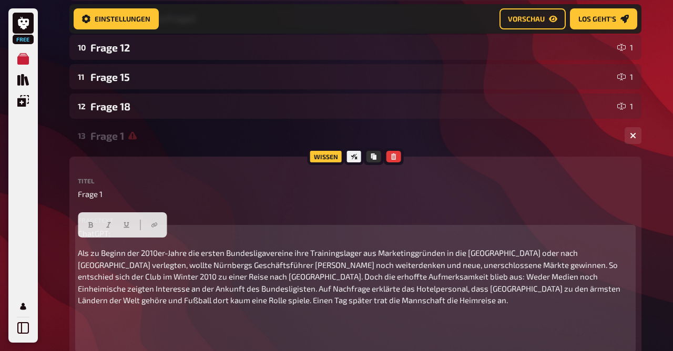
drag, startPoint x: 214, startPoint y: 253, endPoint x: 28, endPoint y: 192, distance: 195.7
click at [28, 192] on div "Free Meine Quizze Quiz Sammlung Einblendungen Mein Konto Home Meine Quizze 2025…" at bounding box center [336, 79] width 673 height 1046
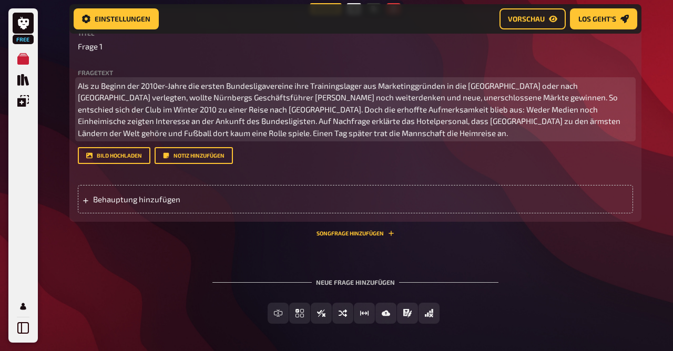
scroll to position [592, 0]
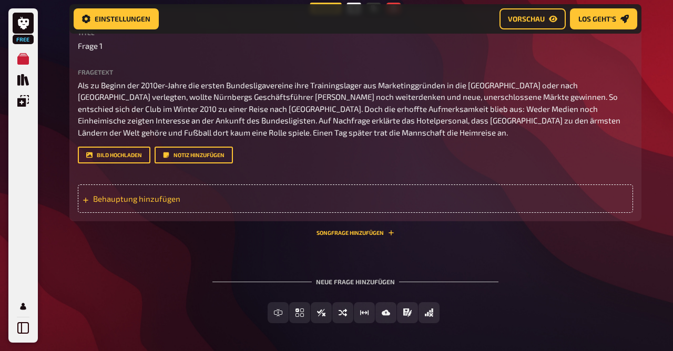
click at [239, 205] on div "Behauptung hinzufügen" at bounding box center [355, 198] width 555 height 28
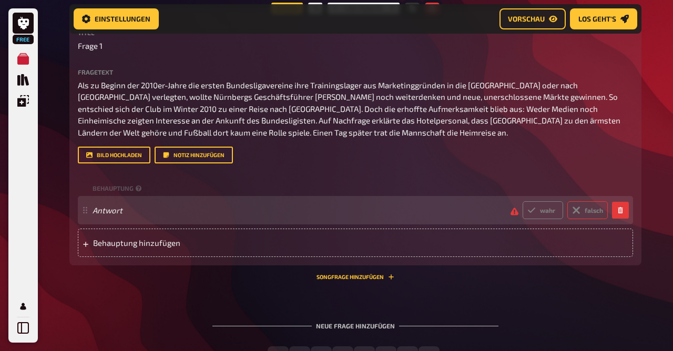
click at [587, 207] on label "falsch" at bounding box center [587, 210] width 40 height 18
click at [522, 201] on input "falsch" at bounding box center [522, 201] width 1 height 1
radio input "true"
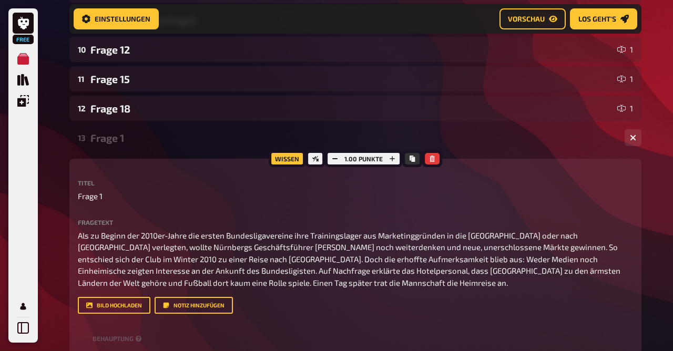
scroll to position [442, 0]
click at [394, 155] on button "button" at bounding box center [392, 159] width 15 height 12
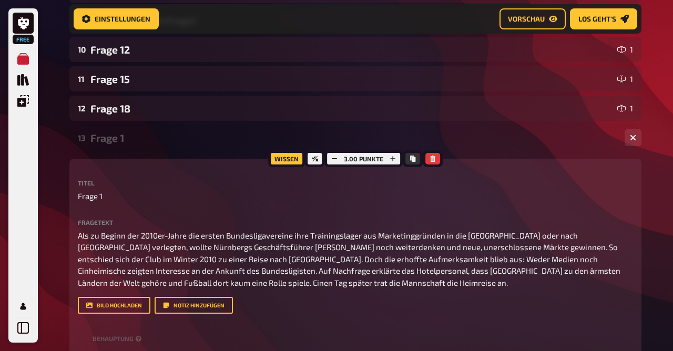
click at [223, 129] on div "13 Frage 1 1" at bounding box center [355, 137] width 572 height 25
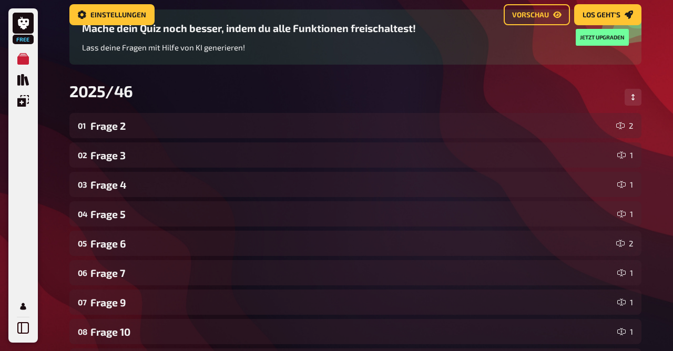
scroll to position [0, 0]
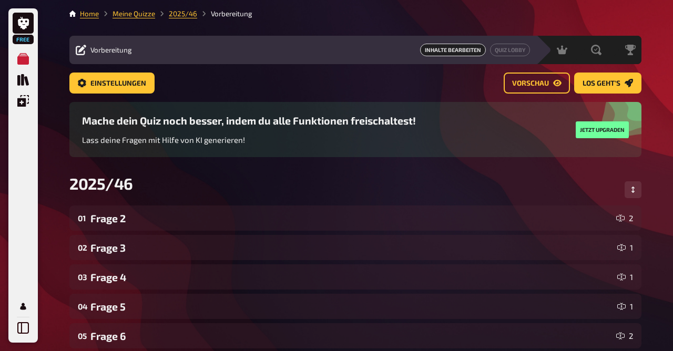
click at [625, 182] on div "2025/46" at bounding box center [355, 190] width 572 height 32
click at [631, 189] on icon "Reihenfolge anpassen" at bounding box center [632, 190] width 6 height 6
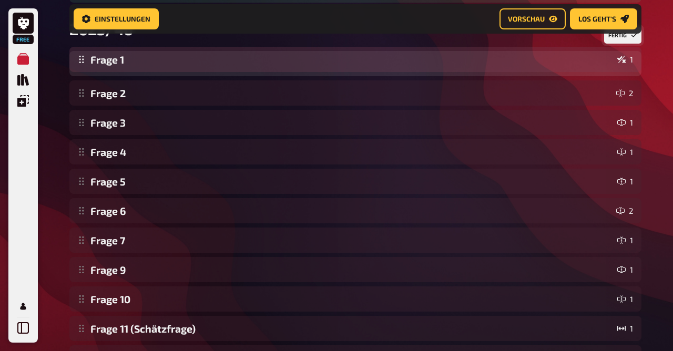
scroll to position [157, 0]
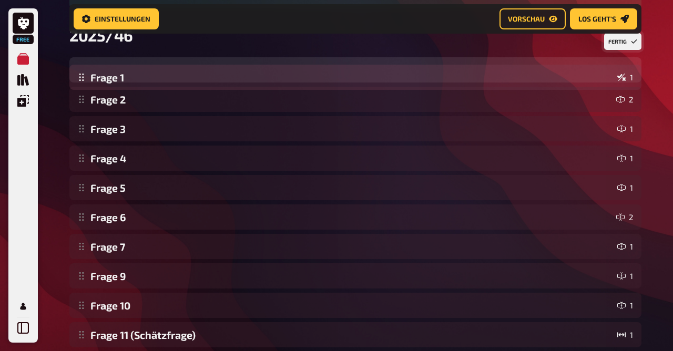
drag, startPoint x: 105, startPoint y: 298, endPoint x: 138, endPoint y: 80, distance: 221.2
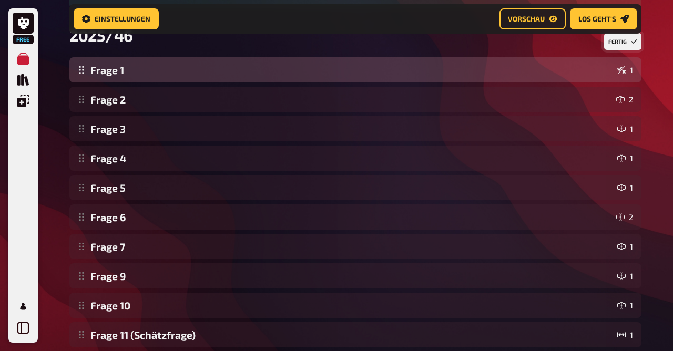
click at [138, 80] on div "Frage 2 2 Frage 3 1 Frage 4 1 Frage 5 1 Frage 6 2 Frage 7 1 Frage 9 1 Frage 10 …" at bounding box center [355, 246] width 572 height 378
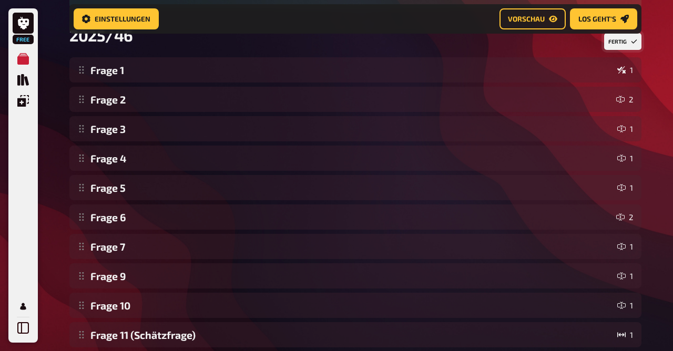
click at [615, 42] on button "Fertig" at bounding box center [622, 41] width 37 height 17
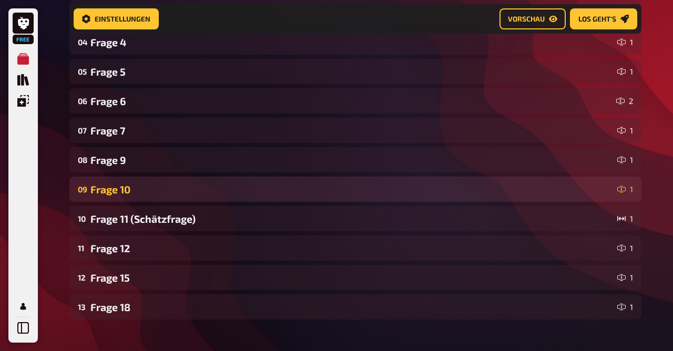
scroll to position [276, 0]
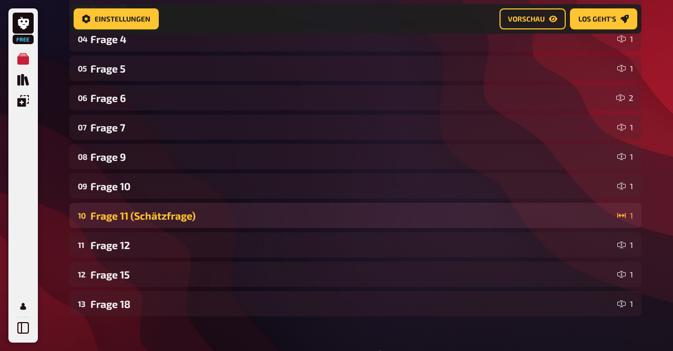
click at [130, 218] on div "Frage 11 (Schätzfrage)" at bounding box center [351, 216] width 522 height 12
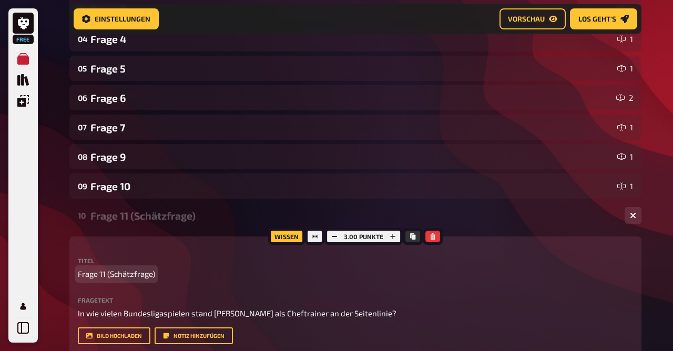
click at [105, 270] on span "Frage 11 (Schätzfrage)" at bounding box center [116, 274] width 77 height 12
click at [105, 268] on div "Titel Frage 11 (Schätzfrage)" at bounding box center [355, 268] width 555 height 23
click at [105, 271] on span "Frage 11 (Schätzfrage)" at bounding box center [116, 274] width 77 height 12
click at [135, 212] on div "Frage 8 (Schätzfrage)" at bounding box center [352, 216] width 525 height 12
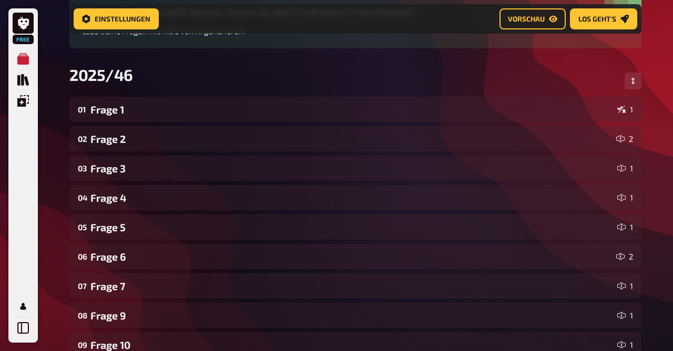
scroll to position [108, 0]
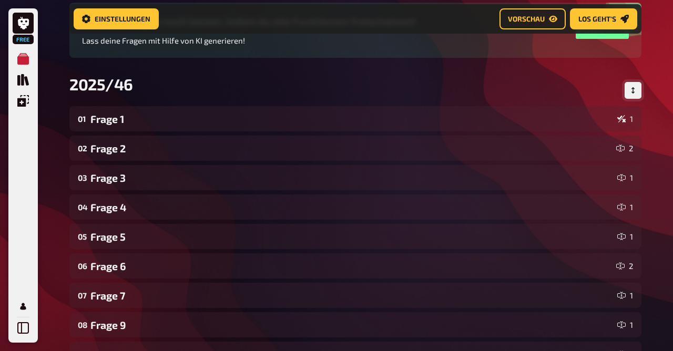
click at [637, 92] on button "Reihenfolge anpassen" at bounding box center [632, 90] width 17 height 17
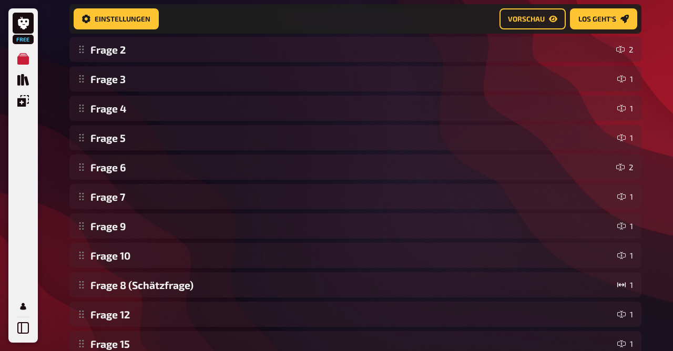
scroll to position [208, 0]
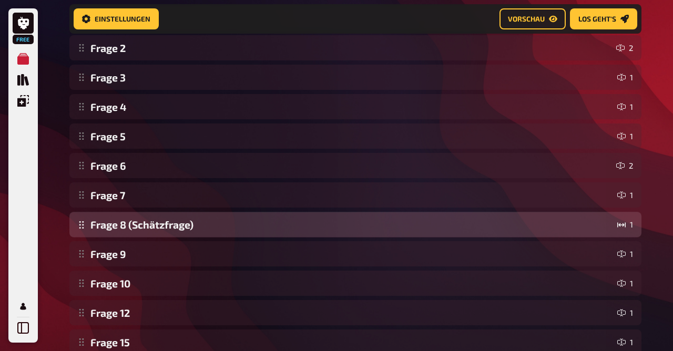
drag, startPoint x: 100, startPoint y: 285, endPoint x: 106, endPoint y: 223, distance: 61.7
click at [106, 223] on div "Frage 1 1 Frage 2 2 Frage 3 1 Frage 4 1 Frage 5 1 Frage 6 2 Frage 7 1 Frage 9 1…" at bounding box center [355, 195] width 572 height 378
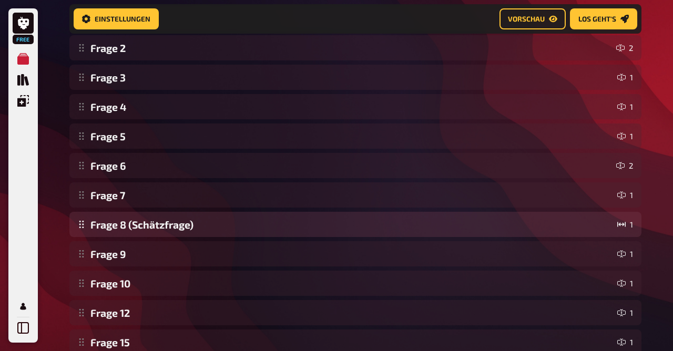
scroll to position [0, 0]
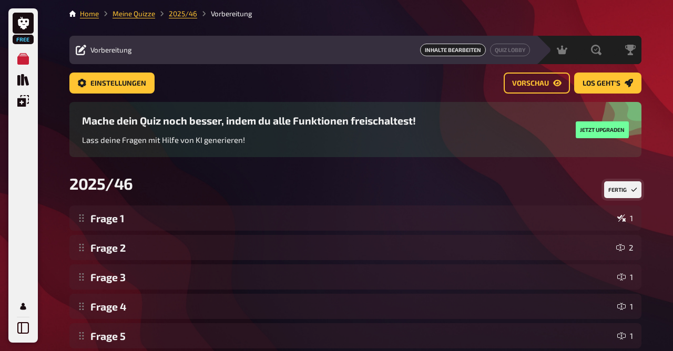
click at [628, 190] on button "Fertig" at bounding box center [622, 189] width 37 height 17
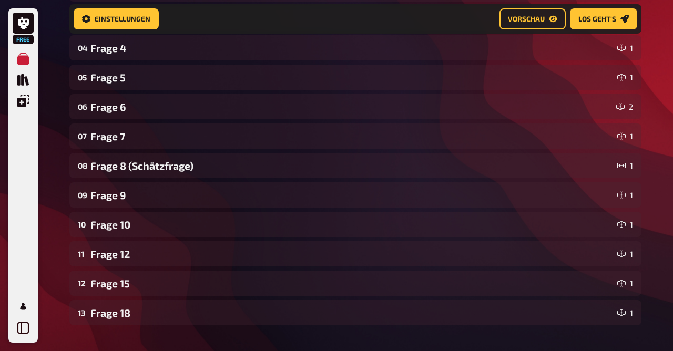
scroll to position [268, 0]
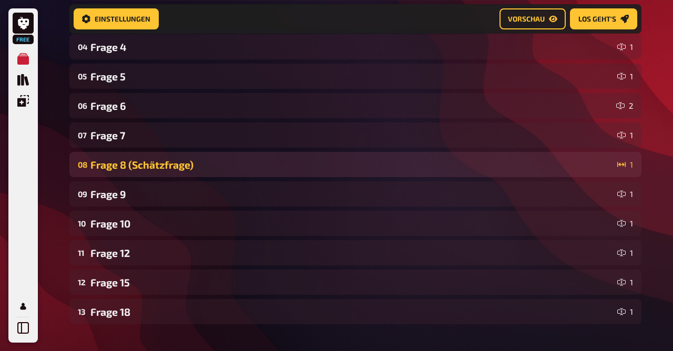
click at [208, 172] on div "08 Frage 8 (Schätzfrage) 1" at bounding box center [355, 164] width 572 height 25
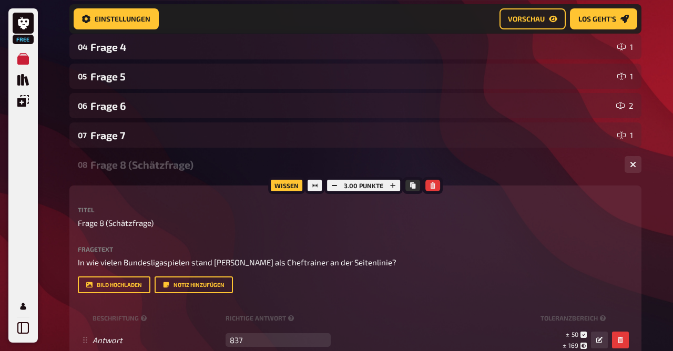
click at [208, 172] on div "08 Frage 8 (Schätzfrage) 1" at bounding box center [355, 164] width 572 height 25
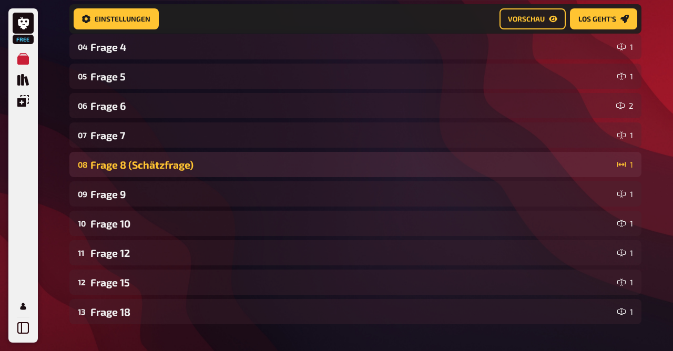
click at [208, 172] on div "08 Frage 8 (Schätzfrage) 1" at bounding box center [355, 164] width 572 height 25
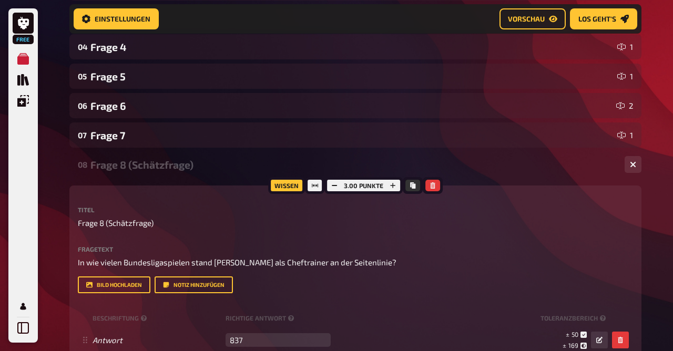
click at [208, 172] on div "08 Frage 8 (Schätzfrage) 1" at bounding box center [355, 164] width 572 height 25
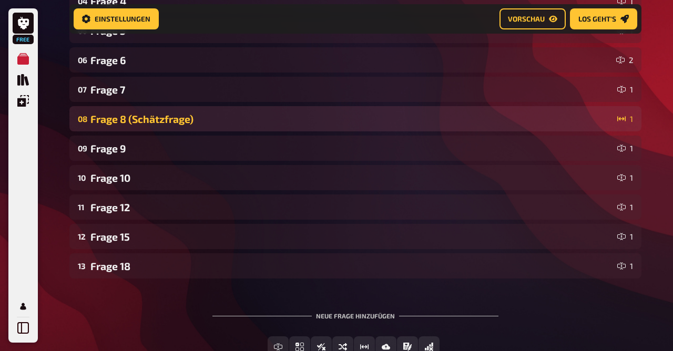
scroll to position [0, 0]
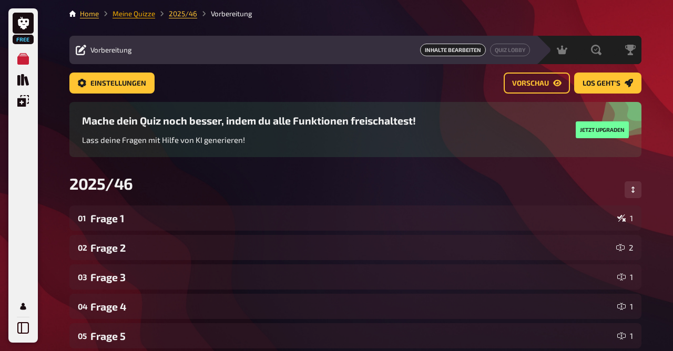
click at [138, 11] on link "Meine Quizze" at bounding box center [133, 13] width 43 height 8
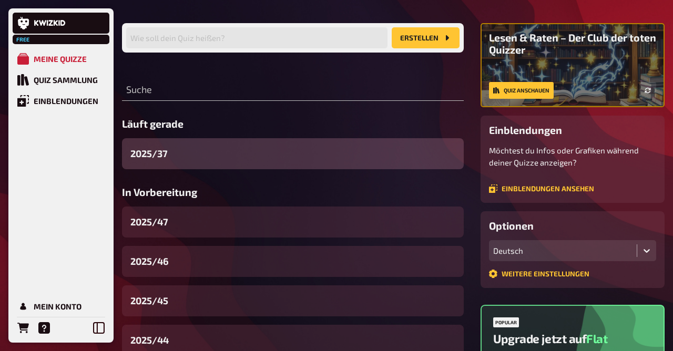
scroll to position [74, 0]
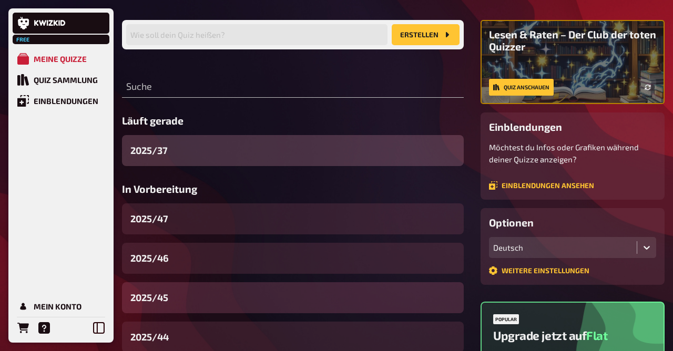
click at [188, 293] on div "2025/45" at bounding box center [293, 297] width 342 height 31
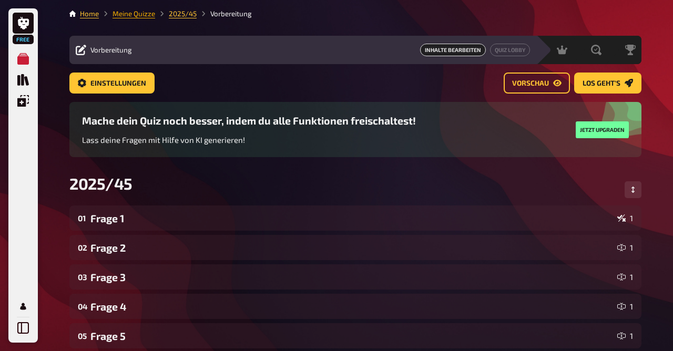
click at [140, 13] on link "Meine Quizze" at bounding box center [133, 13] width 43 height 8
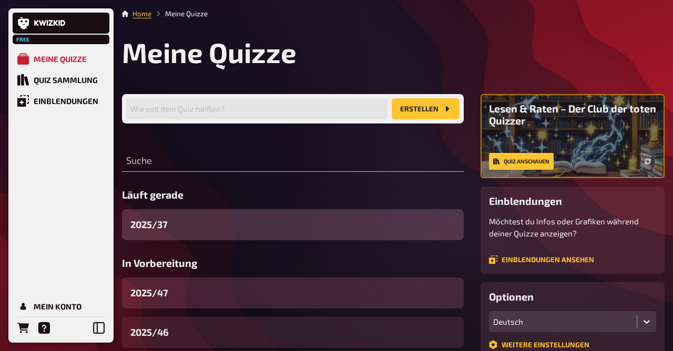
click at [183, 292] on div "2025/47" at bounding box center [293, 292] width 342 height 31
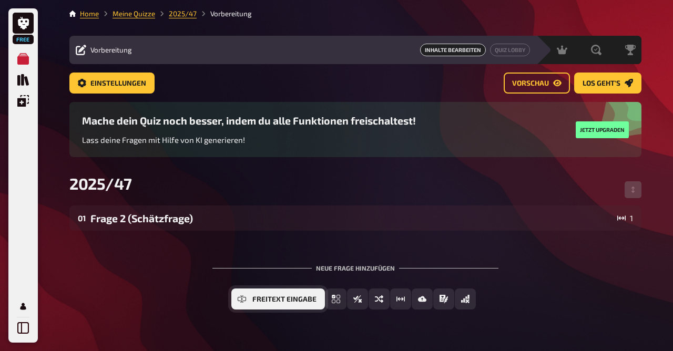
click at [278, 294] on button "Freitext Eingabe" at bounding box center [278, 298] width 94 height 21
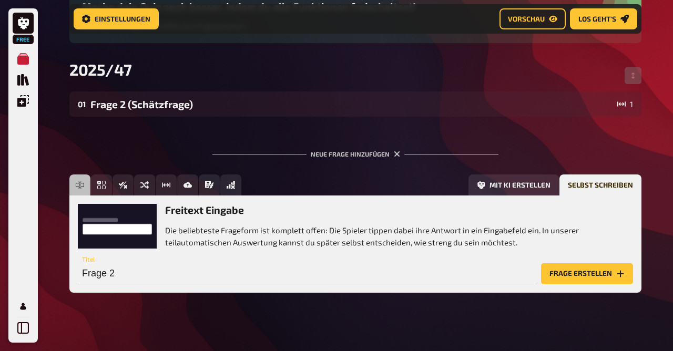
scroll to position [123, 0]
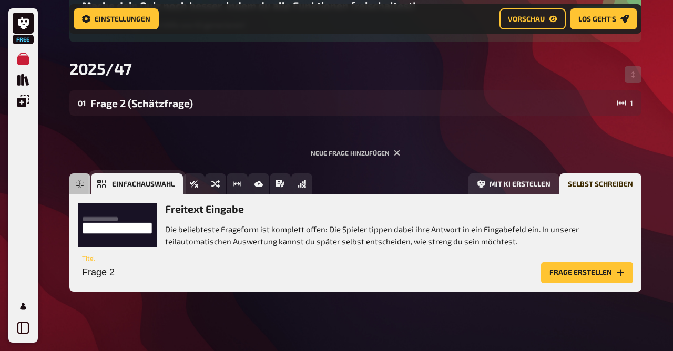
click at [101, 185] on icon "Einfachauswahl" at bounding box center [101, 184] width 8 height 8
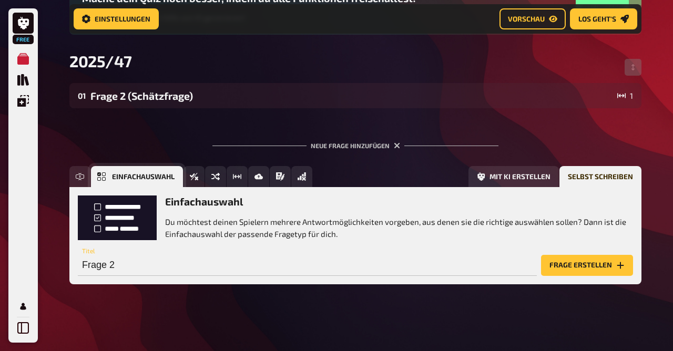
scroll to position [132, 0]
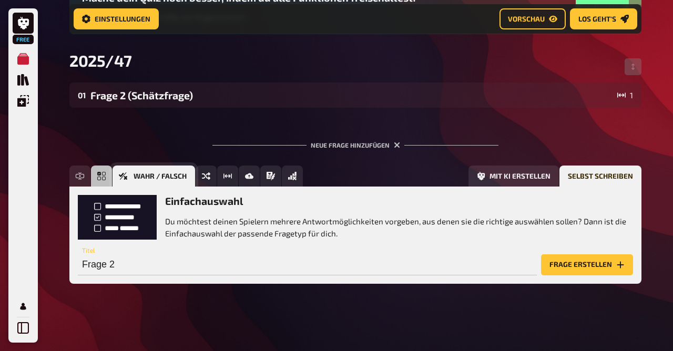
click at [190, 182] on button "Wahr / Falsch" at bounding box center [153, 176] width 82 height 21
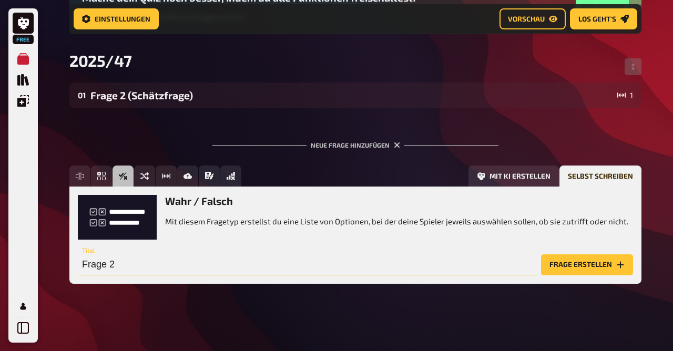
click at [420, 262] on input "Frage 2" at bounding box center [307, 264] width 459 height 21
type input "Frage 1"
click at [558, 263] on button "Frage erstellen" at bounding box center [587, 264] width 92 height 21
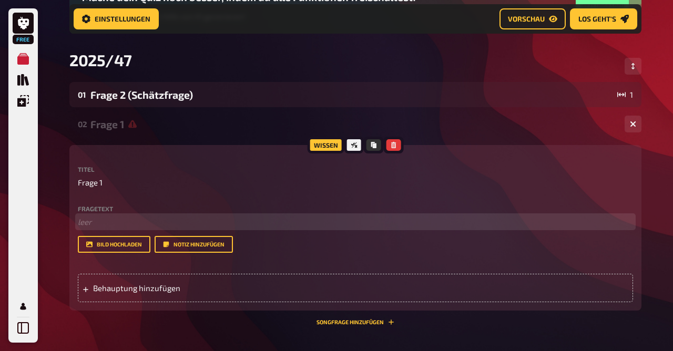
click at [205, 228] on p "﻿ leer" at bounding box center [355, 222] width 555 height 12
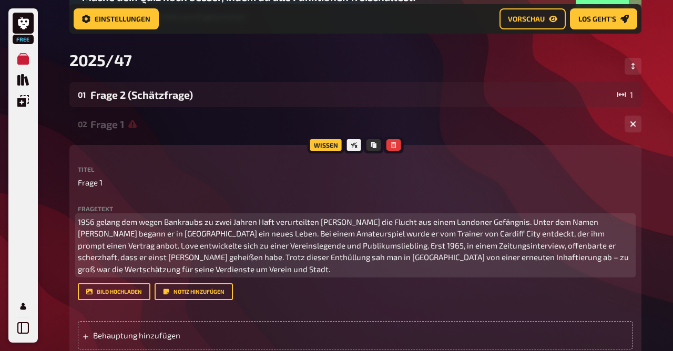
click at [102, 221] on p "1956 gelang dem wegen Bankraubs zu zwei Jahren Haft verurteilten Mick Channon d…" at bounding box center [355, 245] width 555 height 59
click at [224, 221] on span "1956 gelang dem wegen Bankraubs zu zwei Jahren Haft verurteilten Mick Channon d…" at bounding box center [354, 245] width 552 height 57
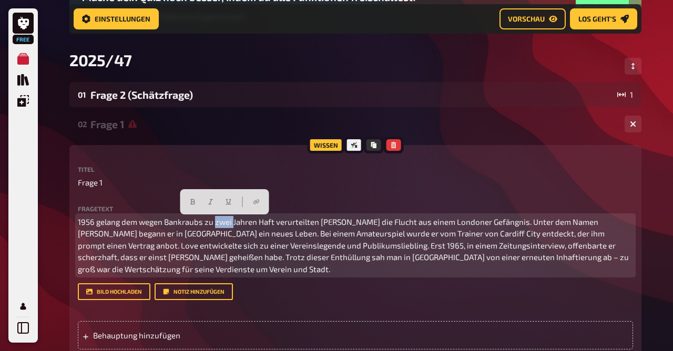
click at [224, 221] on span "1956 gelang dem wegen Bankraubs zu zwei Jahren Haft verurteilten Mick Channon d…" at bounding box center [354, 245] width 552 height 57
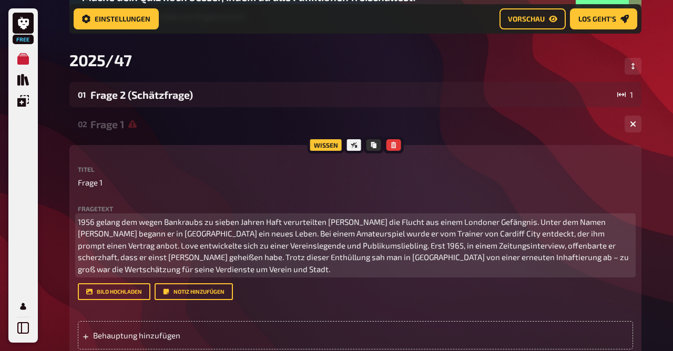
click at [528, 234] on span "1956 gelang dem wegen Bankraubs zu sieben Jahren Haft verurteilten Mick Channon…" at bounding box center [354, 245] width 552 height 57
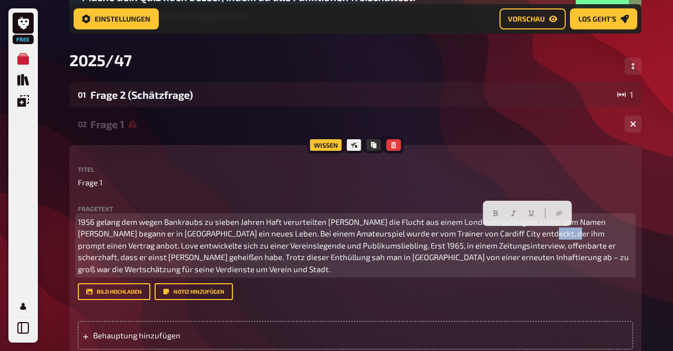
click at [528, 234] on span "1956 gelang dem wegen Bankraubs zu sieben Jahren Haft verurteilten Mick Channon…" at bounding box center [354, 245] width 552 height 57
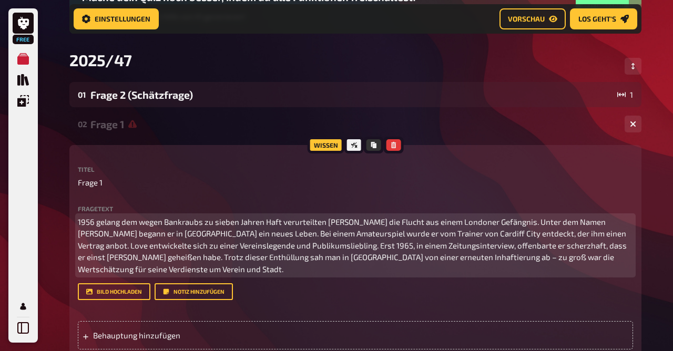
click at [417, 259] on span "1956 gelang dem wegen Bankraubs zu sieben Jahren Haft verurteilten Mick Channon…" at bounding box center [353, 245] width 550 height 57
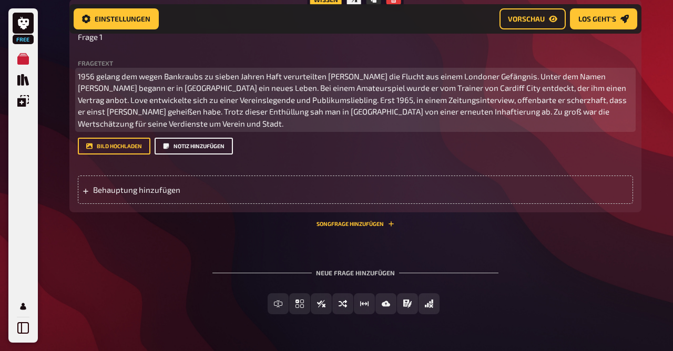
scroll to position [287, 0]
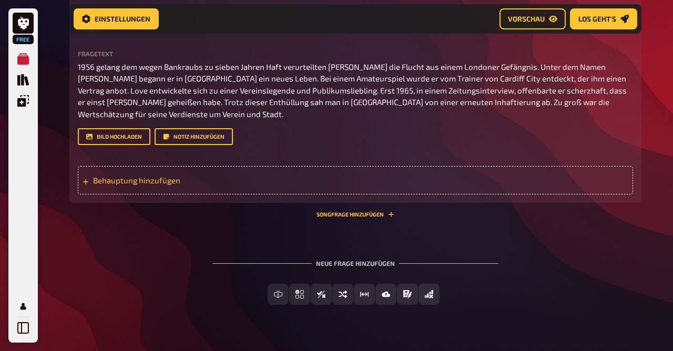
click at [171, 185] on div "Behauptung hinzufügen" at bounding box center [355, 180] width 555 height 28
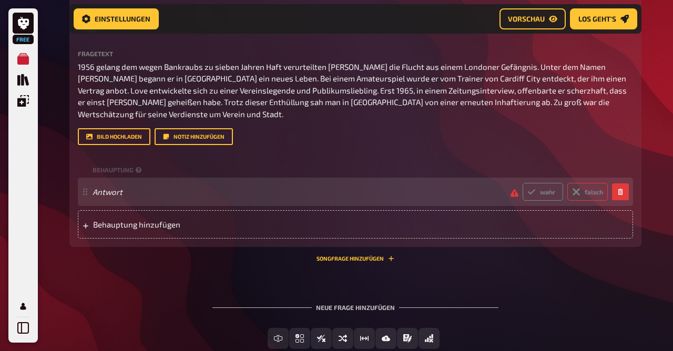
click at [593, 194] on label "falsch" at bounding box center [587, 192] width 40 height 18
click at [522, 183] on input "falsch" at bounding box center [522, 182] width 1 height 1
radio input "true"
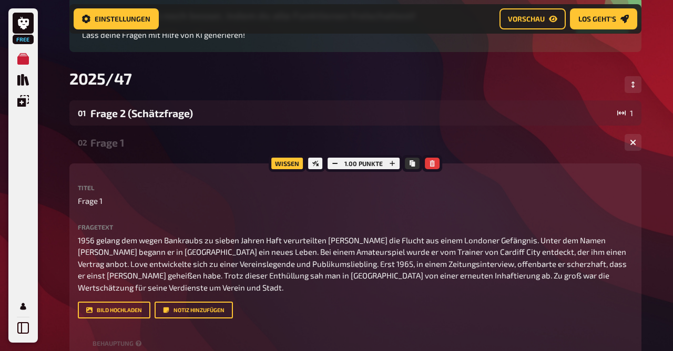
scroll to position [109, 0]
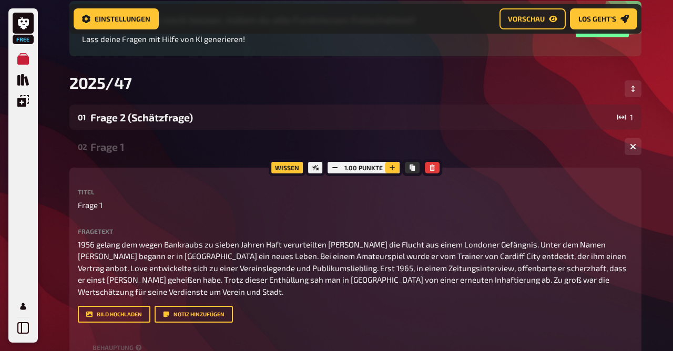
click at [394, 164] on button "button" at bounding box center [392, 168] width 15 height 12
click at [394, 164] on button "button" at bounding box center [391, 168] width 15 height 12
click at [394, 164] on button "button" at bounding box center [392, 168] width 15 height 12
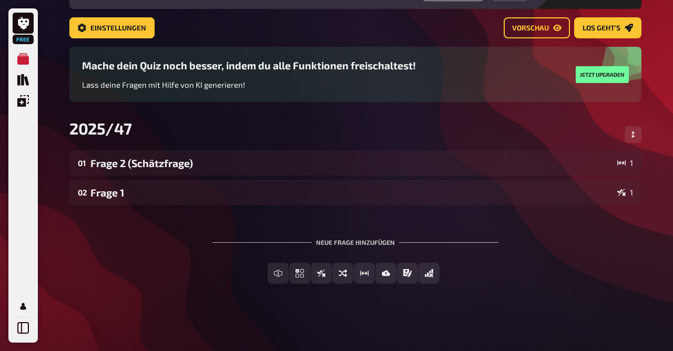
scroll to position [36, 0]
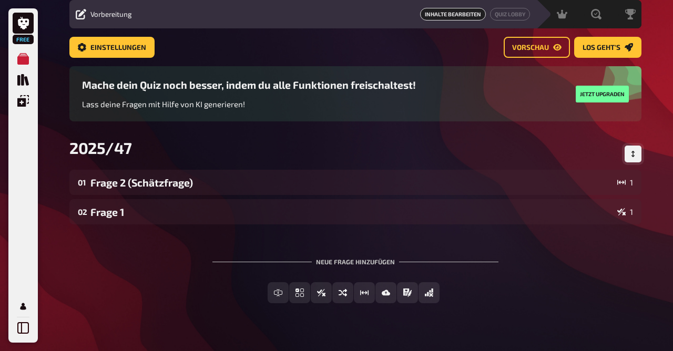
click at [637, 160] on button "Reihenfolge anpassen" at bounding box center [632, 154] width 17 height 17
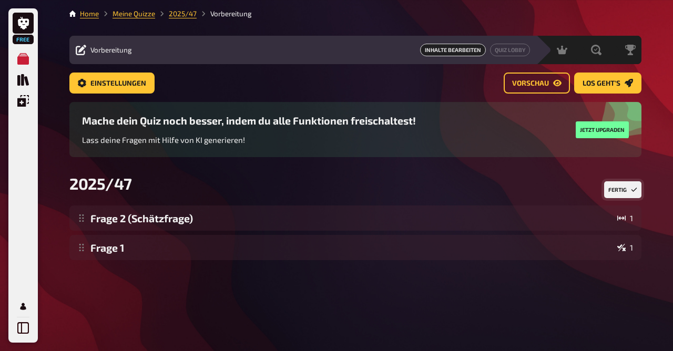
scroll to position [0, 0]
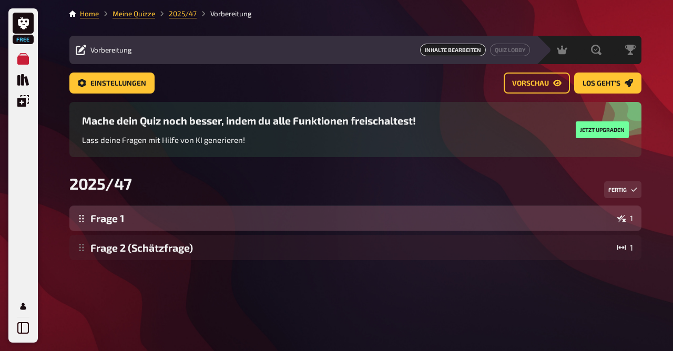
drag, startPoint x: 118, startPoint y: 260, endPoint x: 117, endPoint y: 227, distance: 32.6
click at [117, 227] on div "Frage 2 (Schätzfrage) 1 Frage 1 1 Frage 1 1 To pick up a draggable item, press …" at bounding box center [355, 232] width 572 height 55
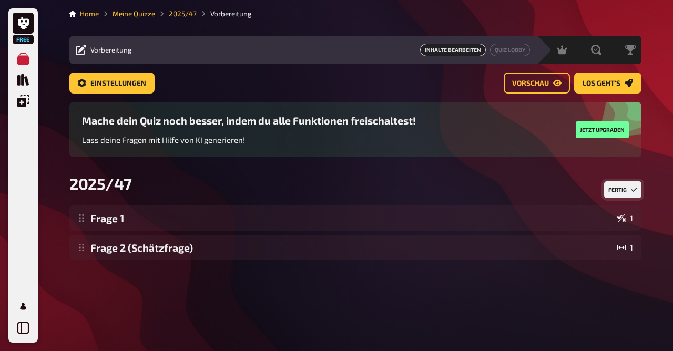
click at [617, 190] on button "Fertig" at bounding box center [622, 189] width 37 height 17
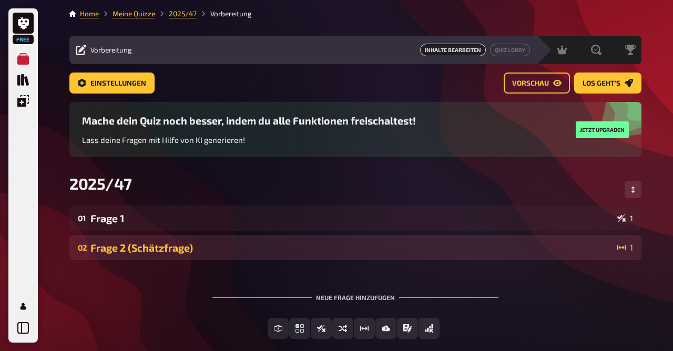
click at [209, 240] on div "02 Frage 2 (Schätzfrage) 1" at bounding box center [355, 247] width 572 height 25
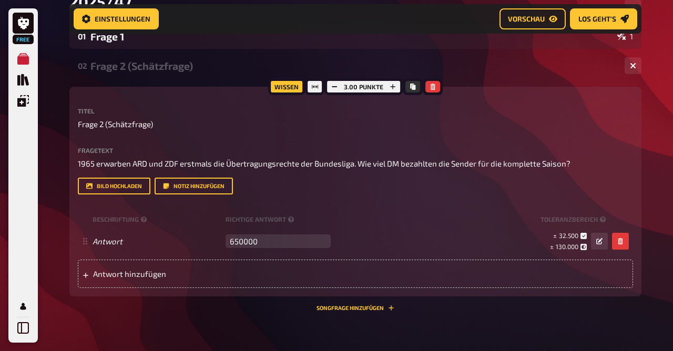
scroll to position [179, 0]
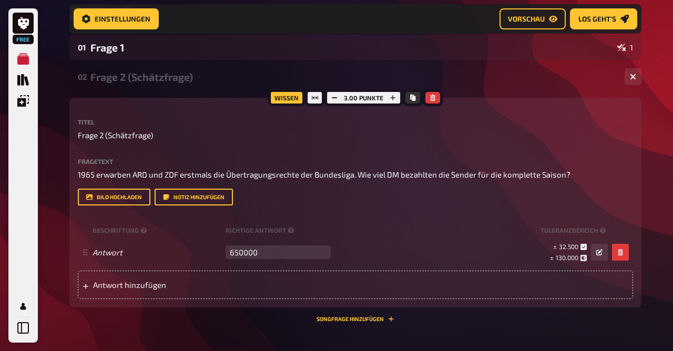
click at [180, 77] on div "Frage 2 (Schätzfrage)" at bounding box center [352, 77] width 525 height 12
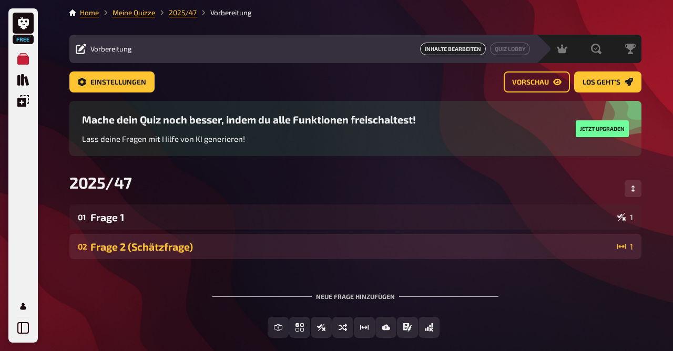
scroll to position [0, 0]
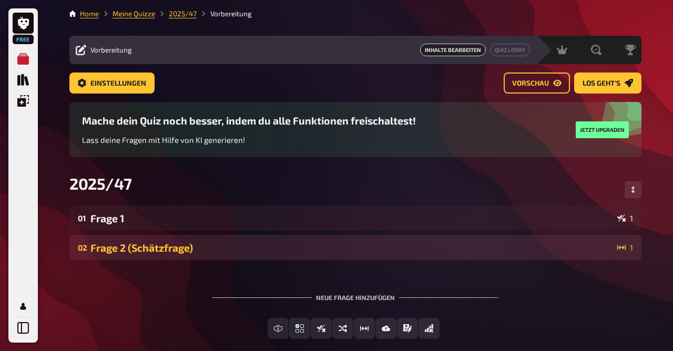
click at [153, 251] on div "Frage 2 (Schätzfrage)" at bounding box center [351, 248] width 522 height 12
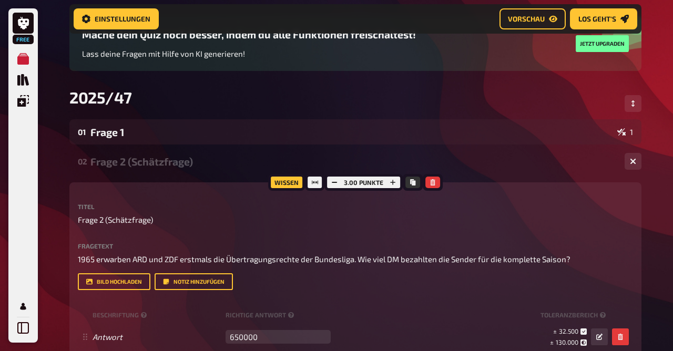
scroll to position [94, 0]
click at [124, 158] on div "Frage 2 (Schätzfrage)" at bounding box center [352, 162] width 525 height 12
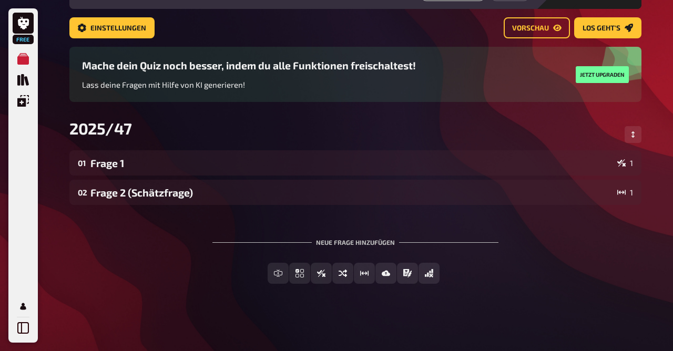
scroll to position [0, 0]
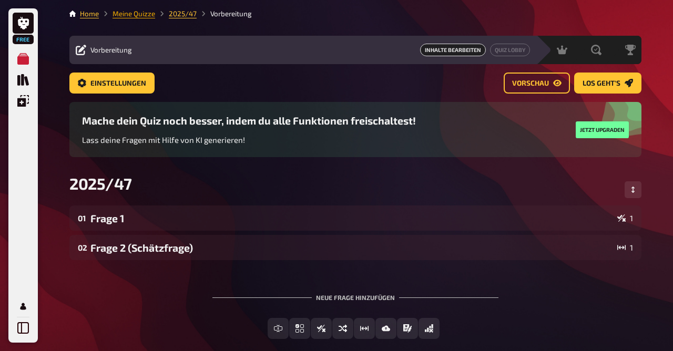
click at [146, 15] on link "Meine Quizze" at bounding box center [133, 13] width 43 height 8
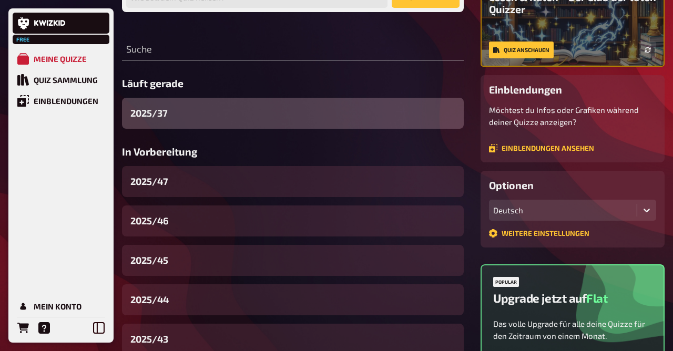
scroll to position [112, 0]
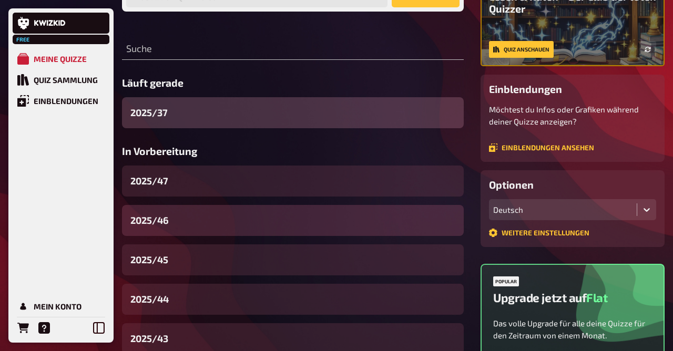
click at [193, 227] on div "2025/46" at bounding box center [293, 220] width 342 height 31
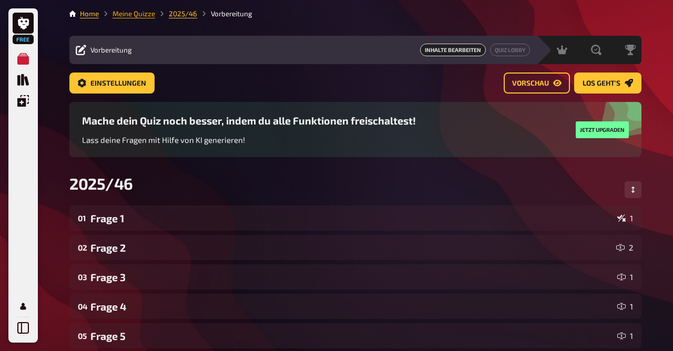
click at [138, 15] on link "Meine Quizze" at bounding box center [133, 13] width 43 height 8
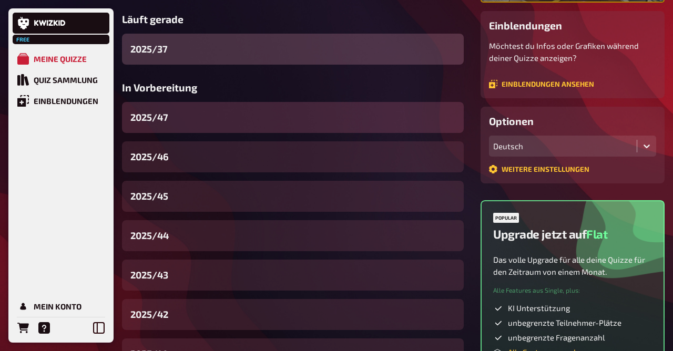
scroll to position [175, 0]
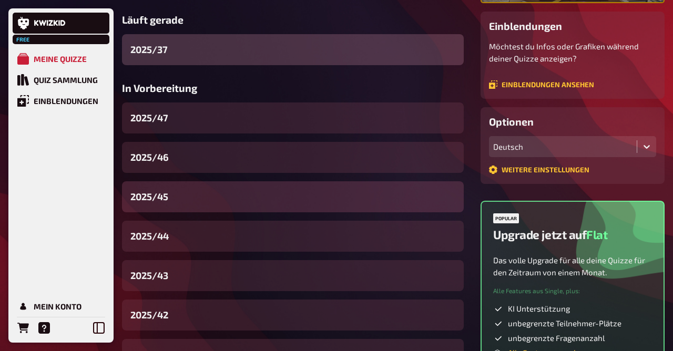
click at [178, 201] on div "2025/45" at bounding box center [293, 196] width 342 height 31
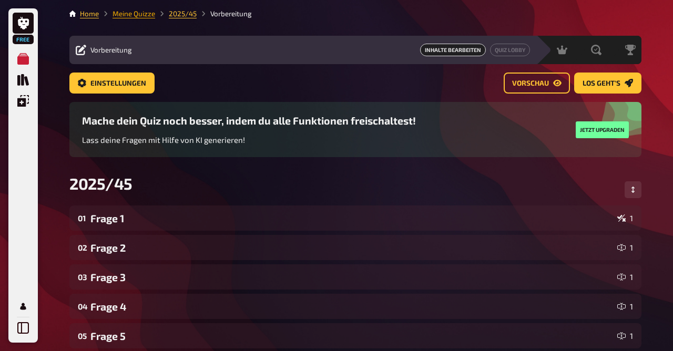
click at [133, 17] on link "Meine Quizze" at bounding box center [133, 13] width 43 height 8
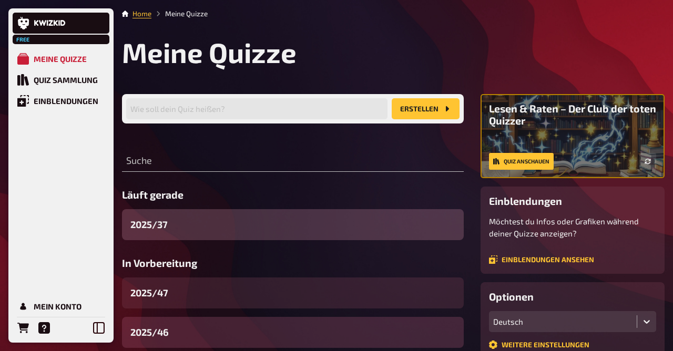
click at [197, 334] on div "2025/46" at bounding box center [293, 332] width 342 height 31
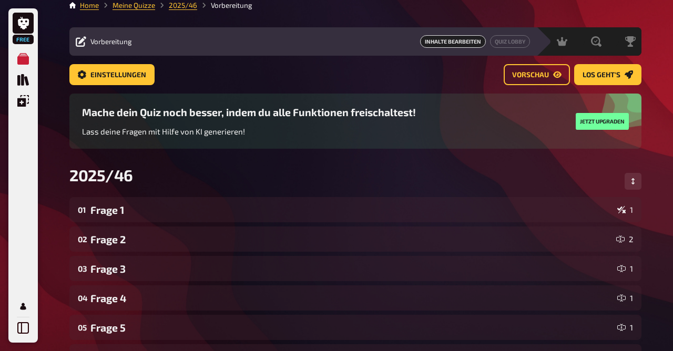
scroll to position [8, 0]
click at [141, 6] on link "Meine Quizze" at bounding box center [133, 5] width 43 height 8
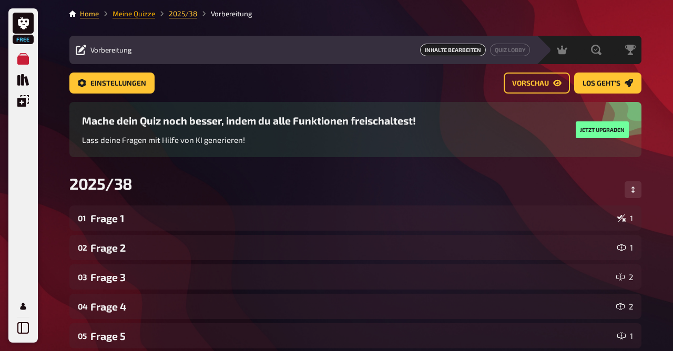
click at [139, 12] on link "Meine Quizze" at bounding box center [133, 13] width 43 height 8
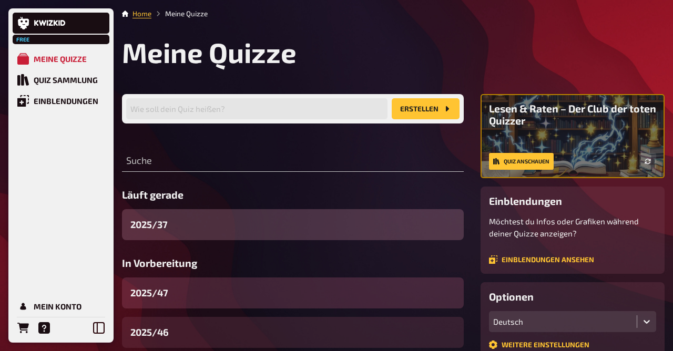
click at [180, 295] on div "2025/47" at bounding box center [293, 292] width 342 height 31
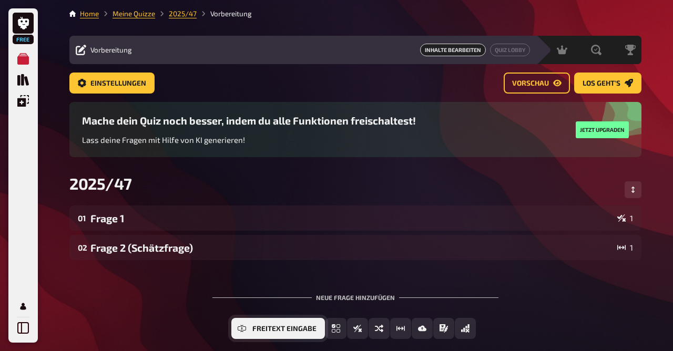
click at [237, 328] on button "Freitext Eingabe" at bounding box center [278, 328] width 94 height 21
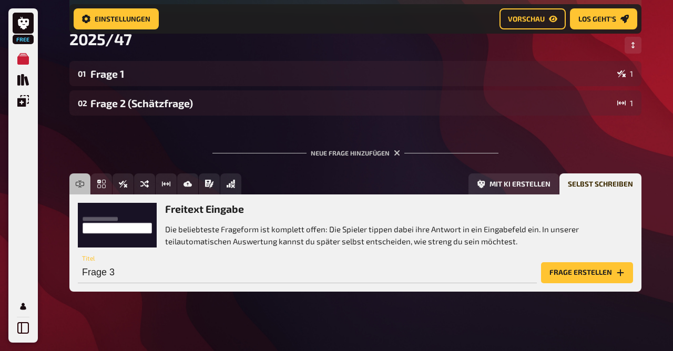
scroll to position [153, 0]
click at [583, 271] on button "Frage erstellen" at bounding box center [587, 272] width 92 height 21
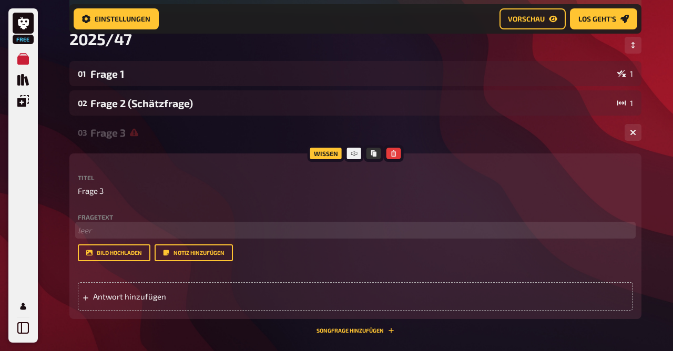
click at [158, 236] on p "﻿ leer" at bounding box center [355, 230] width 555 height 12
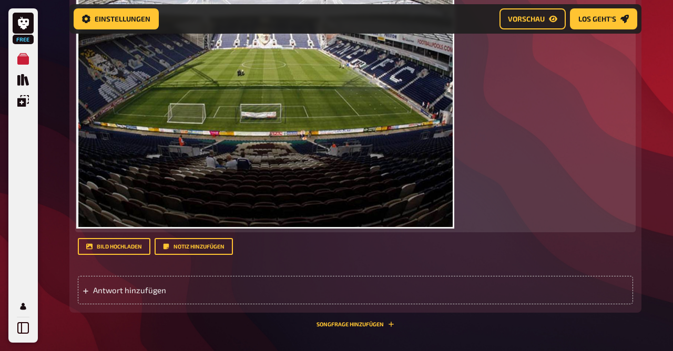
scroll to position [451, 0]
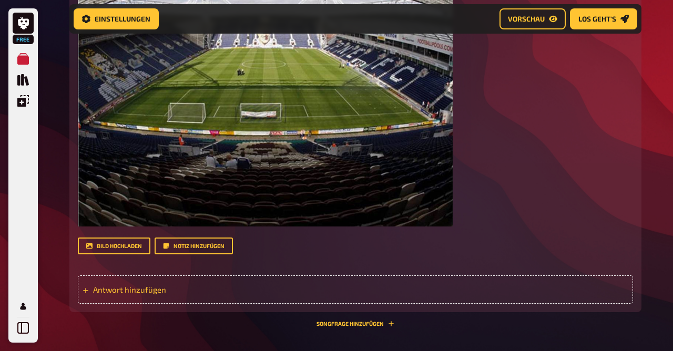
click at [136, 286] on span "Antwort hinzufügen" at bounding box center [174, 289] width 163 height 9
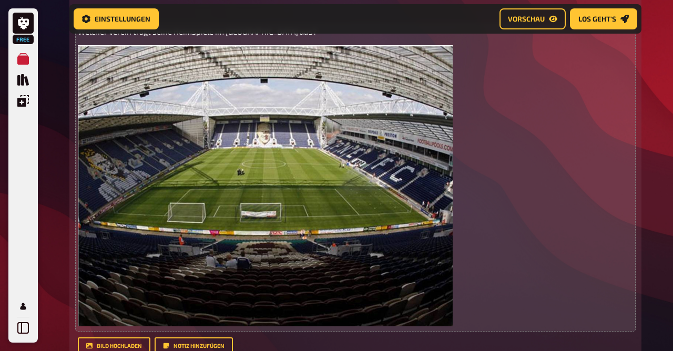
scroll to position [350, 0]
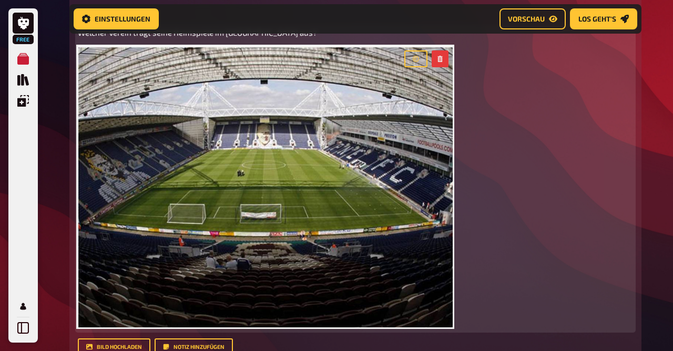
click at [228, 107] on img at bounding box center [265, 186] width 375 height 281
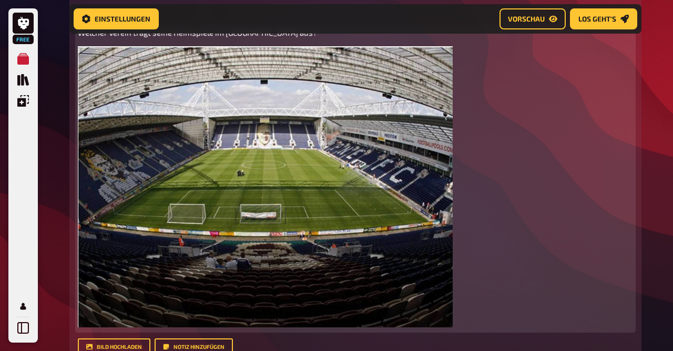
click at [447, 61] on button "button" at bounding box center [439, 58] width 17 height 17
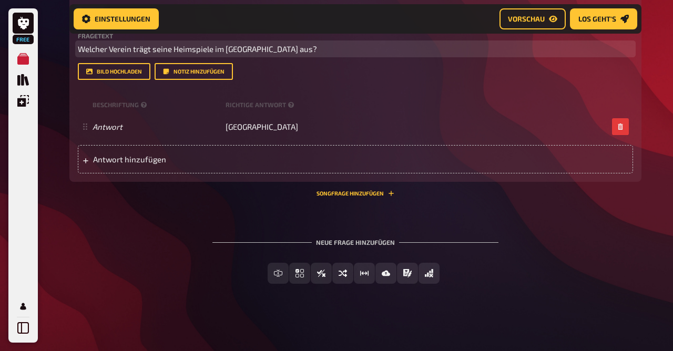
click at [302, 50] on p "Welcher Verein trägt seine Heimspiele im Deppdale aus?" at bounding box center [355, 49] width 555 height 12
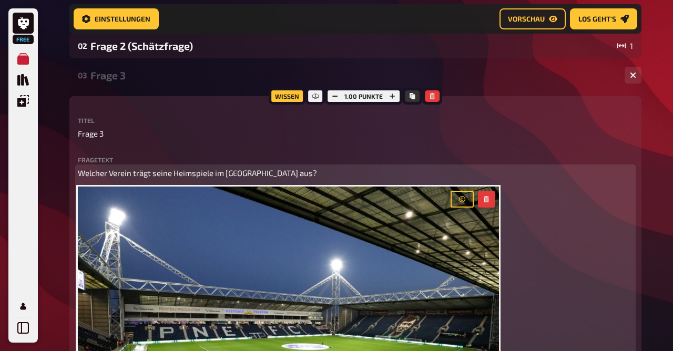
scroll to position [210, 0]
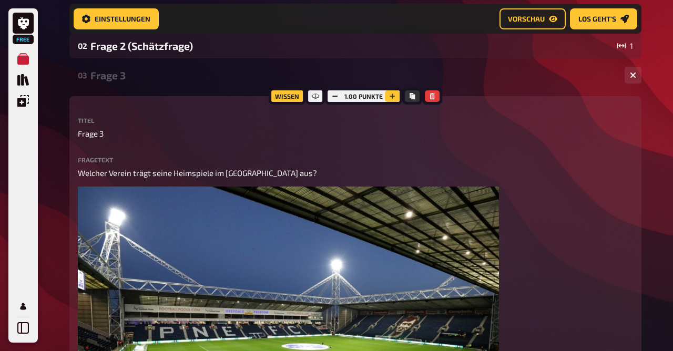
click at [391, 98] on icon "button" at bounding box center [391, 96] width 5 height 5
click at [391, 98] on icon "button" at bounding box center [392, 96] width 6 height 6
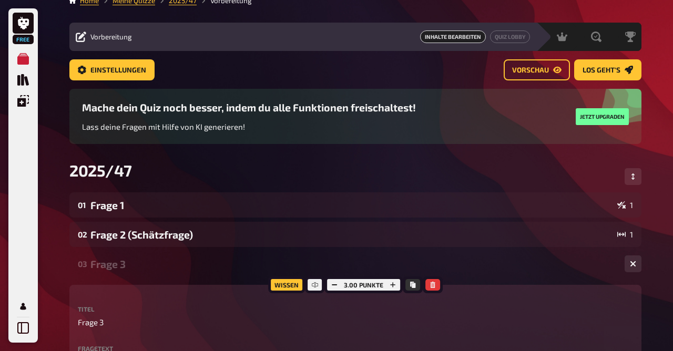
scroll to position [0, 0]
